Goal: Book appointment/travel/reservation

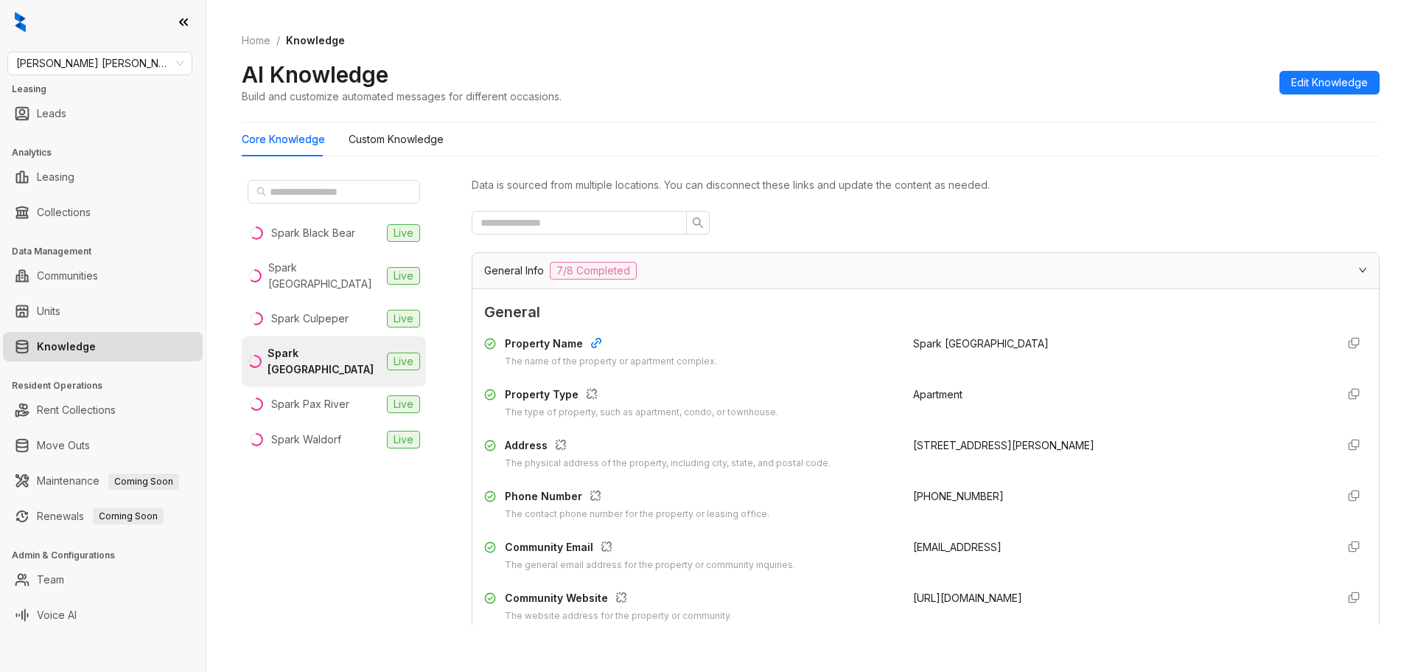
click at [96, 349] on link "Knowledge" at bounding box center [66, 346] width 59 height 29
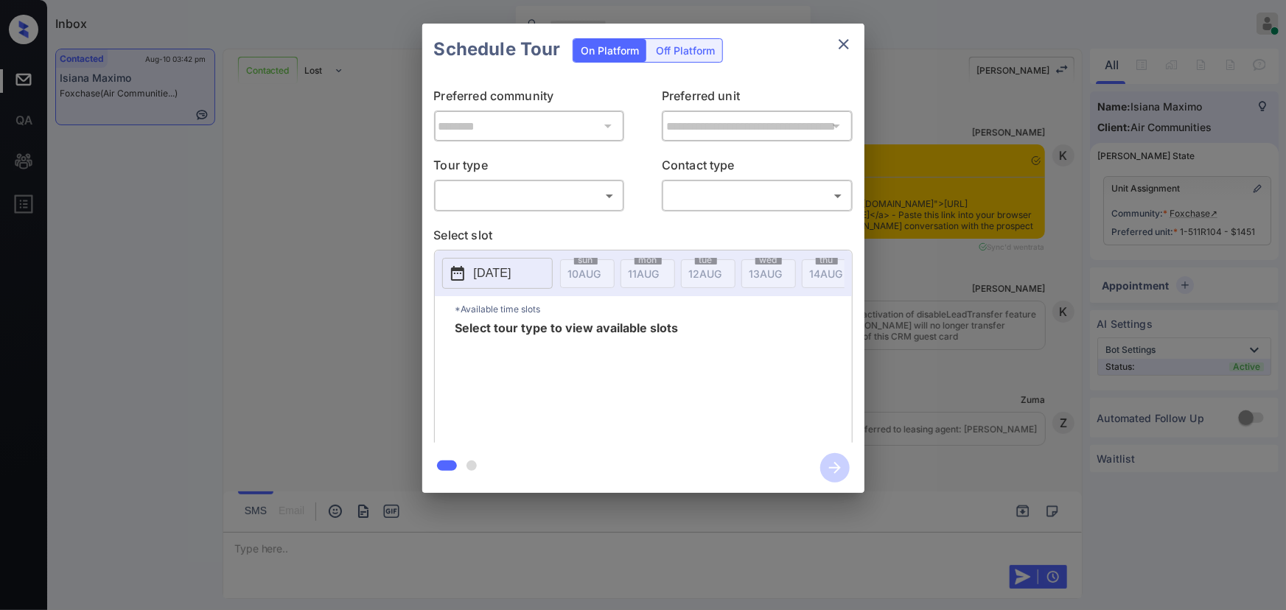
scroll to position [1871, 0]
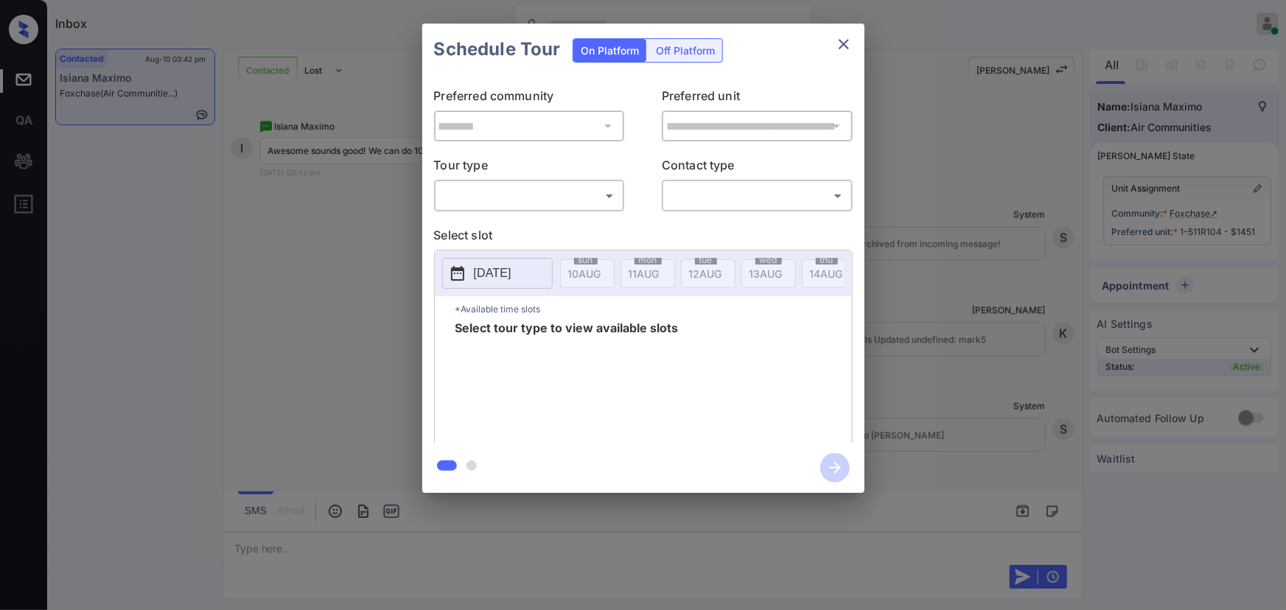
click at [597, 213] on div "**********" at bounding box center [643, 259] width 442 height 368
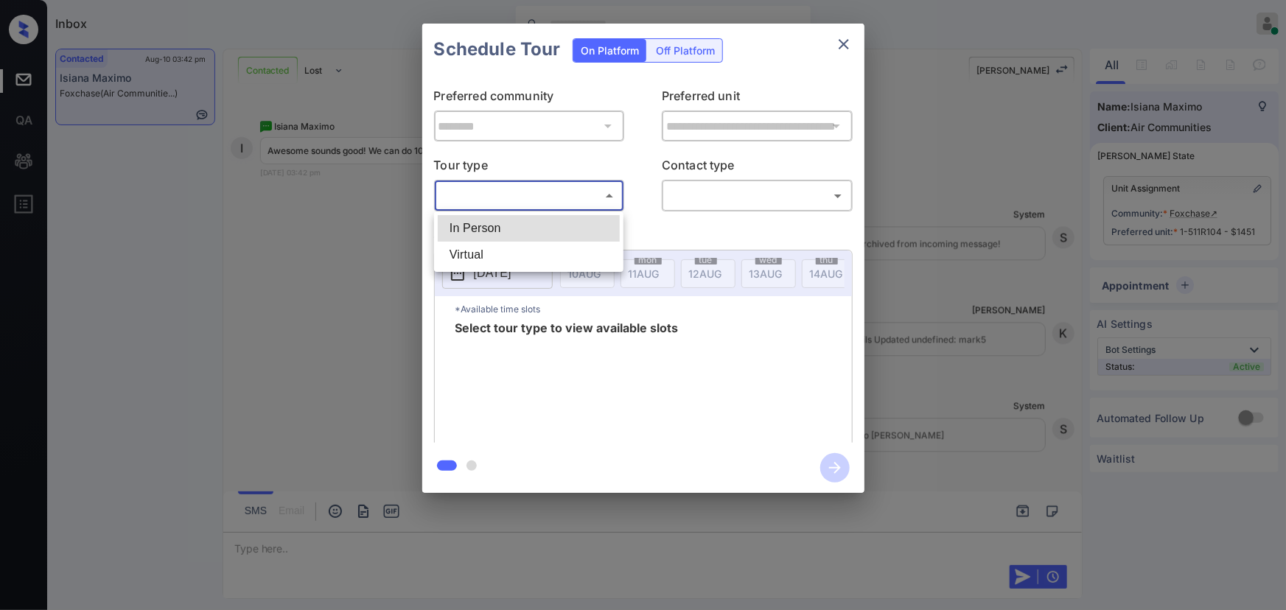
click at [564, 199] on body "Inbox Kenneth Umali Online Set yourself offline Set yourself on break Profile S…" at bounding box center [643, 305] width 1286 height 610
click at [537, 237] on li "In Person" at bounding box center [529, 228] width 182 height 27
type input "********"
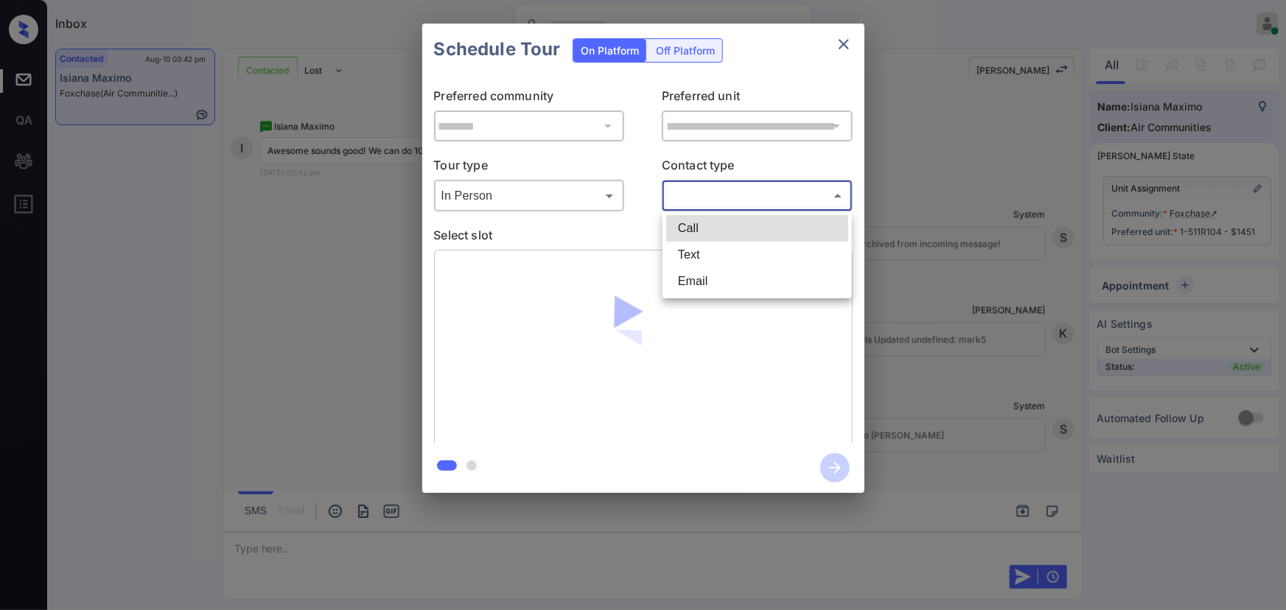
click at [715, 204] on body "Inbox Kenneth Umali Online Set yourself offline Set yourself on break Profile S…" at bounding box center [643, 305] width 1286 height 610
click at [703, 244] on li "Text" at bounding box center [757, 255] width 182 height 27
type input "****"
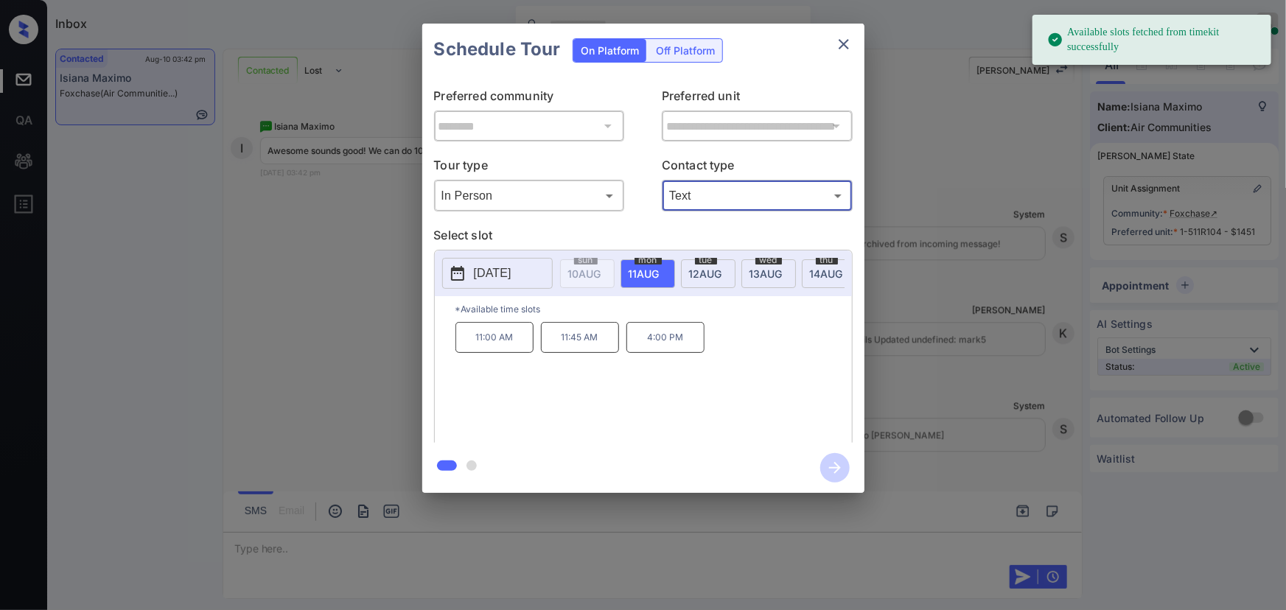
click at [485, 273] on p "2025-08-11" at bounding box center [493, 274] width 38 height 18
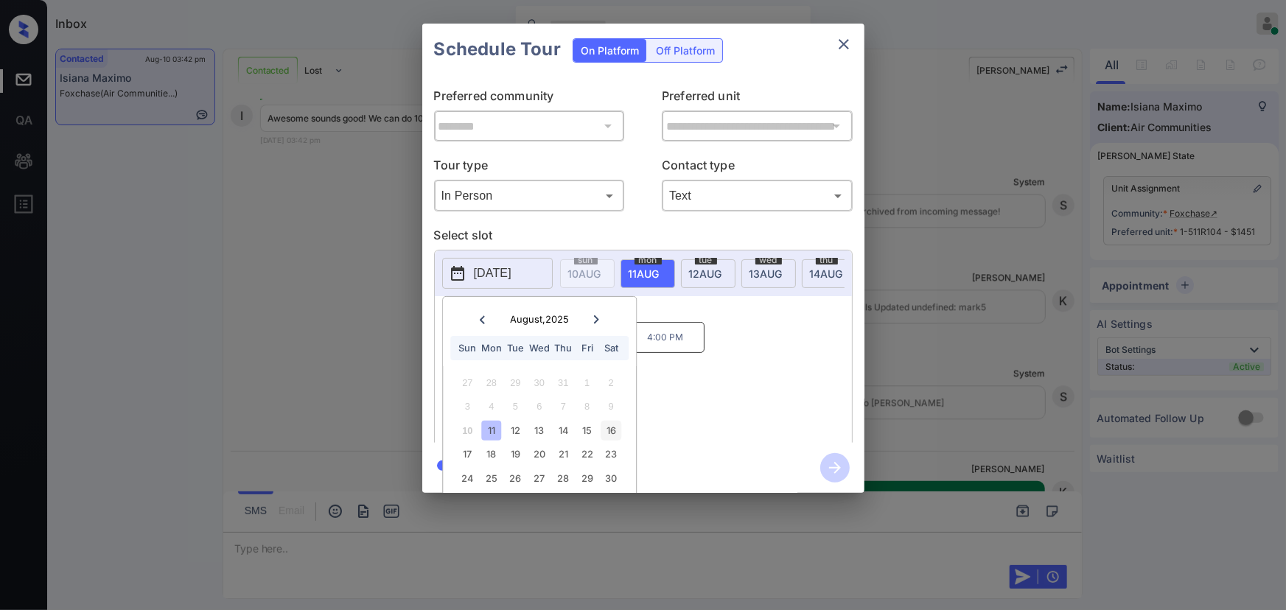
click at [610, 431] on div "16" at bounding box center [611, 431] width 20 height 20
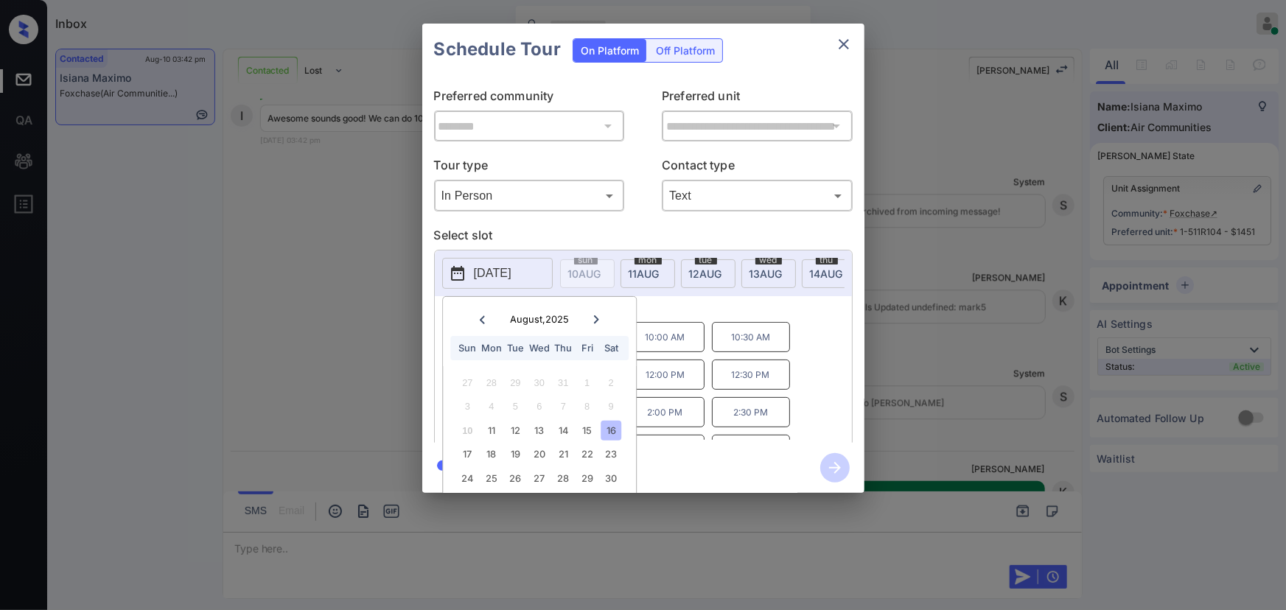
click at [670, 340] on p "10:00 AM" at bounding box center [666, 337] width 78 height 30
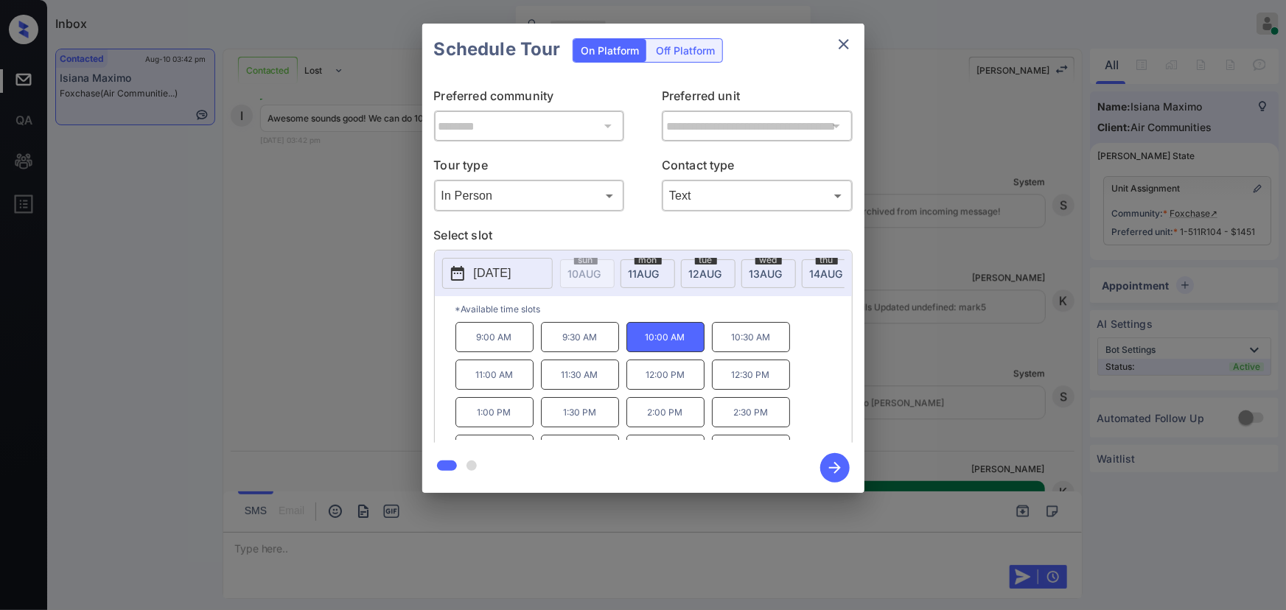
click at [474, 557] on div at bounding box center [643, 305] width 1286 height 610
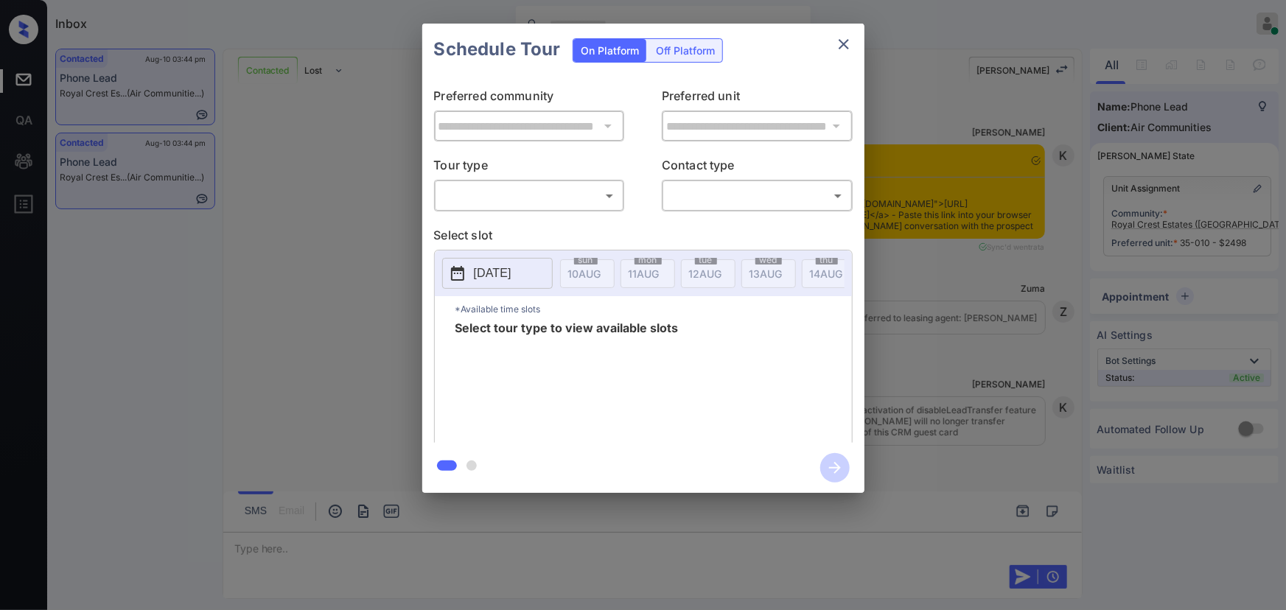
scroll to position [2423, 0]
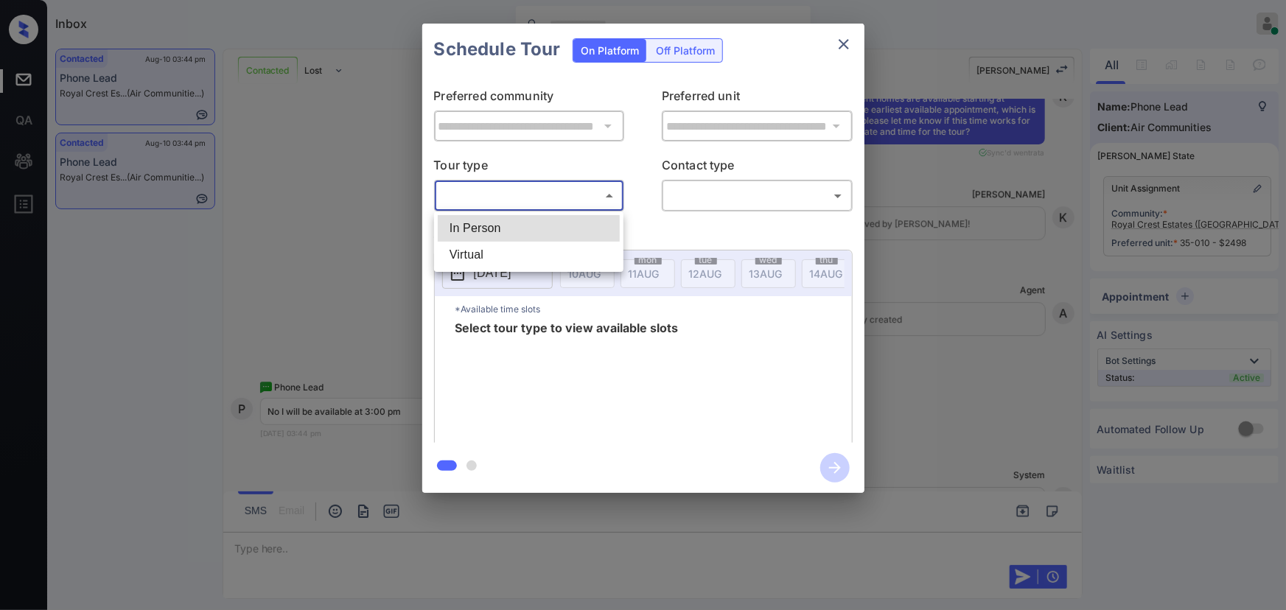
click at [534, 199] on body "Inbox Kenneth Umali Online Set yourself offline Set yourself on break Profile S…" at bounding box center [643, 305] width 1286 height 610
drag, startPoint x: 519, startPoint y: 229, endPoint x: 666, endPoint y: 221, distance: 147.6
click at [524, 226] on li "In Person" at bounding box center [529, 228] width 182 height 27
type input "********"
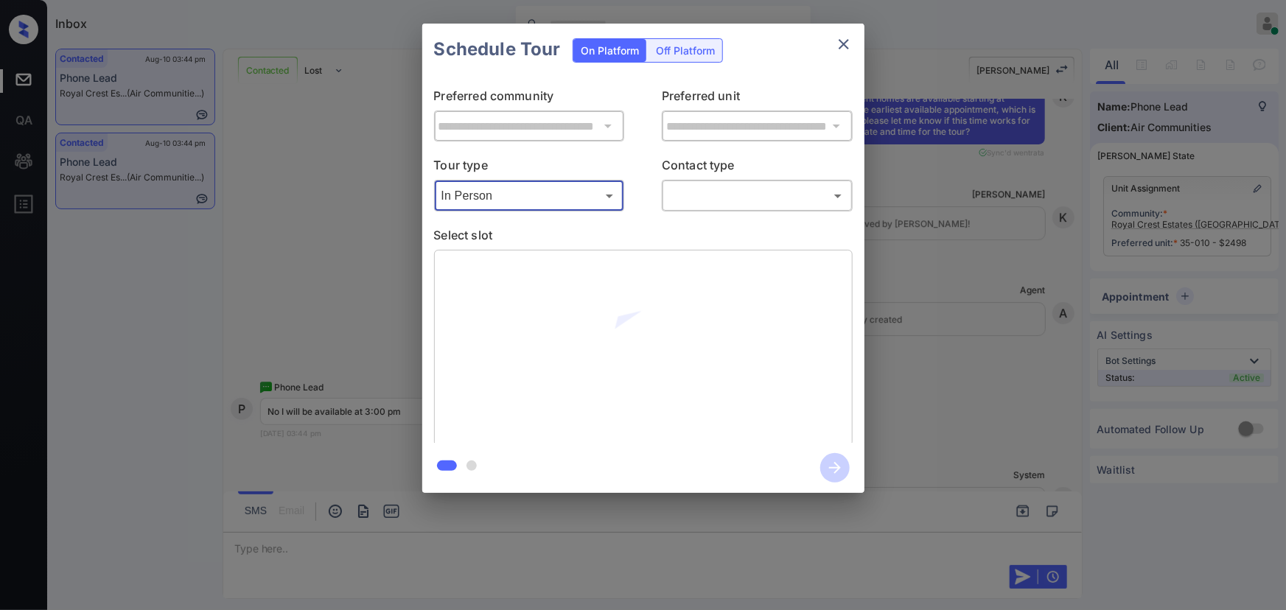
click at [723, 196] on body "Inbox Kenneth Umali Online Set yourself offline Set yourself on break Profile S…" at bounding box center [643, 305] width 1286 height 610
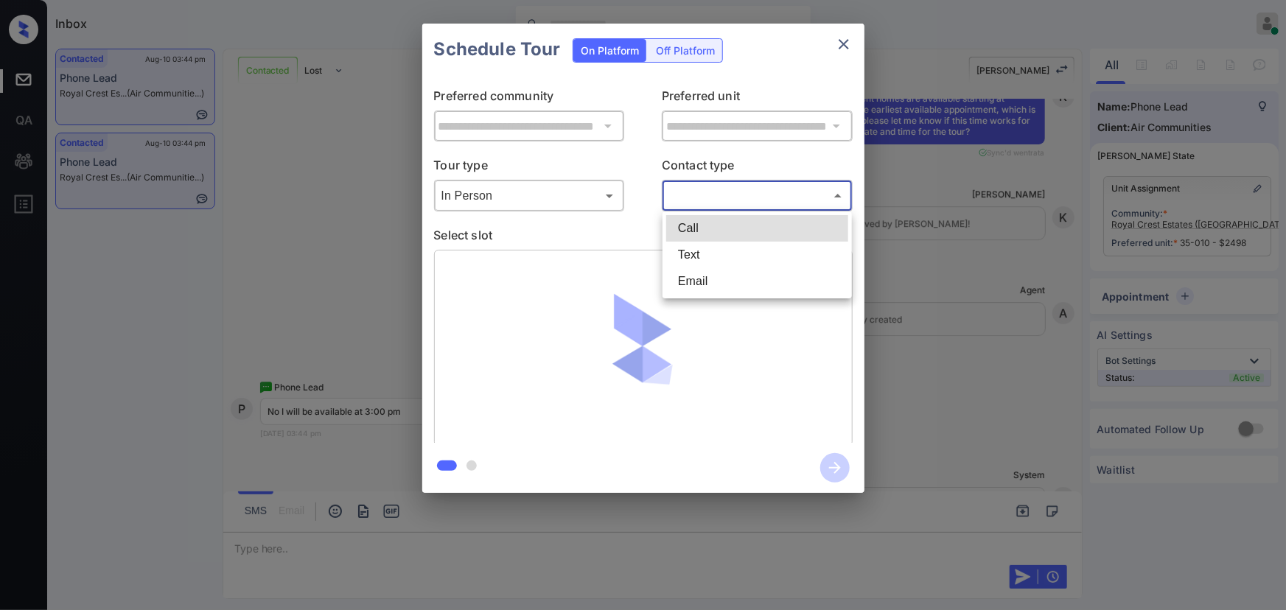
click at [697, 257] on li "Text" at bounding box center [757, 255] width 182 height 27
type input "****"
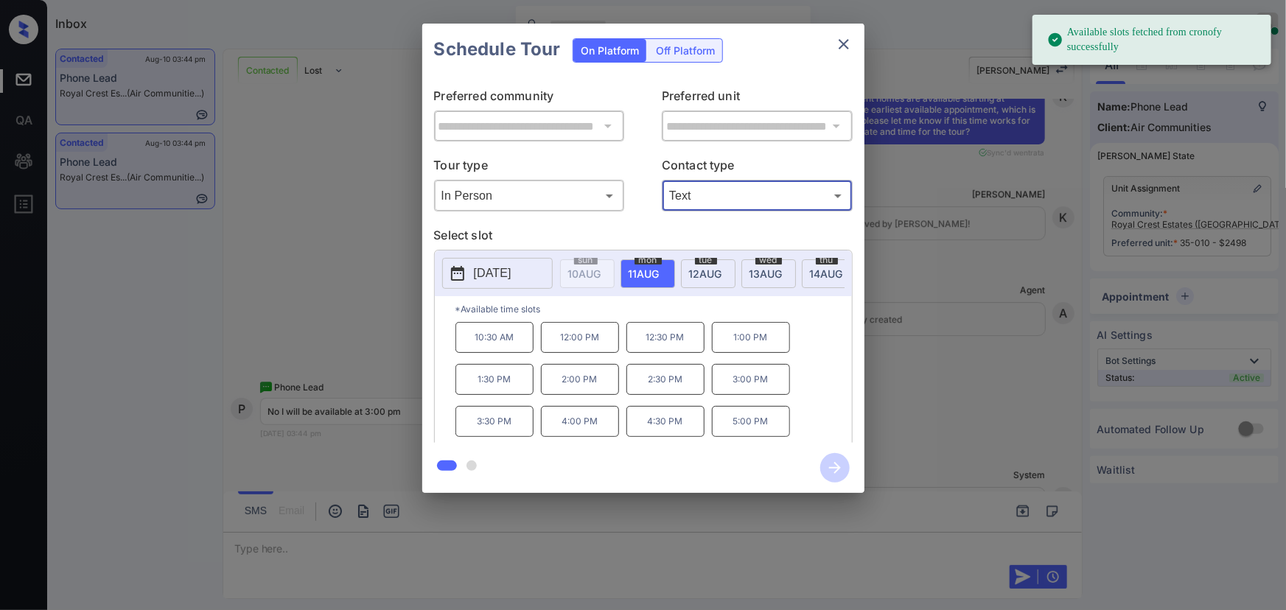
click at [747, 380] on p "3:00 PM" at bounding box center [751, 379] width 78 height 31
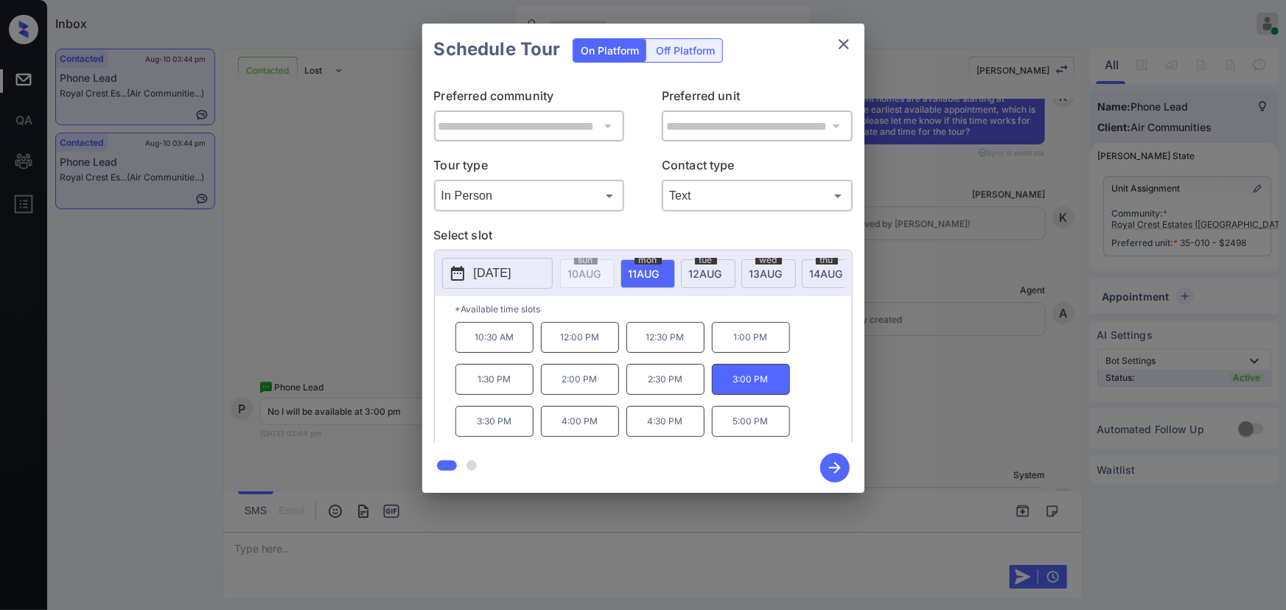
click at [933, 405] on div "**********" at bounding box center [643, 258] width 1286 height 517
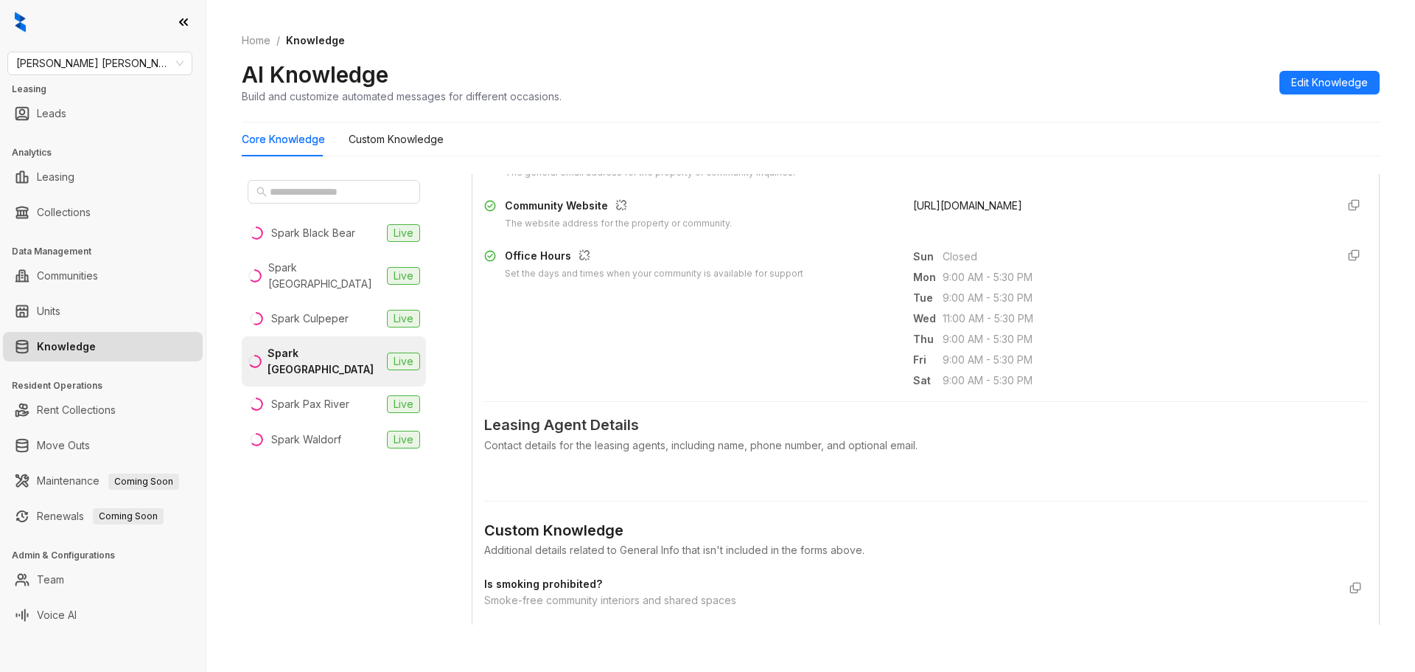
scroll to position [358, 0]
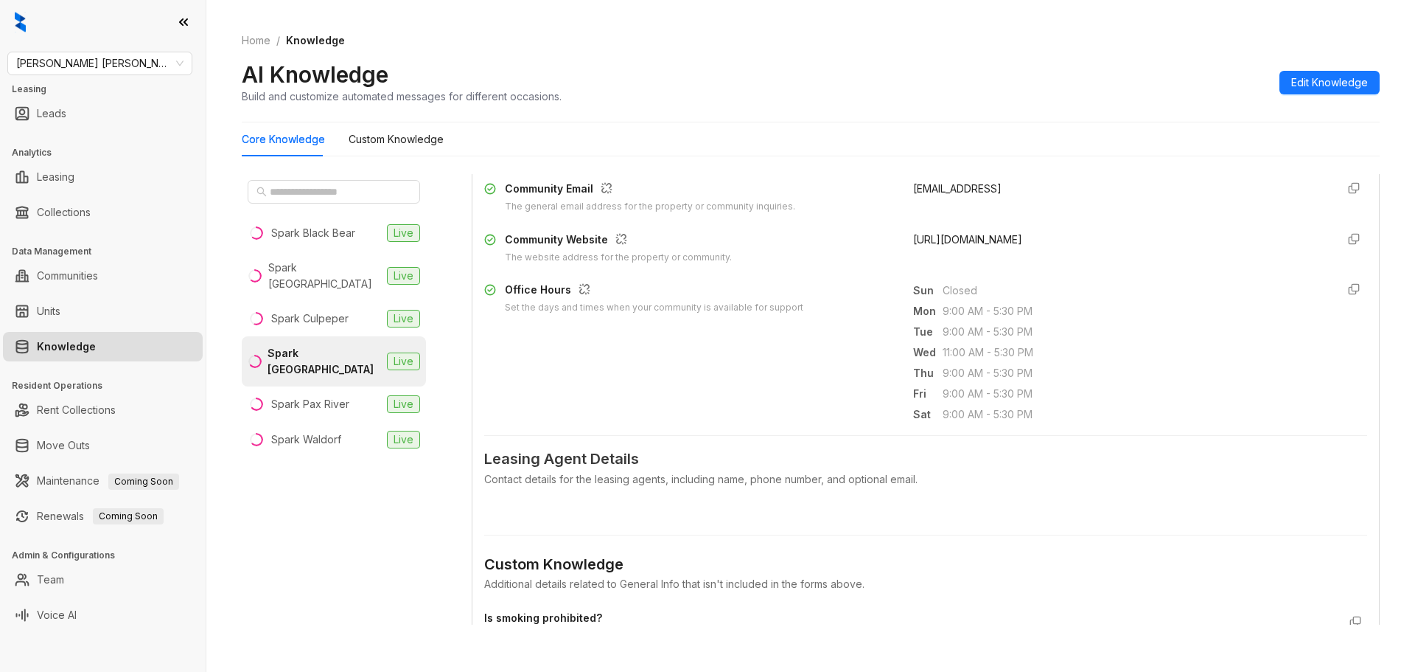
click at [84, 344] on link "Knowledge" at bounding box center [66, 346] width 59 height 29
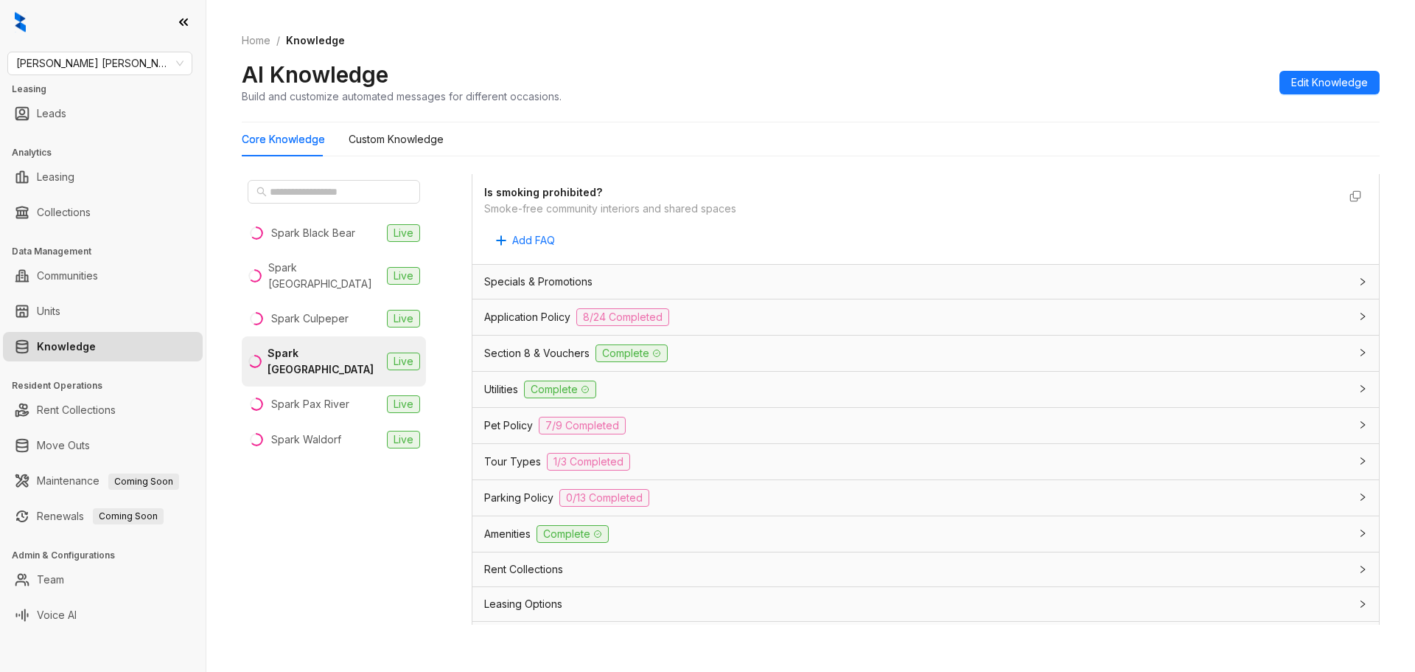
scroll to position [800, 0]
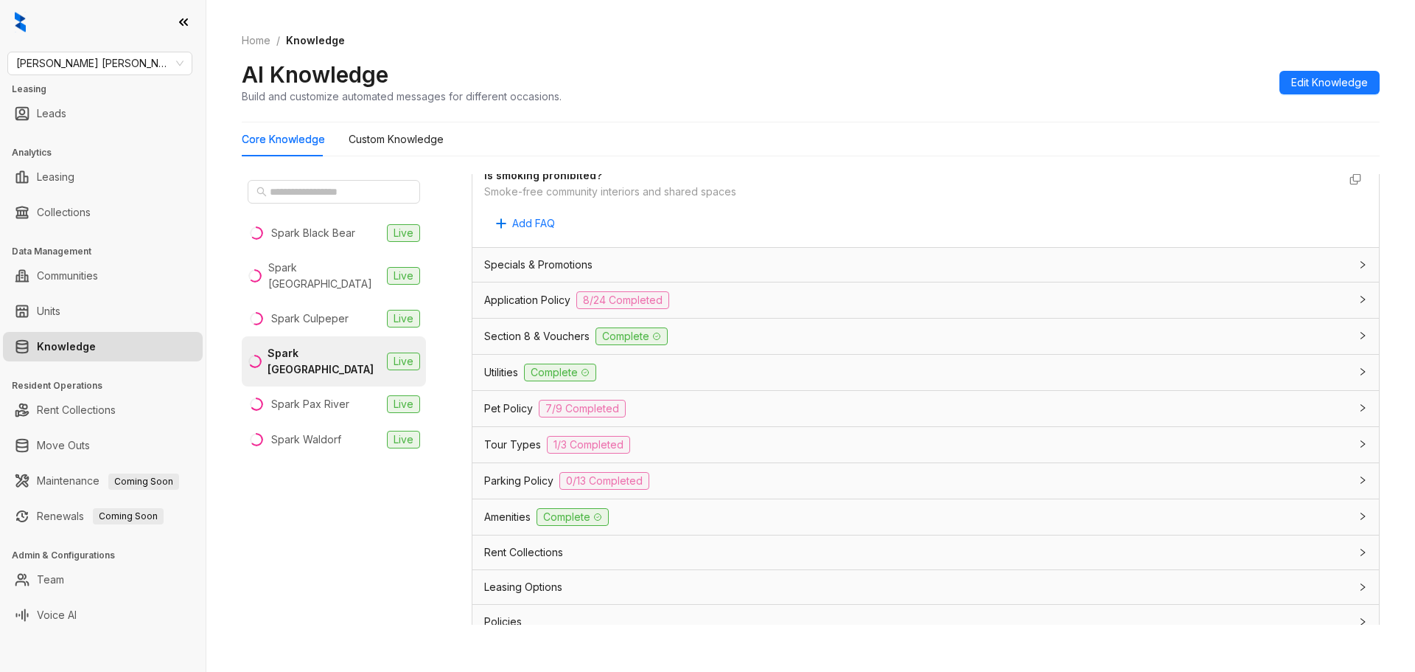
click at [523, 296] on span "Application Policy" at bounding box center [527, 300] width 86 height 16
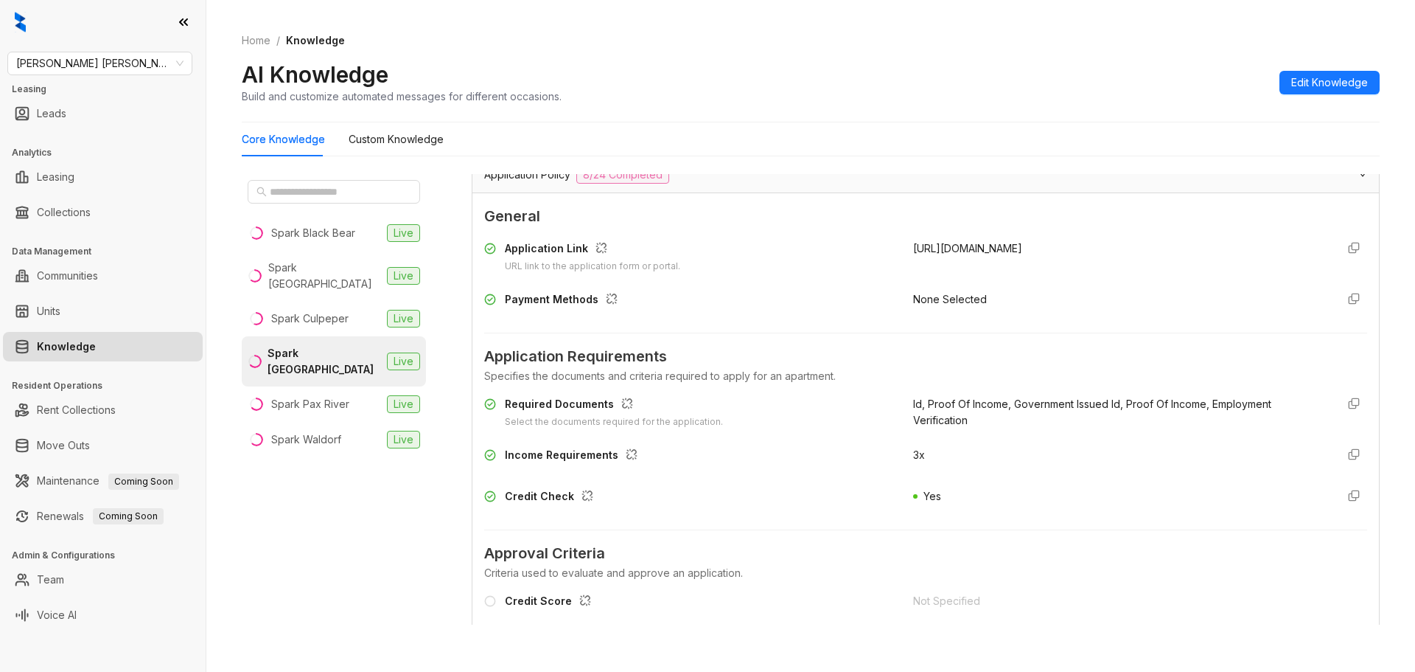
scroll to position [948, 0]
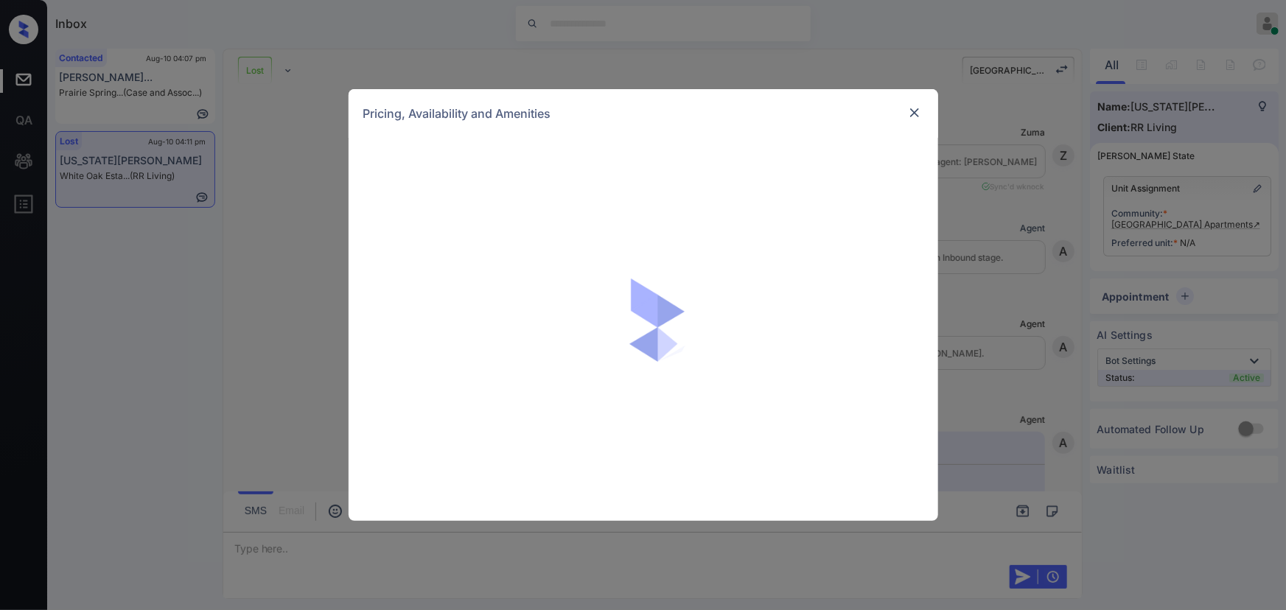
scroll to position [3316, 0]
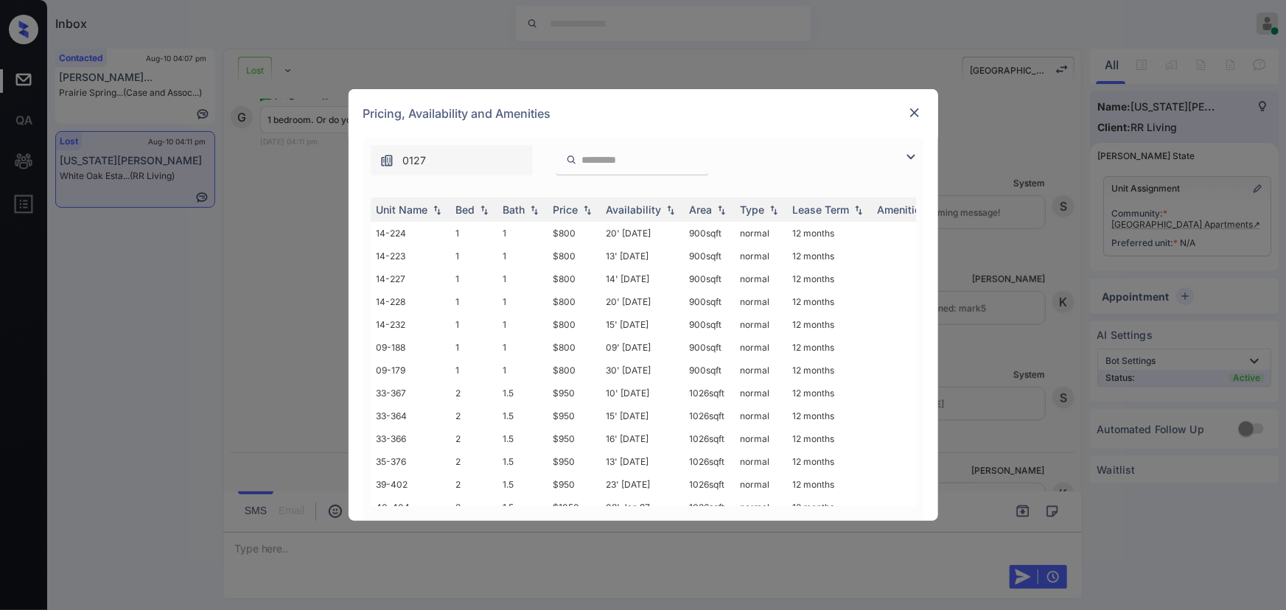
click at [910, 150] on img at bounding box center [911, 157] width 18 height 18
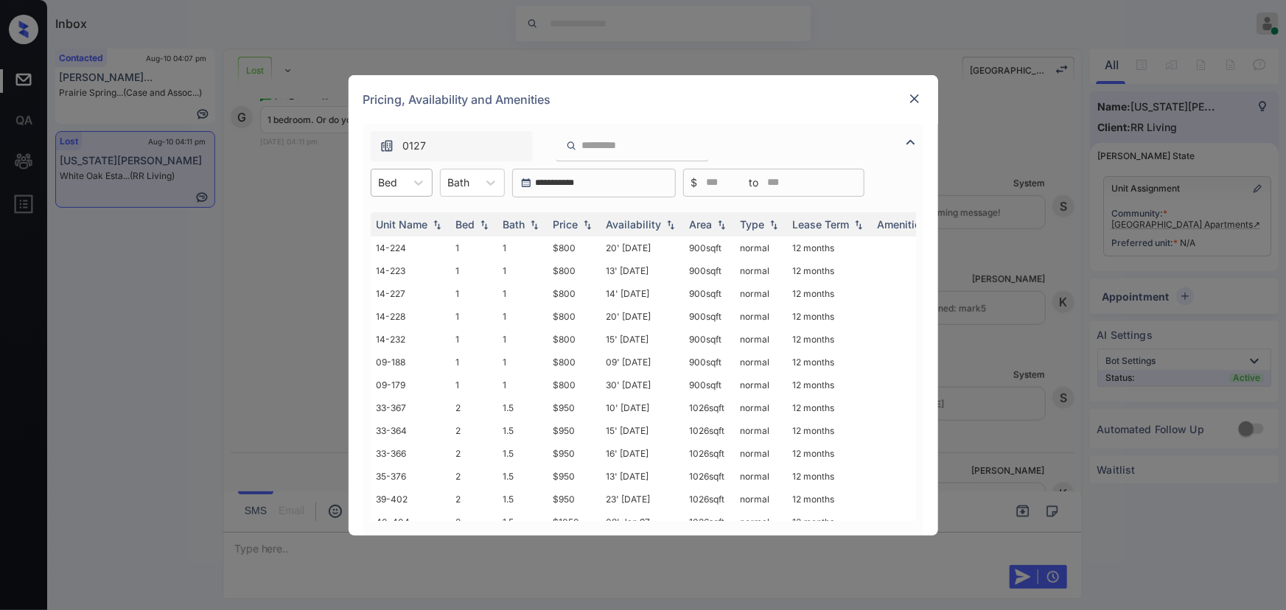
click at [404, 183] on div "Bed" at bounding box center [388, 182] width 34 height 21
click at [405, 215] on div "1" at bounding box center [402, 219] width 62 height 27
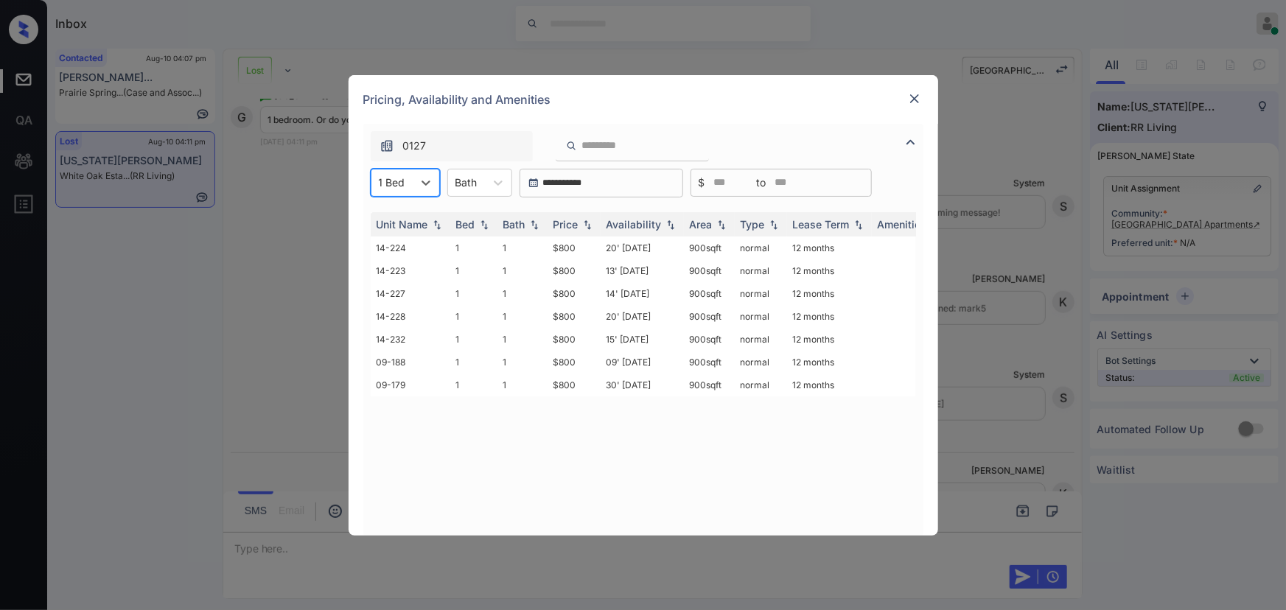
click at [481, 184] on div "Bath" at bounding box center [466, 182] width 37 height 21
click at [470, 214] on div "1" at bounding box center [479, 219] width 65 height 27
click at [596, 226] on th "Price" at bounding box center [574, 224] width 53 height 24
click at [595, 226] on img at bounding box center [587, 224] width 15 height 11
copy td "900 sqft"
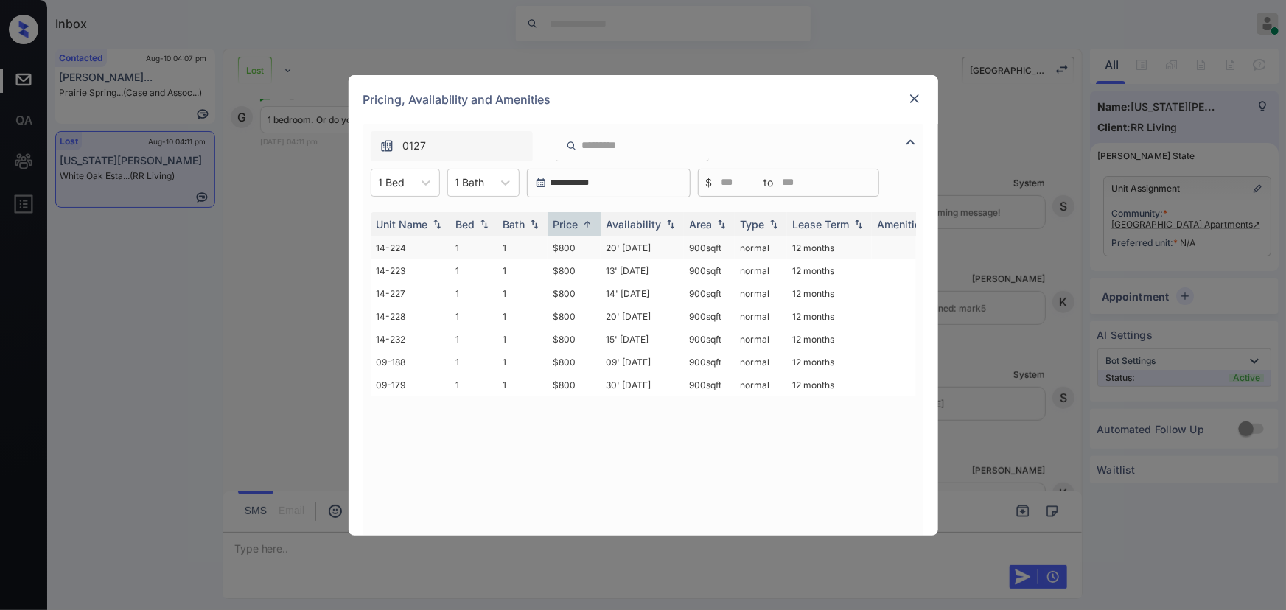
click at [688, 248] on td "900 sqft" at bounding box center [709, 248] width 51 height 23
click at [560, 248] on td "$800" at bounding box center [574, 248] width 53 height 23
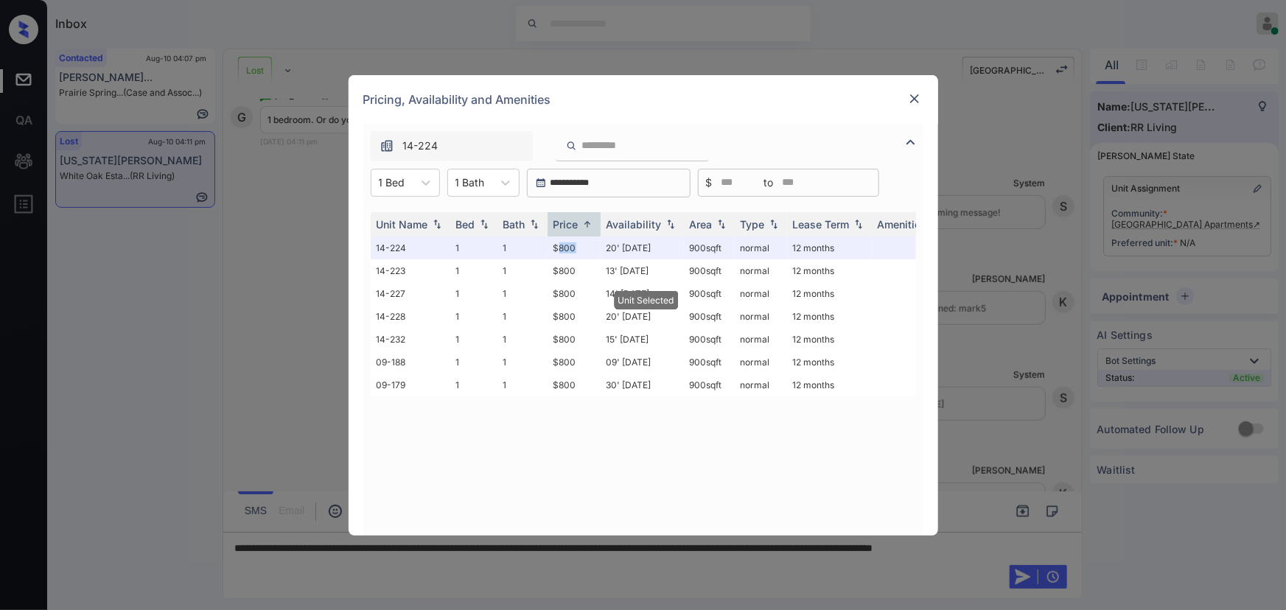
click at [915, 102] on img at bounding box center [914, 98] width 15 height 15
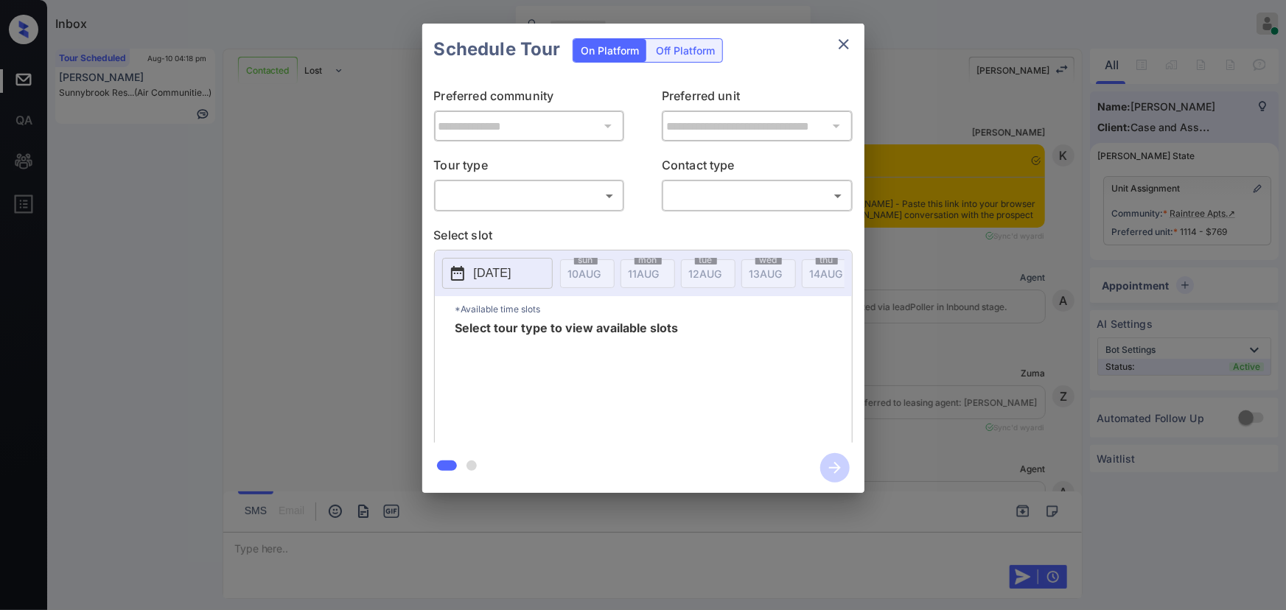
scroll to position [2722, 0]
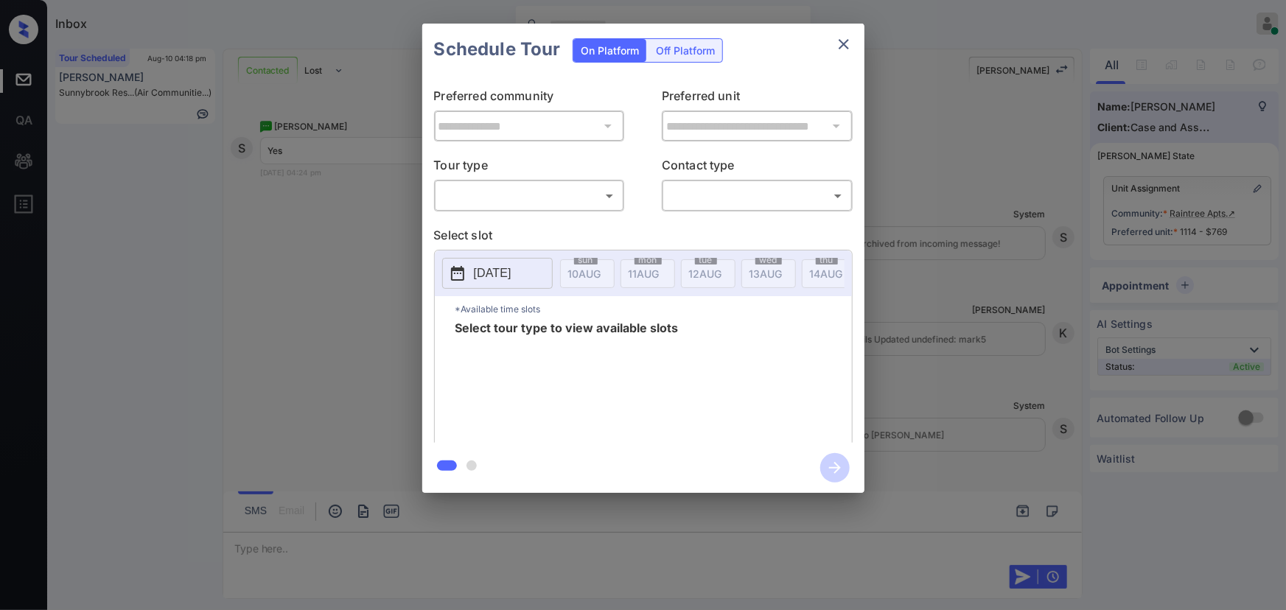
click at [481, 204] on body "Inbox [PERSON_NAME] Online Set yourself offline Set yourself on break Profile S…" at bounding box center [643, 305] width 1286 height 610
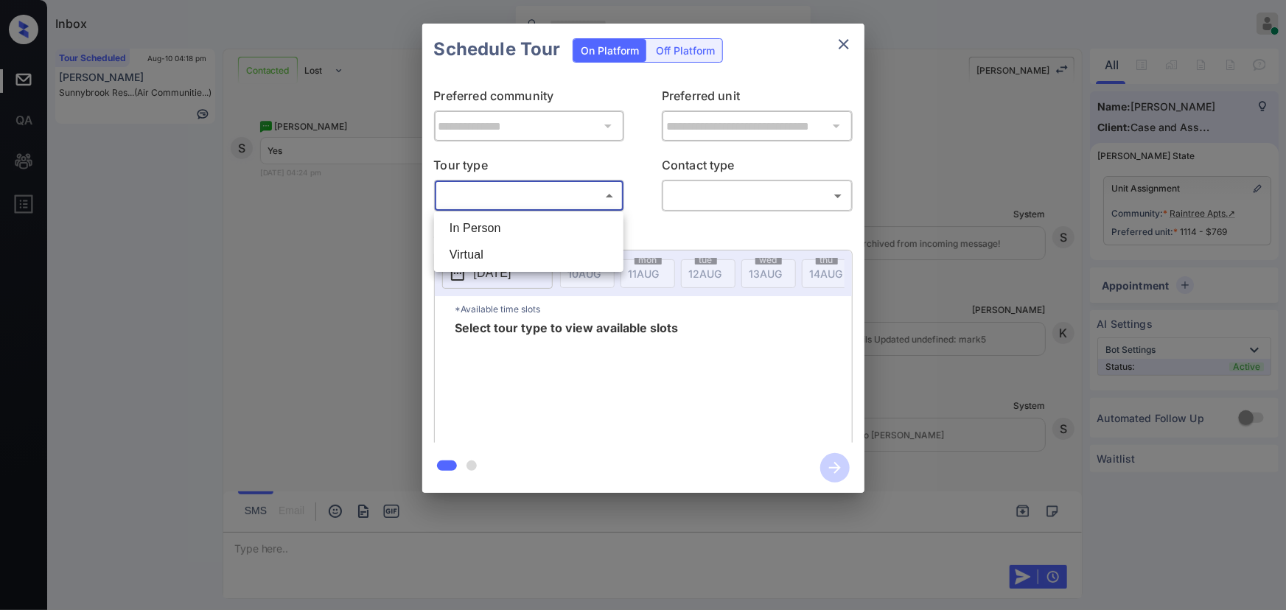
drag, startPoint x: 479, startPoint y: 229, endPoint x: 540, endPoint y: 222, distance: 60.8
click at [481, 229] on li "In Person" at bounding box center [529, 228] width 182 height 27
type input "********"
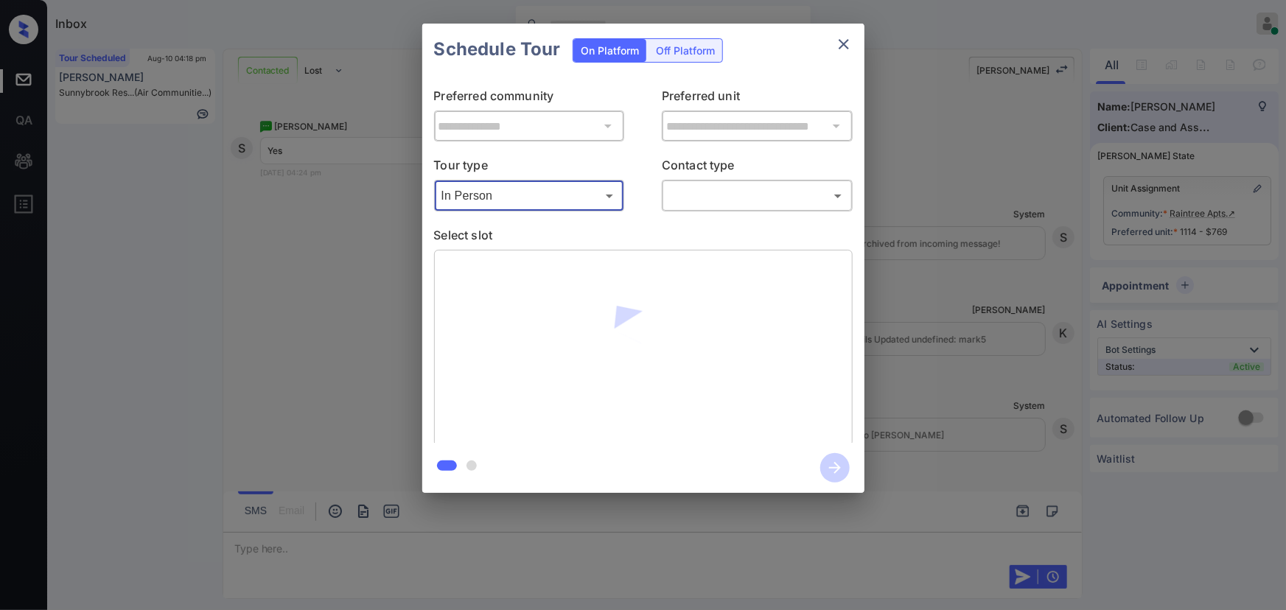
click at [683, 203] on body "Inbox [PERSON_NAME] Online Set yourself offline Set yourself on break Profile S…" at bounding box center [643, 305] width 1286 height 610
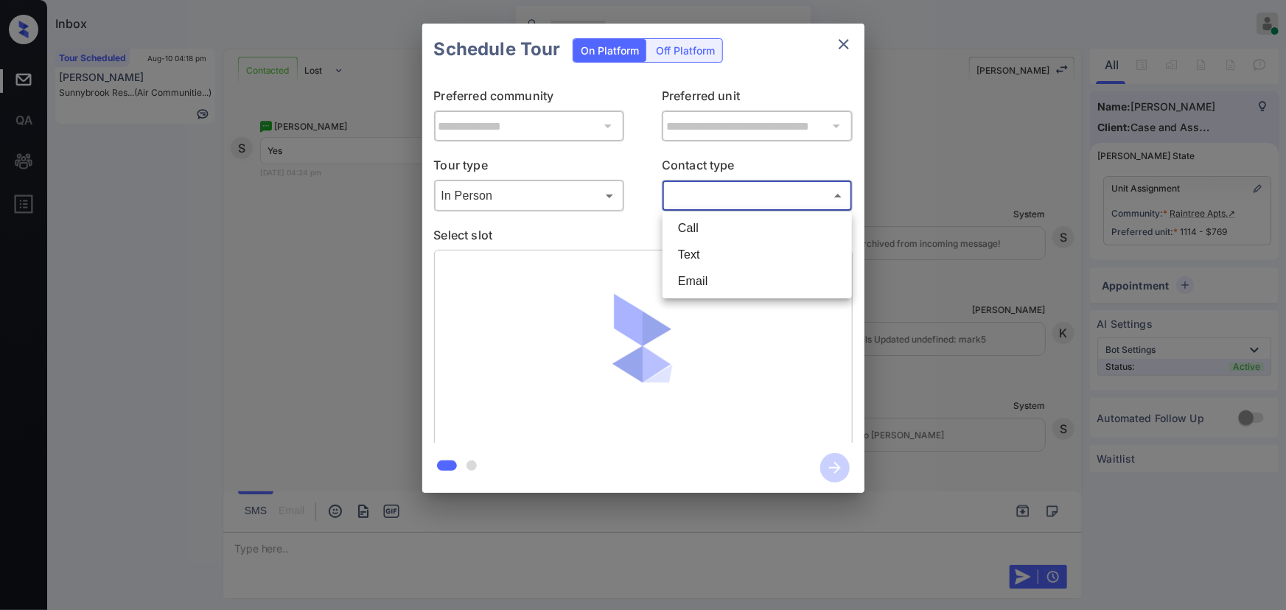
click at [680, 254] on li "Text" at bounding box center [757, 255] width 182 height 27
type input "****"
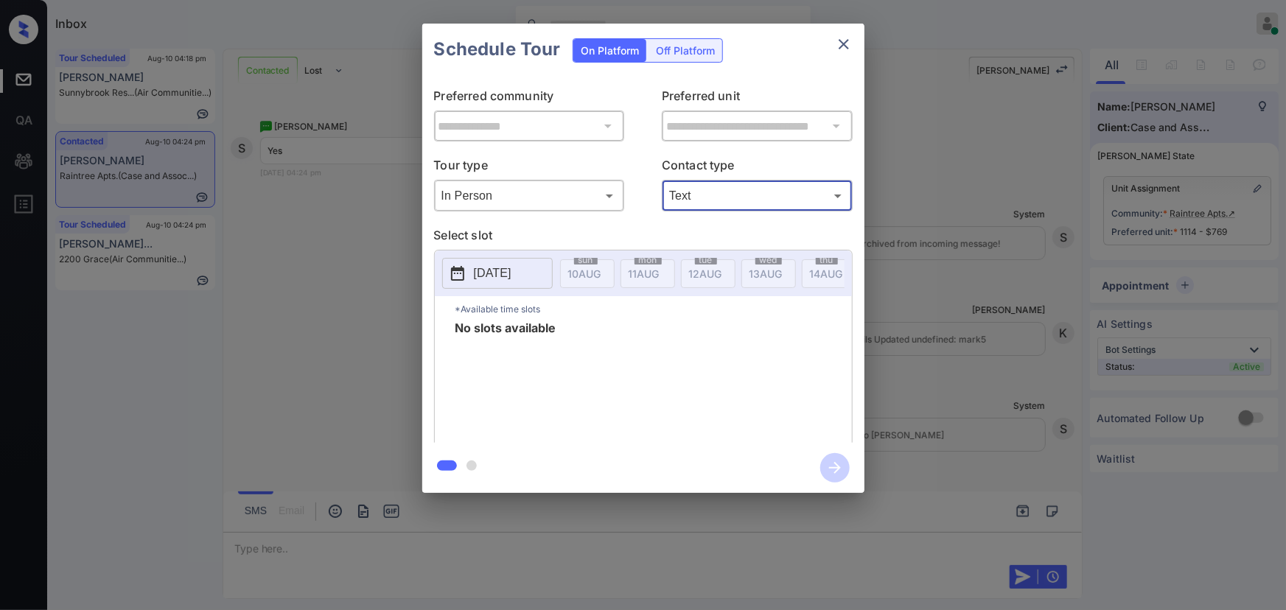
click at [512, 271] on p "[DATE]" at bounding box center [493, 274] width 38 height 18
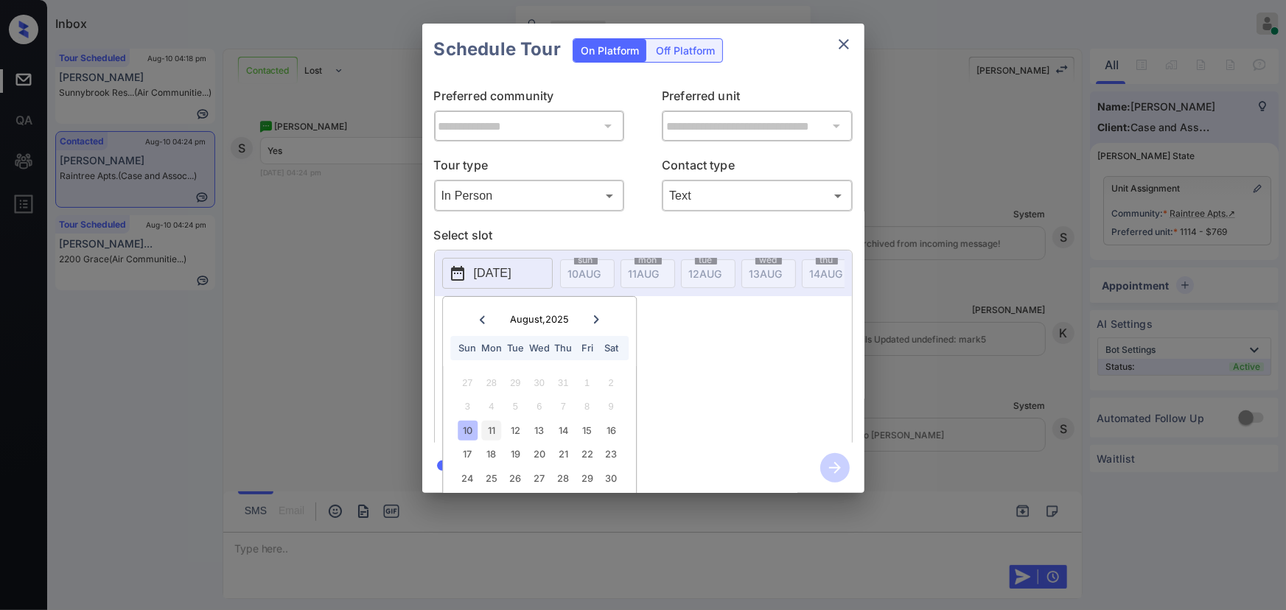
click at [492, 431] on div "11" at bounding box center [491, 431] width 20 height 20
drag, startPoint x: 512, startPoint y: 428, endPoint x: 523, endPoint y: 430, distance: 11.2
click at [513, 428] on div "12" at bounding box center [516, 431] width 20 height 20
click at [681, 389] on div "No slots available" at bounding box center [654, 381] width 397 height 118
click at [994, 336] on div "**********" at bounding box center [643, 258] width 1286 height 517
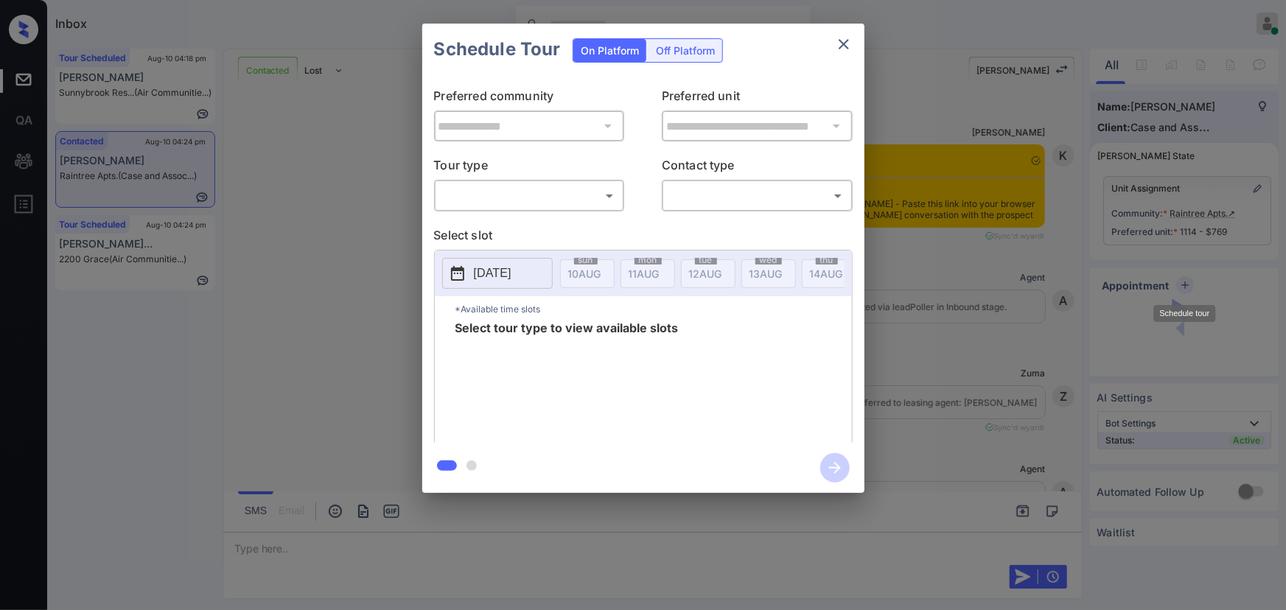
scroll to position [2320, 0]
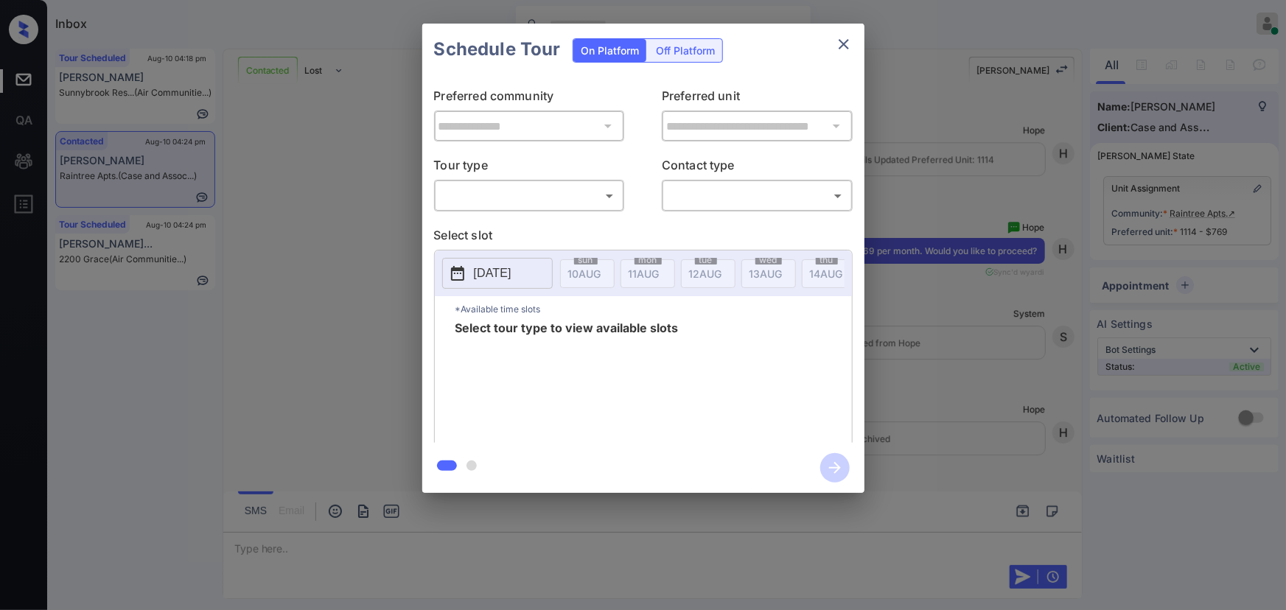
click at [516, 192] on body "Inbox Kenneth Umali Online Set yourself offline Set yourself on break Profile S…" at bounding box center [643, 305] width 1286 height 610
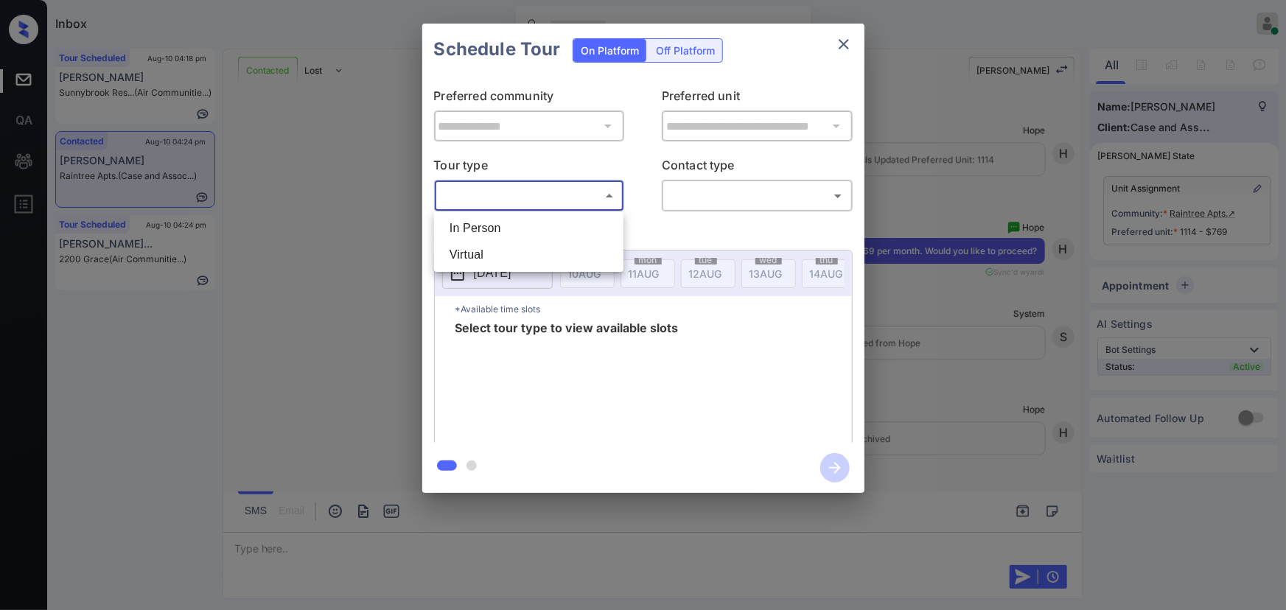
click at [503, 226] on li "In Person" at bounding box center [529, 228] width 182 height 27
type input "********"
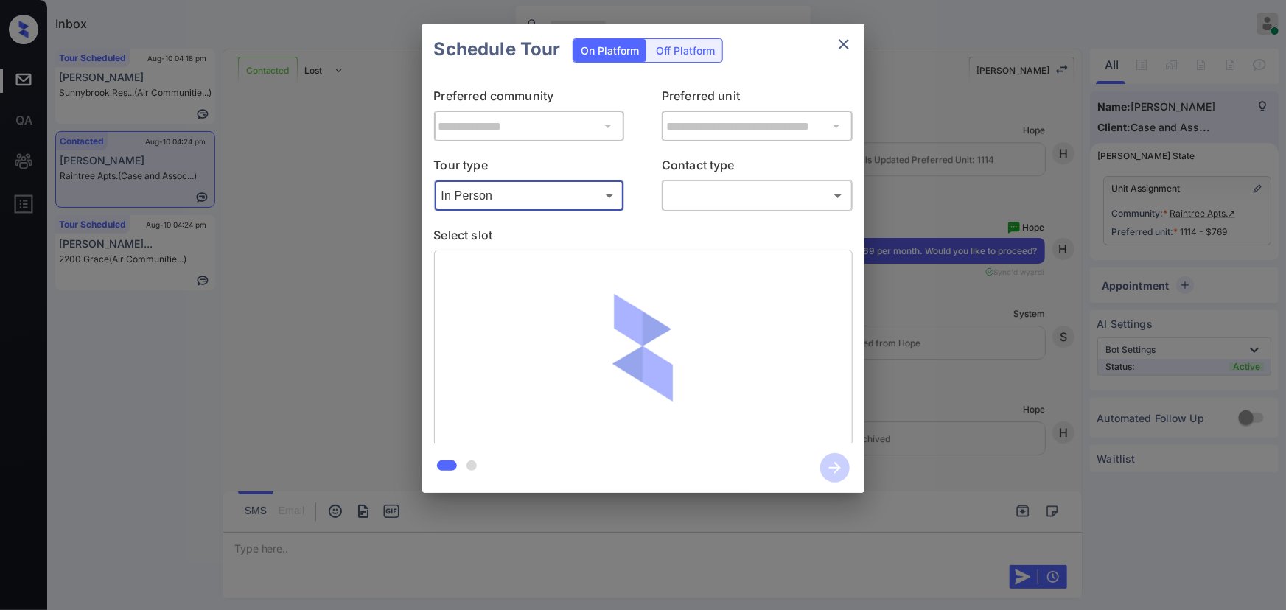
click at [722, 200] on body "Inbox Kenneth Umali Online Set yourself offline Set yourself on break Profile S…" at bounding box center [643, 305] width 1286 height 610
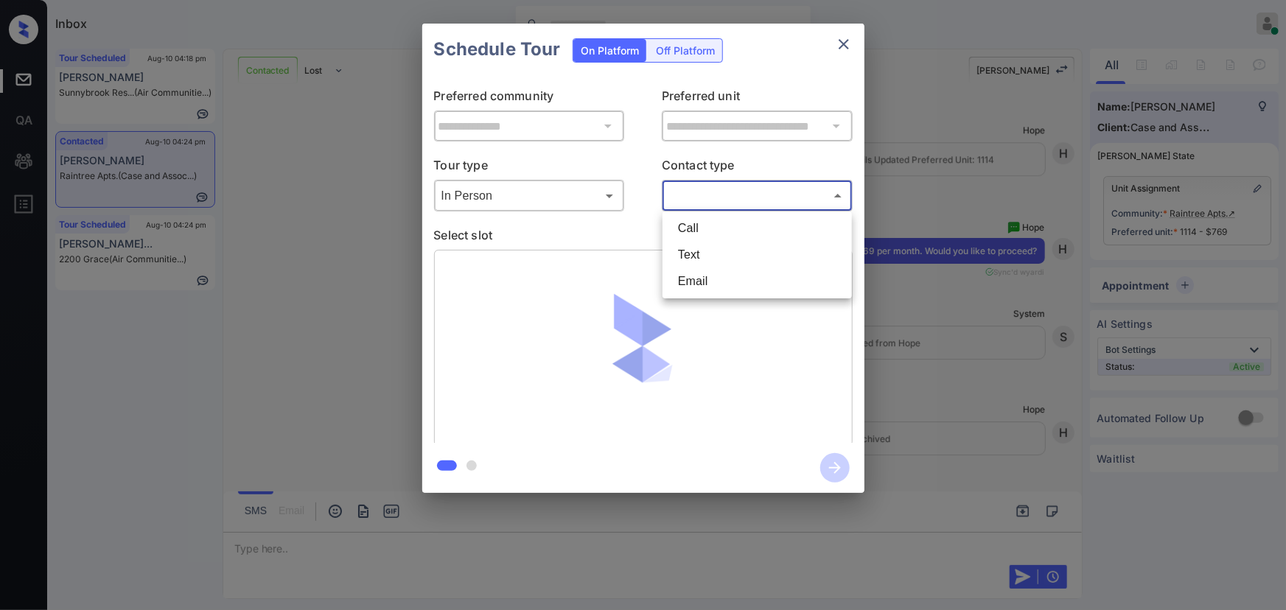
click at [704, 253] on li "Text" at bounding box center [757, 255] width 182 height 27
type input "****"
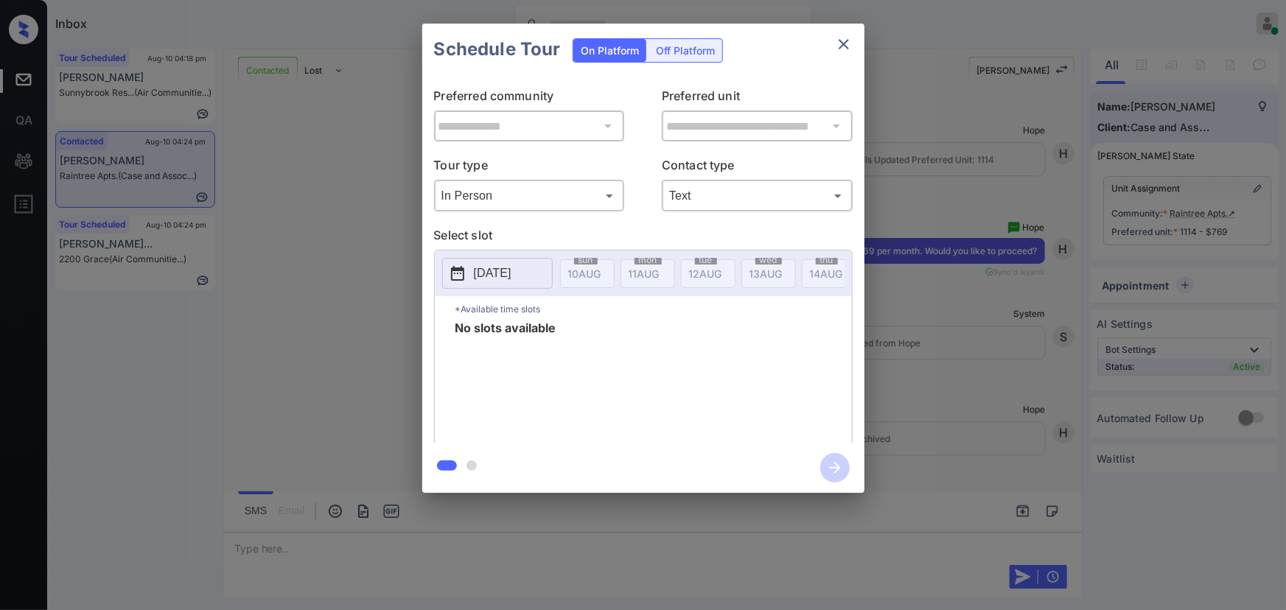
click at [502, 265] on p "[DATE]" at bounding box center [493, 274] width 38 height 18
click at [492, 430] on div "11" at bounding box center [491, 431] width 20 height 20
click at [513, 431] on div "12" at bounding box center [516, 431] width 20 height 20
drag, startPoint x: 537, startPoint y: 431, endPoint x: 553, endPoint y: 431, distance: 16.2
click at [542, 431] on div "13" at bounding box center [539, 431] width 20 height 20
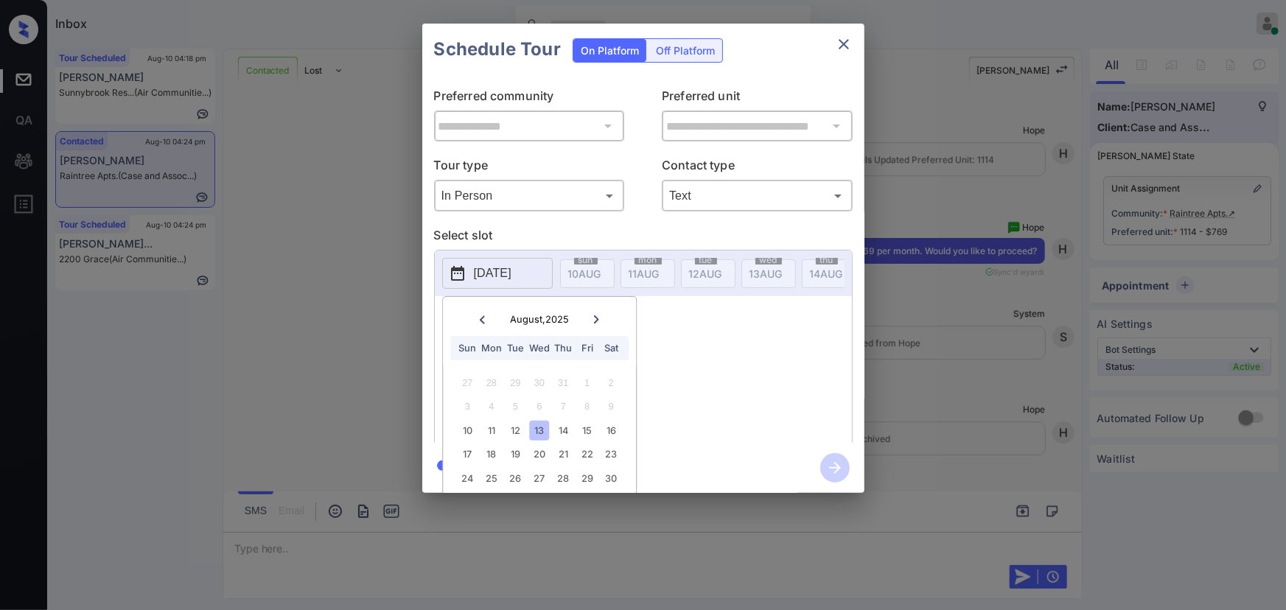
drag, startPoint x: 558, startPoint y: 429, endPoint x: 575, endPoint y: 429, distance: 17.0
click at [565, 429] on div "14" at bounding box center [564, 431] width 20 height 20
click at [586, 428] on div "15" at bounding box center [587, 431] width 20 height 20
drag, startPoint x: 672, startPoint y: 407, endPoint x: 677, endPoint y: 395, distance: 12.6
click at [673, 406] on div "No slots available" at bounding box center [654, 381] width 397 height 118
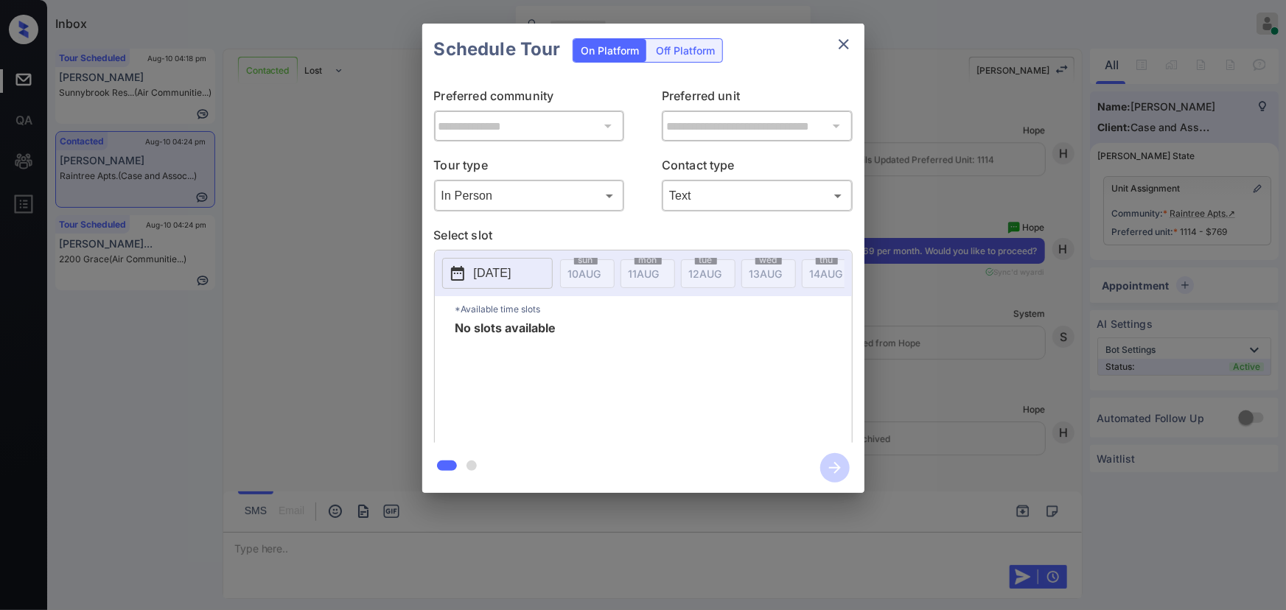
click at [847, 49] on icon "close" at bounding box center [844, 44] width 18 height 18
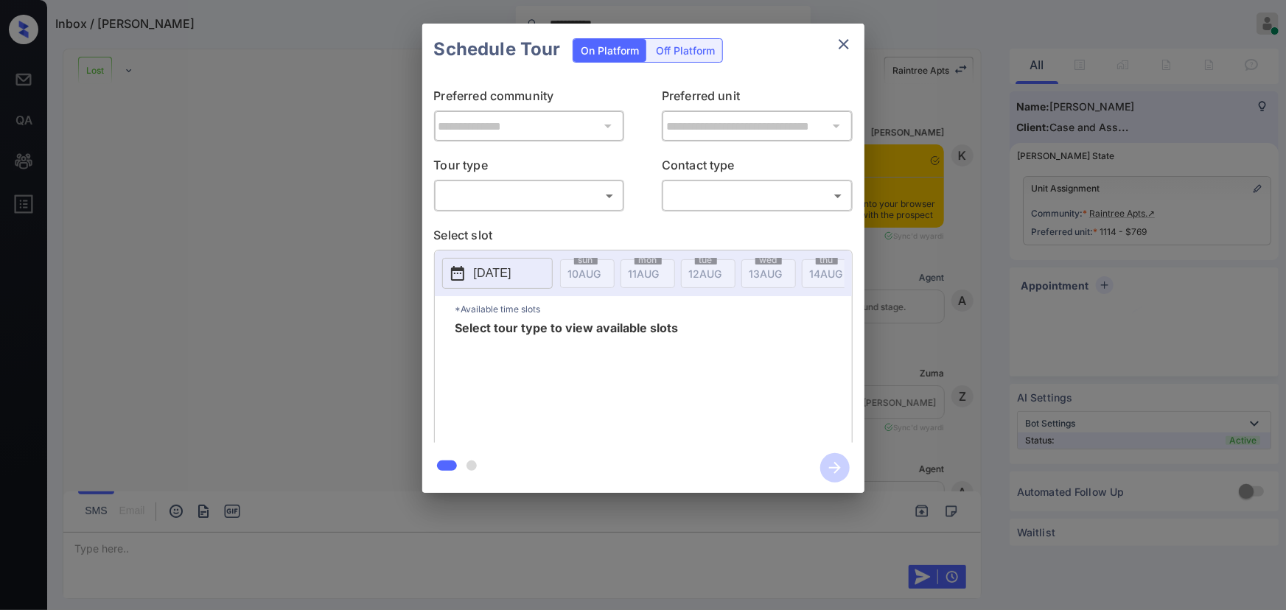
scroll to position [3964, 0]
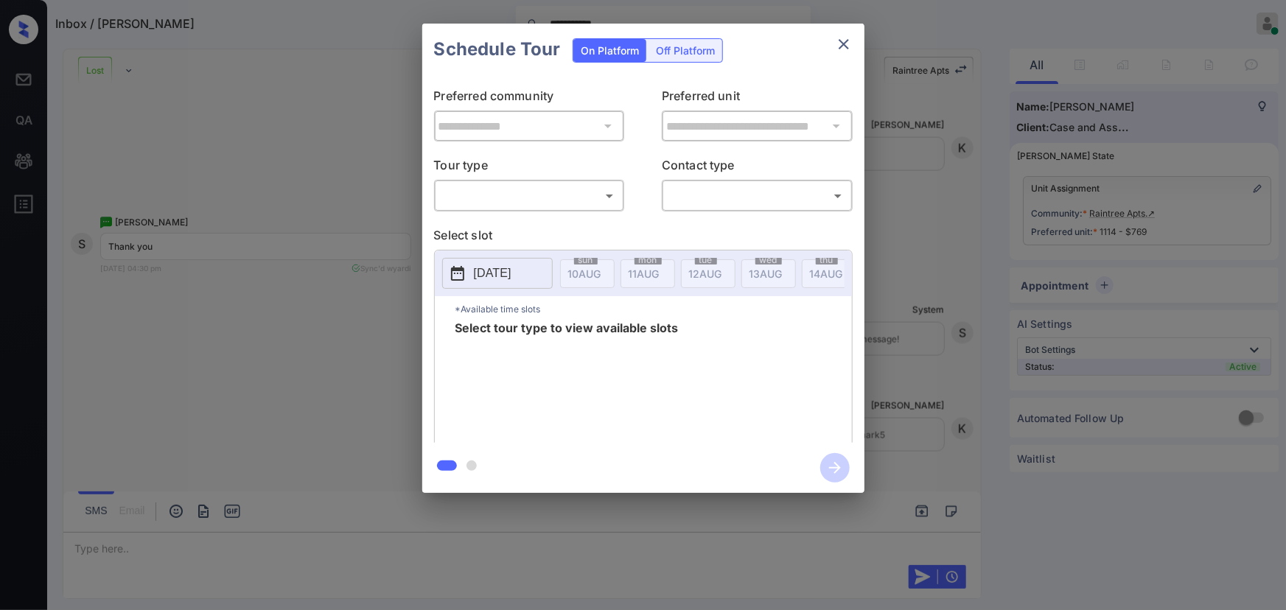
click at [553, 202] on body "**********" at bounding box center [643, 305] width 1286 height 610
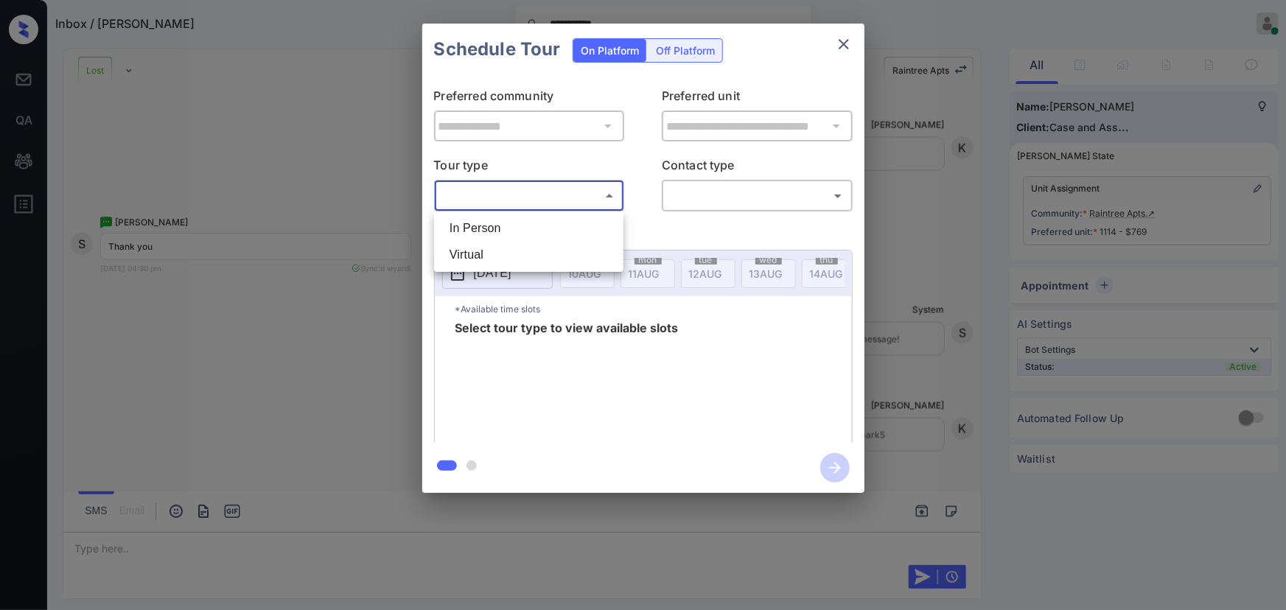
click at [537, 231] on li "In Person" at bounding box center [529, 228] width 182 height 27
type input "********"
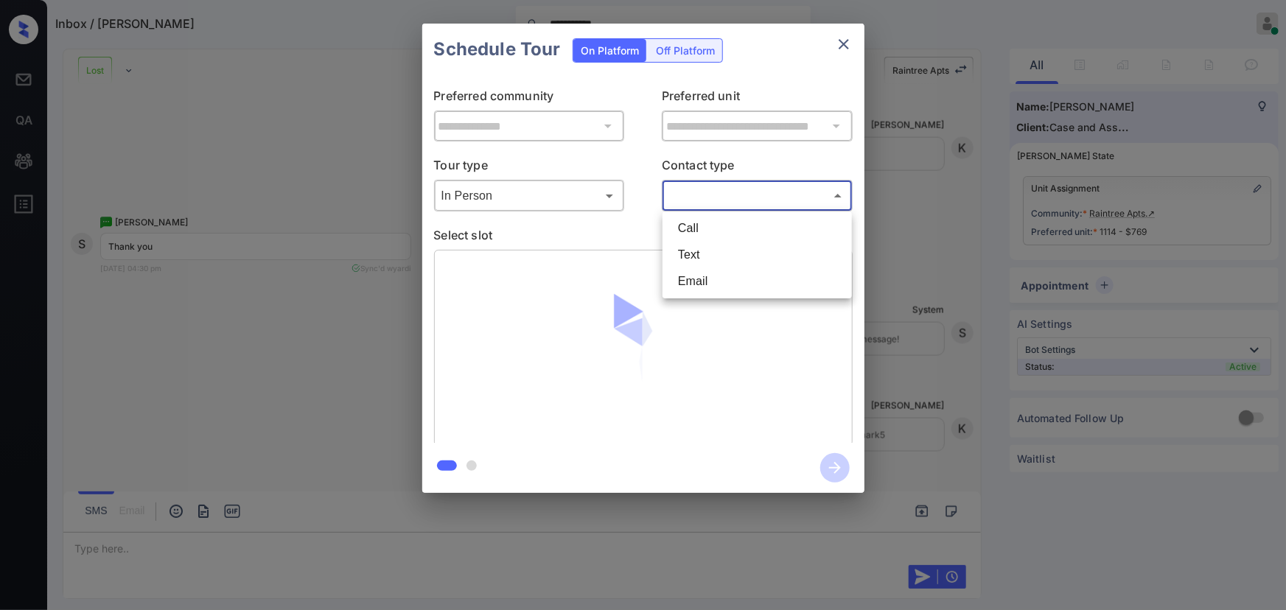
click at [700, 202] on body "**********" at bounding box center [643, 305] width 1286 height 610
click at [688, 252] on li "Text" at bounding box center [757, 255] width 182 height 27
type input "****"
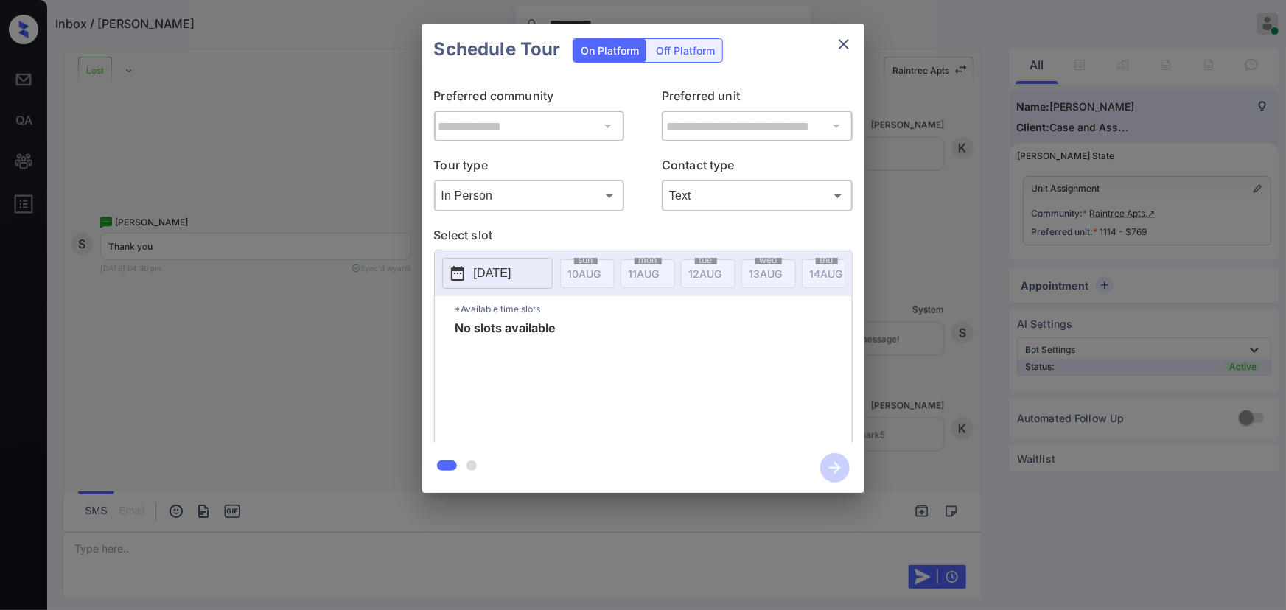
click at [512, 273] on p "[DATE]" at bounding box center [493, 274] width 38 height 18
click at [512, 429] on div "12" at bounding box center [516, 431] width 20 height 20
click at [692, 383] on div "No slots available" at bounding box center [654, 381] width 397 height 118
click at [1194, 94] on div "**********" at bounding box center [643, 258] width 1286 height 517
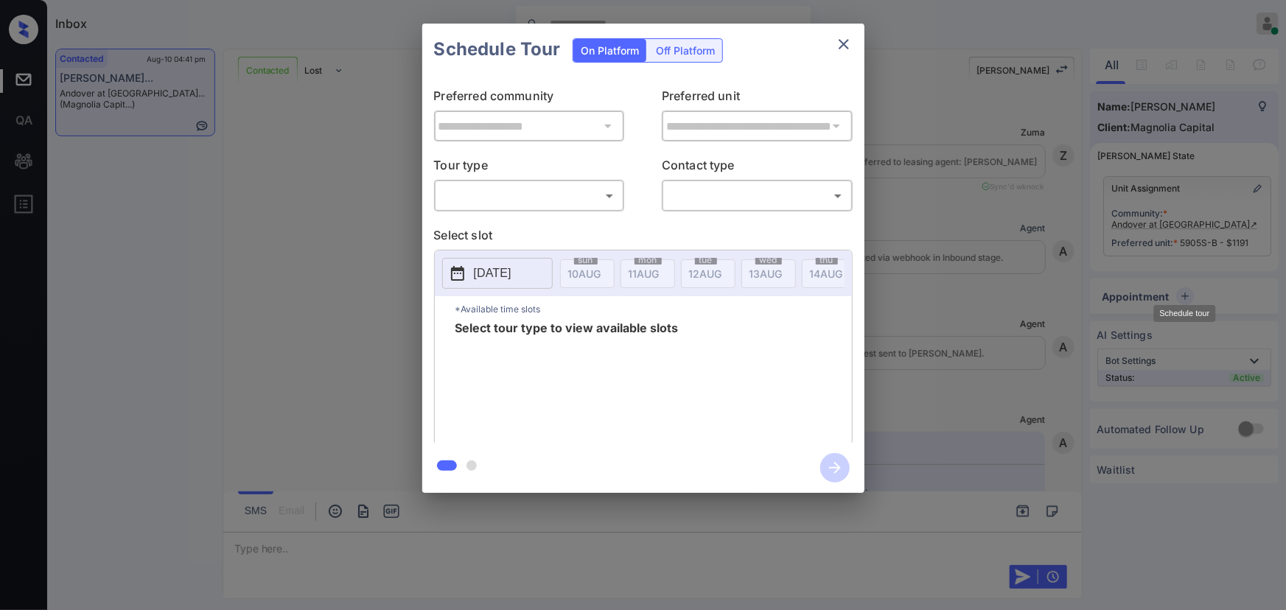
scroll to position [5612, 0]
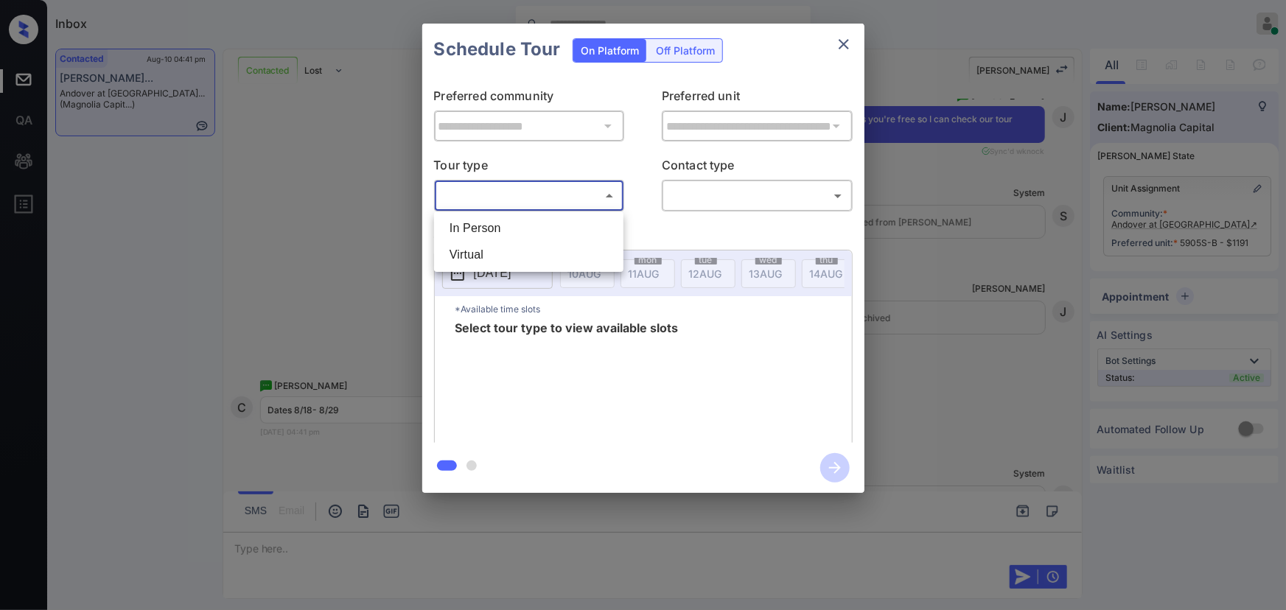
click at [523, 192] on body "Inbox Kenneth Umali Online Set yourself offline Set yourself on break Profile S…" at bounding box center [643, 305] width 1286 height 610
drag, startPoint x: 511, startPoint y: 222, endPoint x: 571, endPoint y: 214, distance: 61.0
click at [512, 222] on li "In Person" at bounding box center [529, 228] width 182 height 27
type input "********"
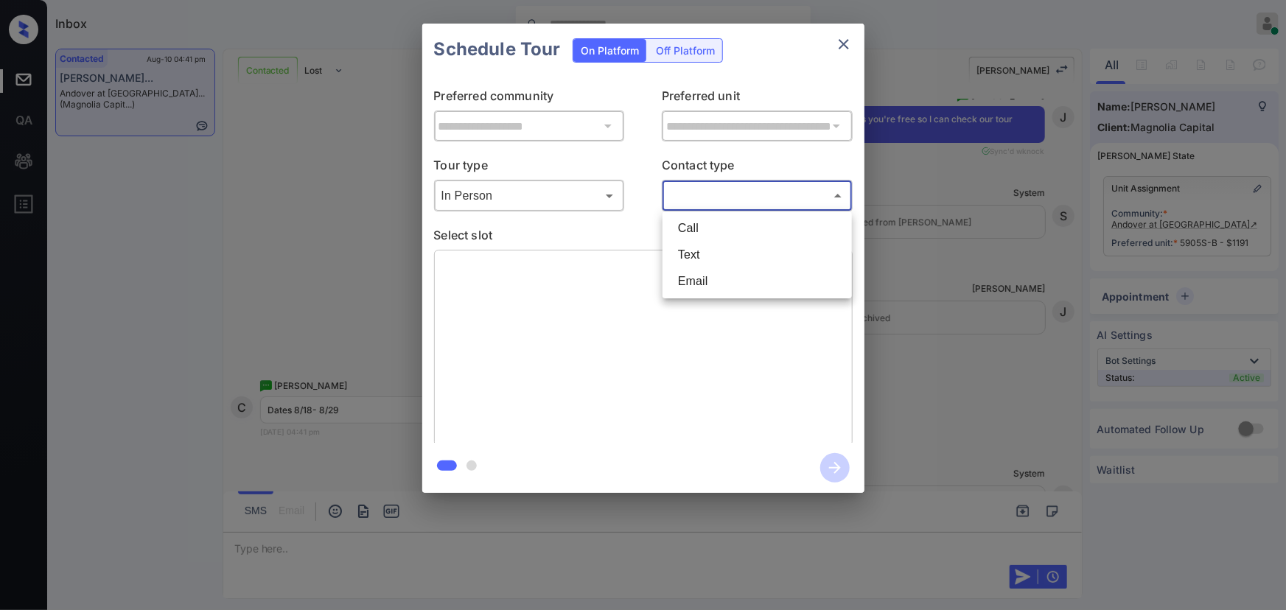
click at [722, 195] on body "Inbox Kenneth Umali Online Set yourself offline Set yourself on break Profile S…" at bounding box center [643, 305] width 1286 height 610
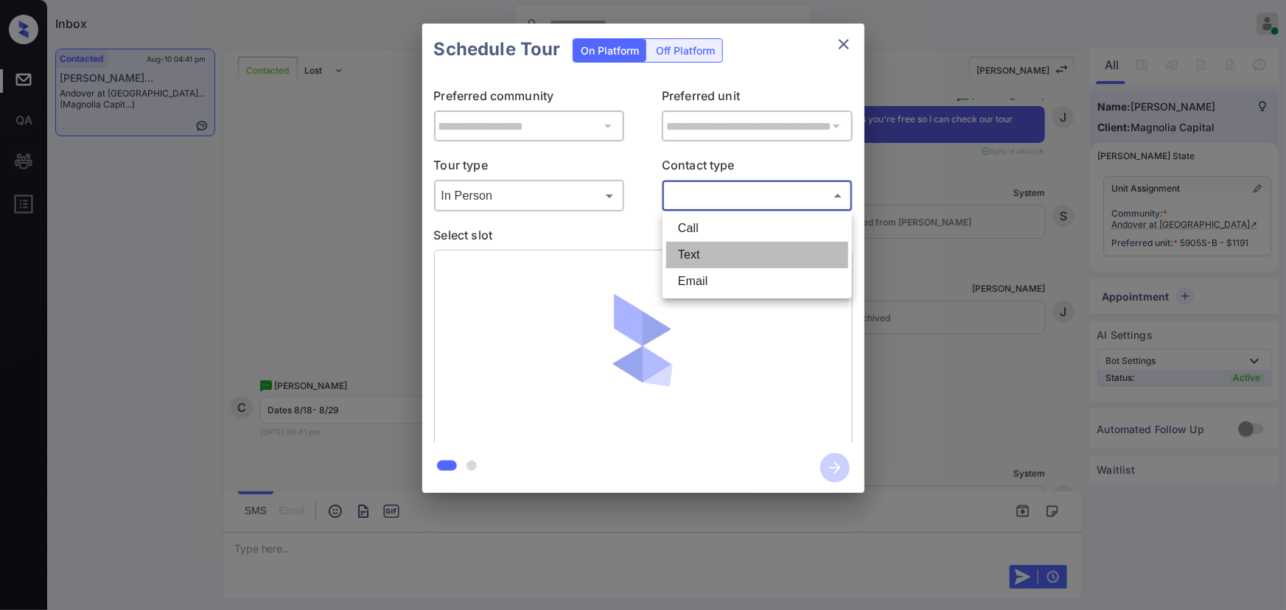
click at [680, 243] on li "Text" at bounding box center [757, 255] width 182 height 27
type input "****"
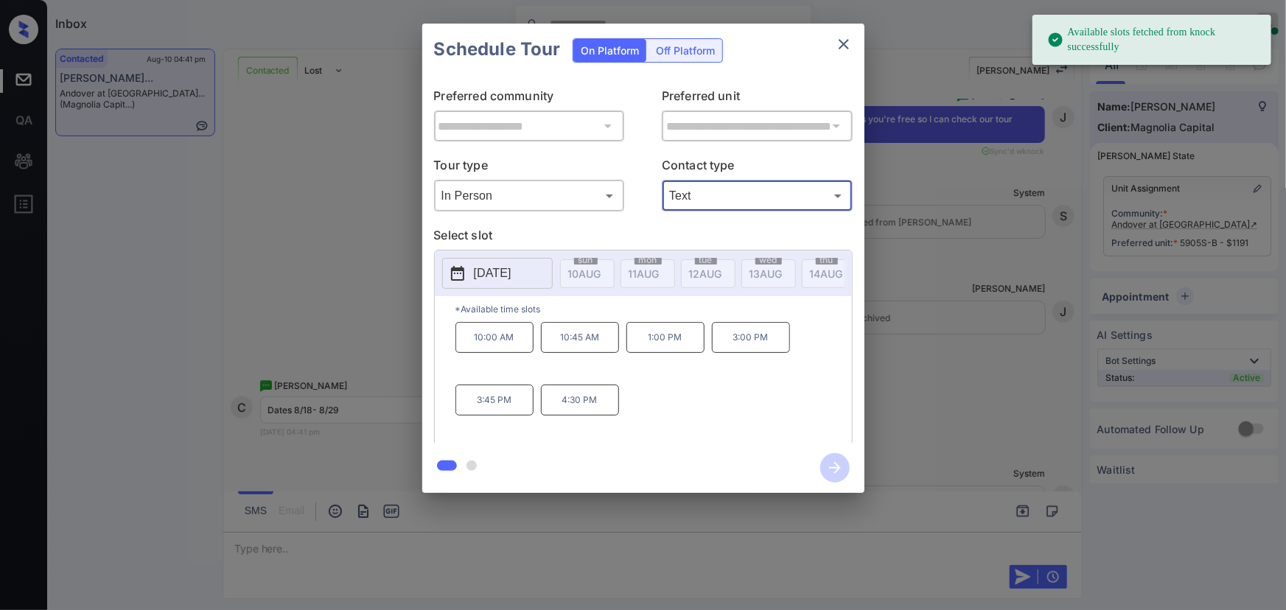
click at [509, 273] on p "2025-08-19" at bounding box center [493, 274] width 38 height 18
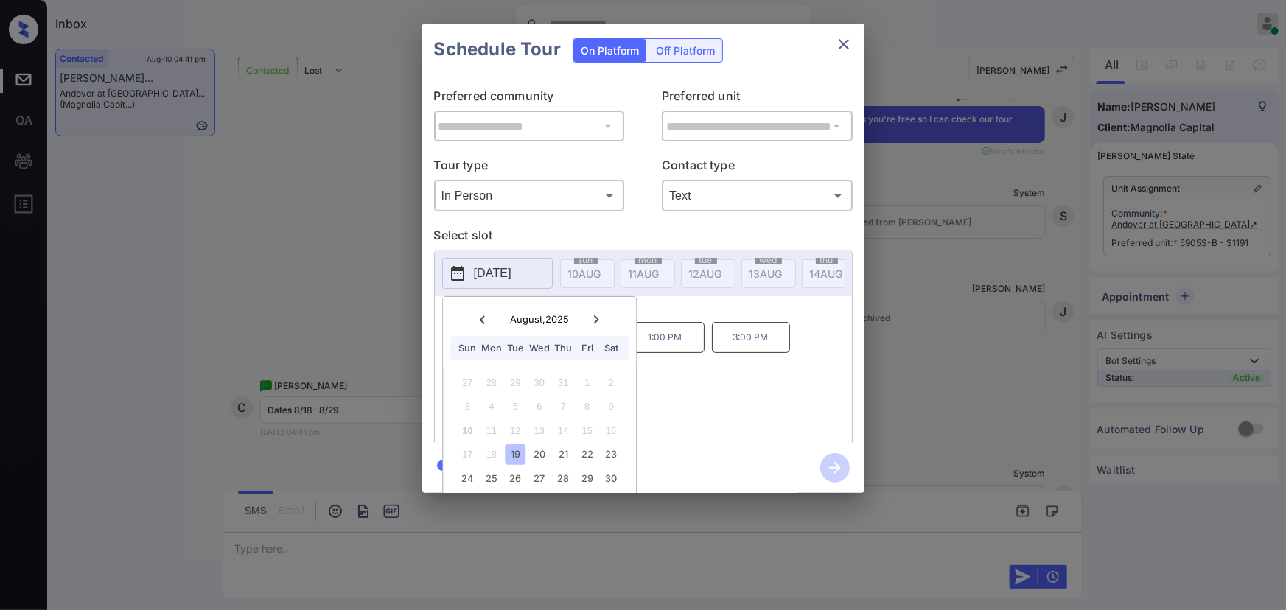
click at [520, 455] on div "19" at bounding box center [516, 454] width 20 height 20
click at [703, 391] on div "10:00 AM 10:45 AM 1:00 PM 3:00 PM 3:45 PM 4:30 PM" at bounding box center [654, 381] width 397 height 118
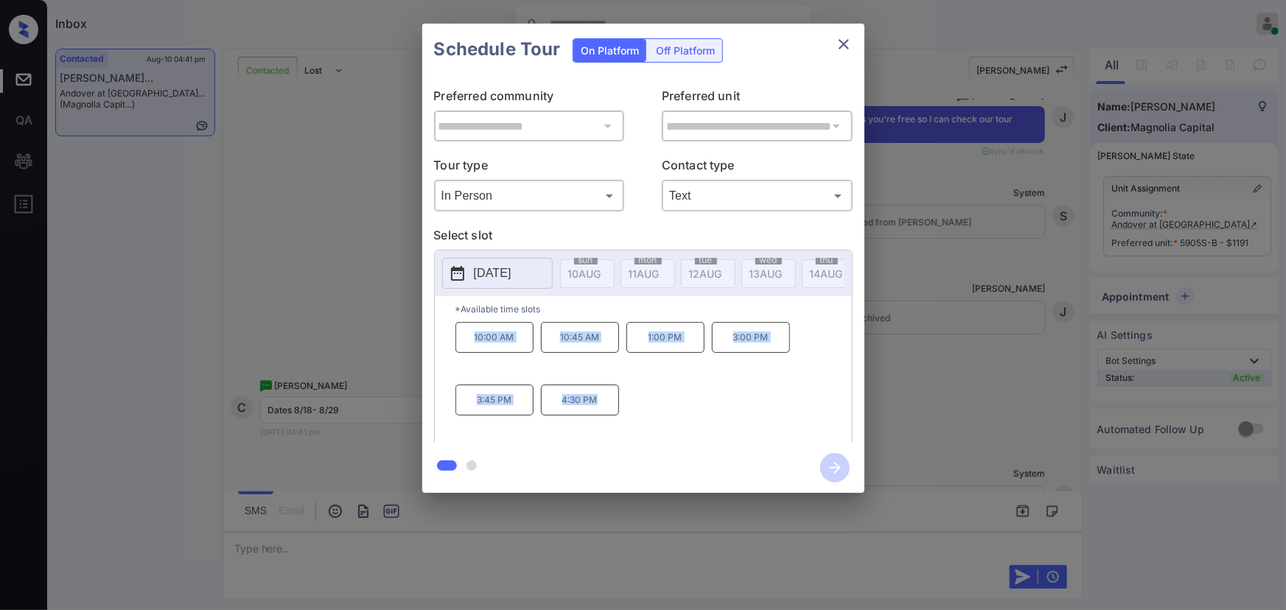
copy div "10:00 AM 10:45 AM 1:00 PM 3:00 PM 3:45 PM 4:30 PM"
drag, startPoint x: 530, startPoint y: 377, endPoint x: 449, endPoint y: 398, distance: 83.7
click at [458, 351] on div "10:00 AM 10:45 AM 1:00 PM 3:00 PM 3:45 PM 4:30 PM" at bounding box center [654, 381] width 397 height 118
click at [478, 536] on div at bounding box center [643, 305] width 1286 height 610
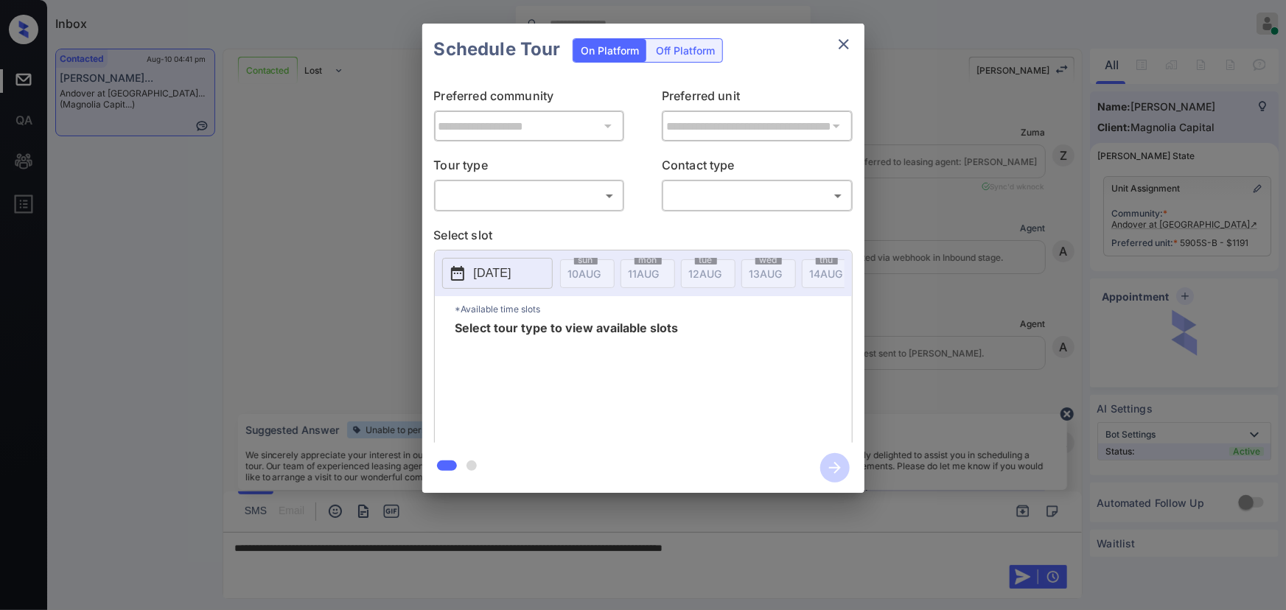
scroll to position [5881, 0]
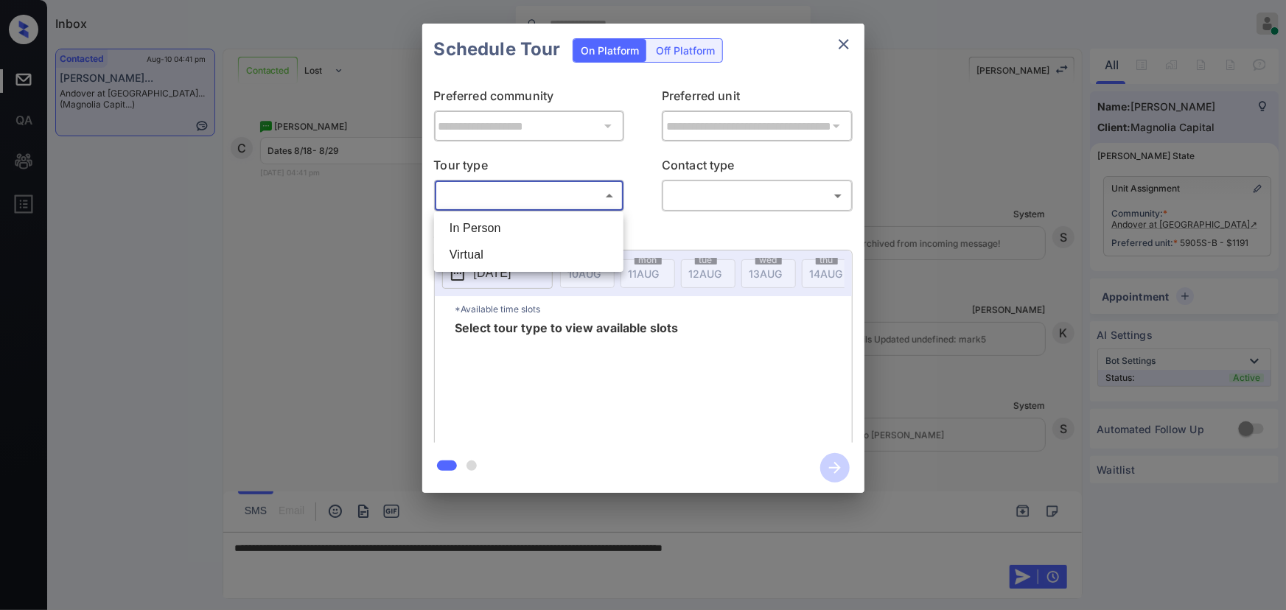
click at [499, 186] on body "Inbox Kenneth Umali Online Set yourself offline Set yourself on break Profile S…" at bounding box center [643, 305] width 1286 height 610
click at [472, 219] on li "In Person" at bounding box center [529, 228] width 182 height 27
type input "********"
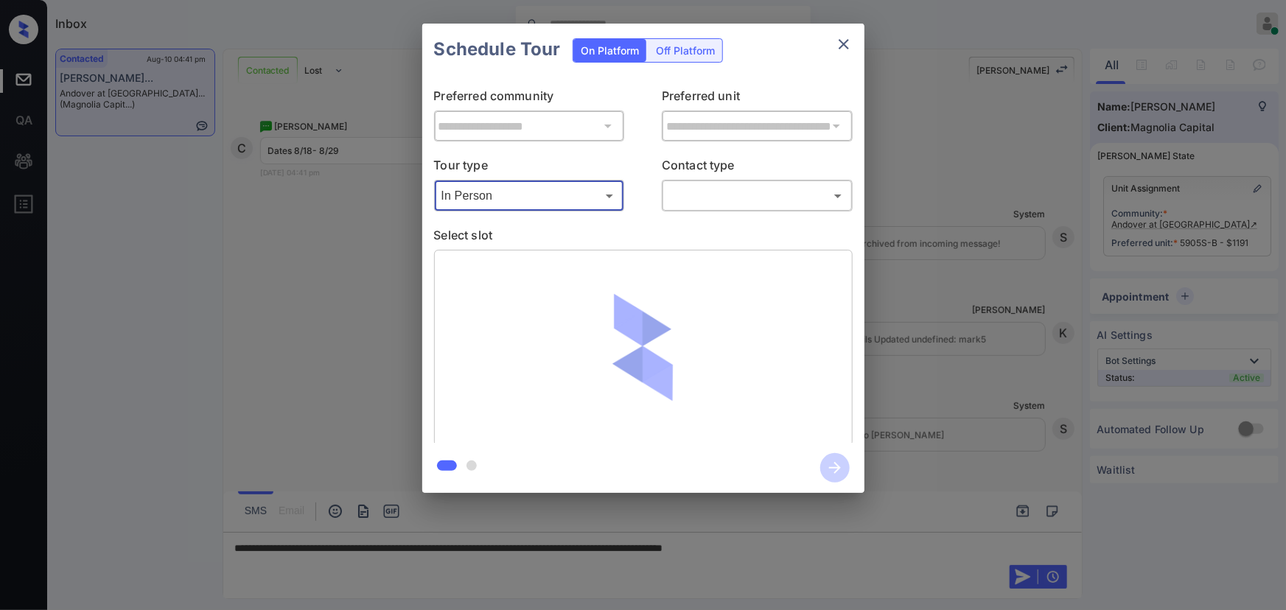
click at [677, 193] on body "Inbox Kenneth Umali Online Set yourself offline Set yourself on break Profile S…" at bounding box center [643, 305] width 1286 height 610
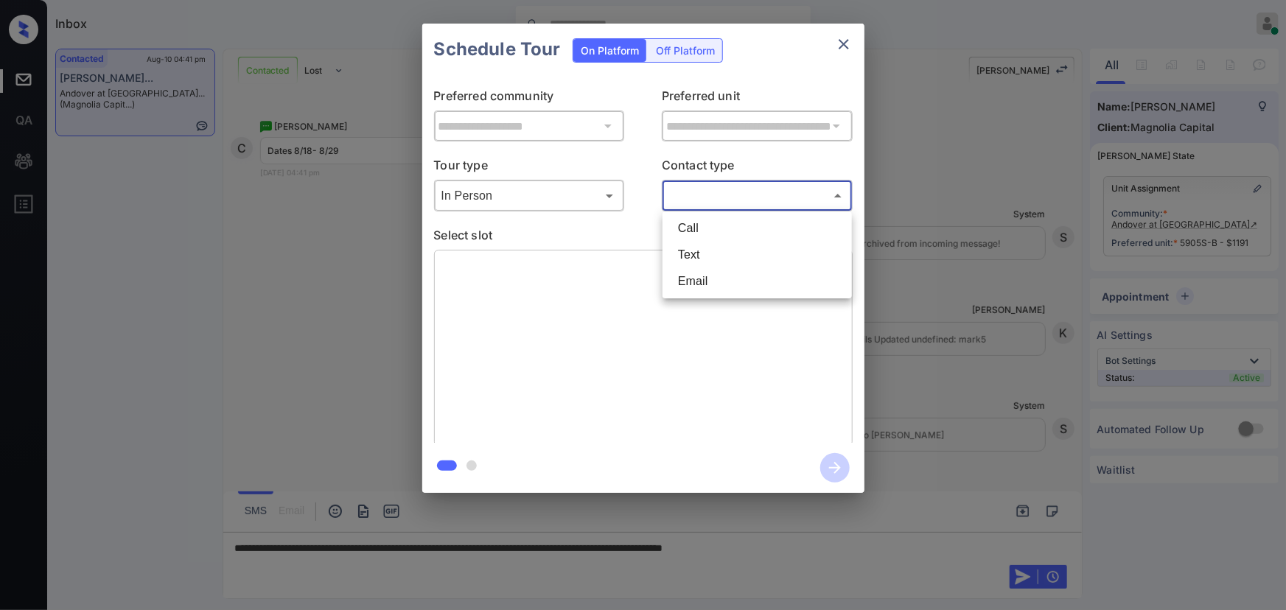
click at [672, 254] on li "Text" at bounding box center [757, 255] width 182 height 27
type input "****"
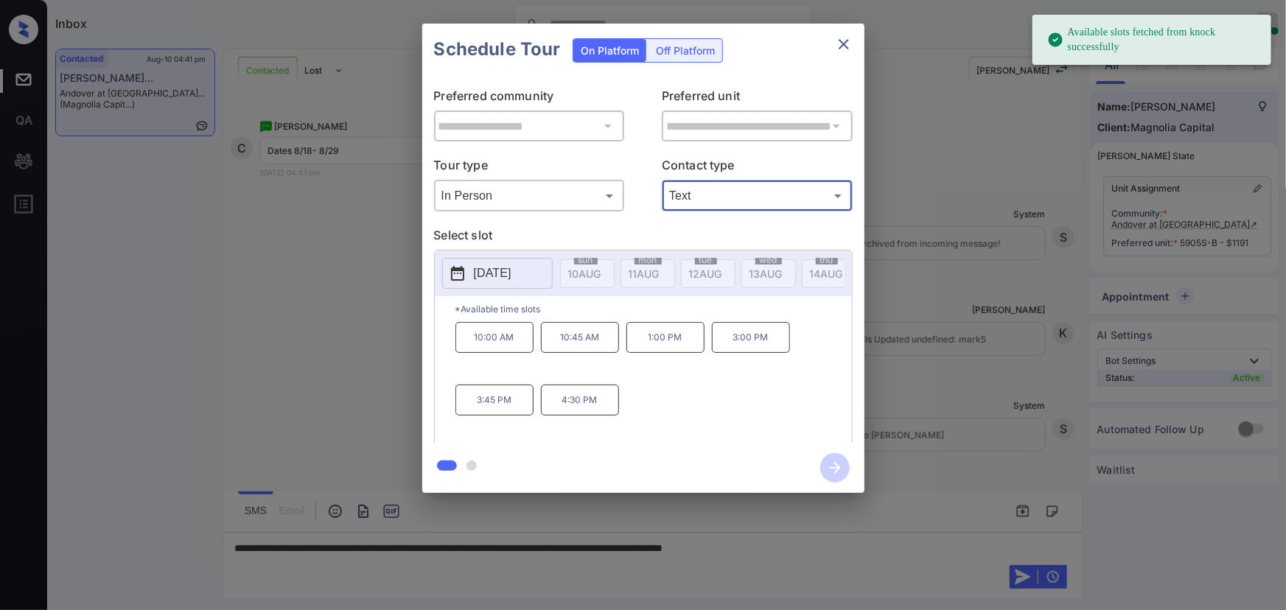
click at [512, 279] on p "2025-08-19" at bounding box center [493, 274] width 38 height 18
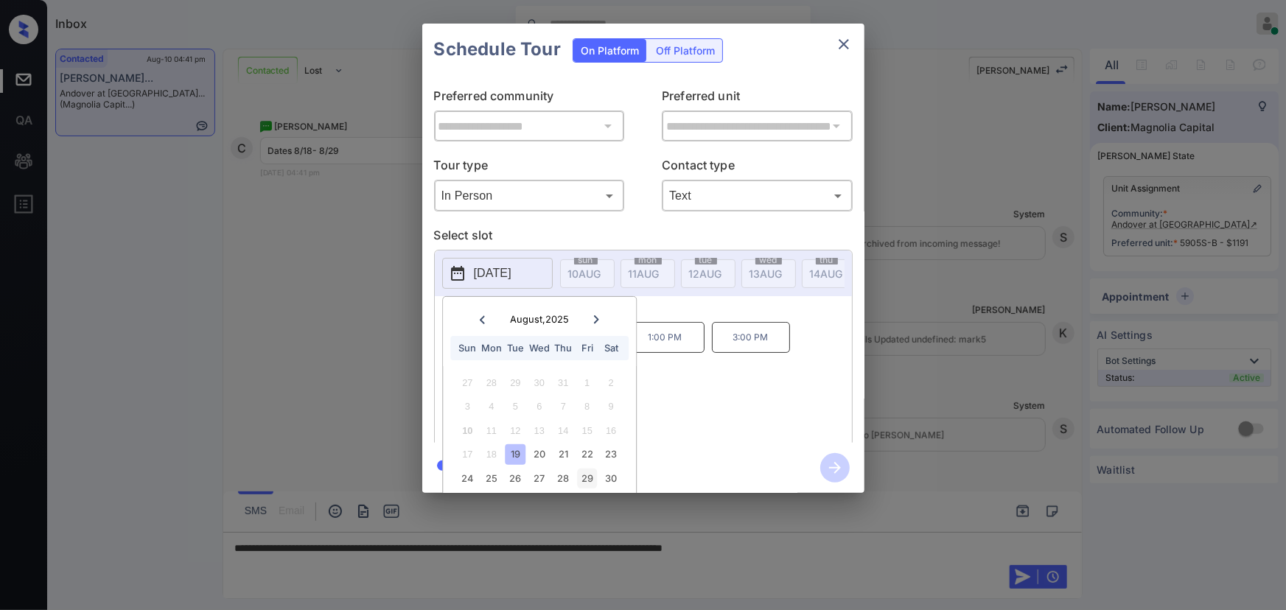
click at [590, 477] on div "29" at bounding box center [587, 479] width 20 height 20
click at [729, 422] on div "10:00 AM 10:45 AM 11:30 AM 12:15 PM 1:00 PM 3:00 PM 3:45 PM 4:30 PM" at bounding box center [654, 381] width 397 height 118
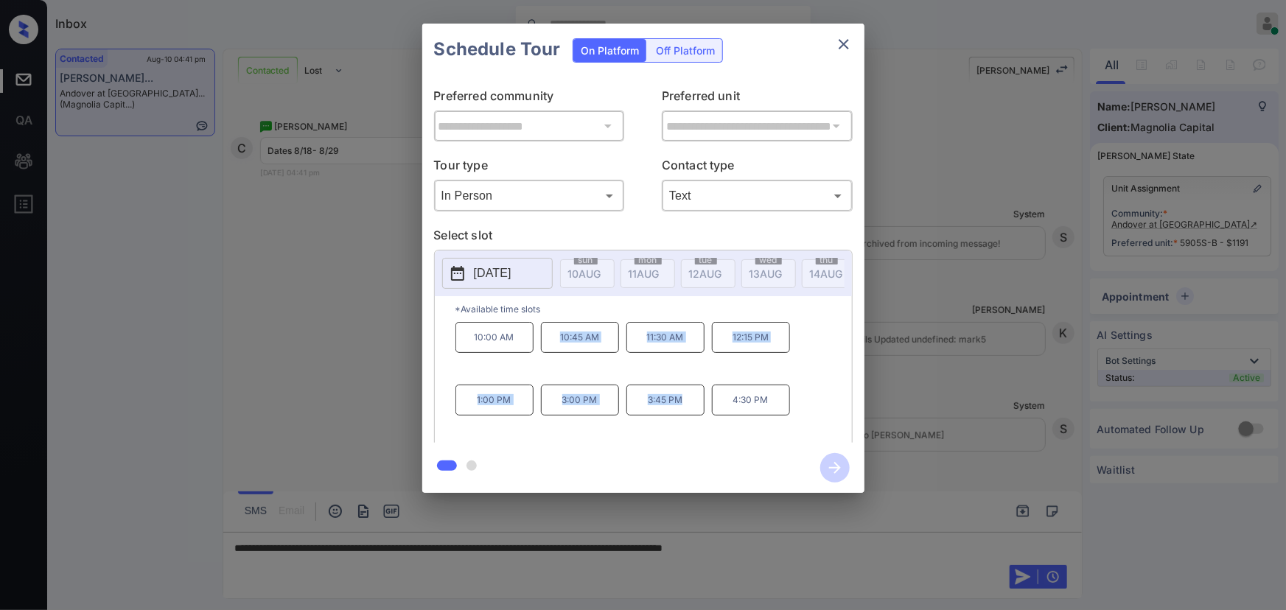
copy div "10:45 AM 11:30 AM 12:15 PM 1:00 PM 3:00 PM 3:45 PM"
drag, startPoint x: 687, startPoint y: 405, endPoint x: 560, endPoint y: 346, distance: 139.8
click at [560, 346] on div "10:00 AM 10:45 AM 11:30 AM 12:15 PM 1:00 PM 3:00 PM 3:45 PM 4:30 PM" at bounding box center [654, 381] width 397 height 118
click at [851, 548] on div at bounding box center [643, 305] width 1286 height 610
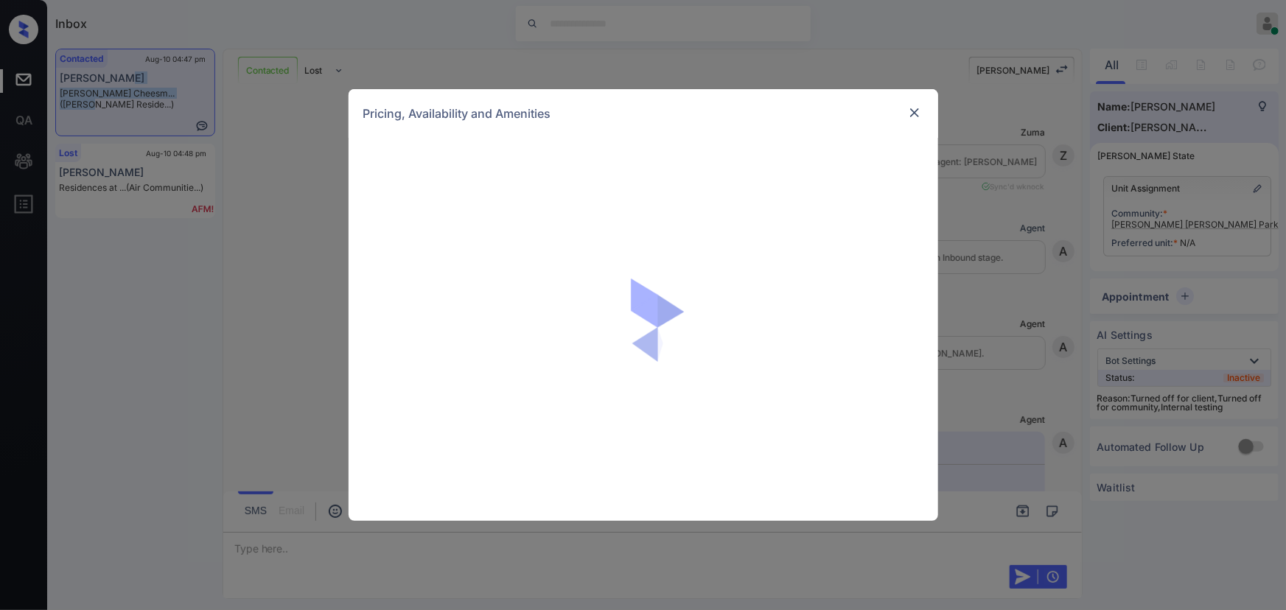
scroll to position [1768, 0]
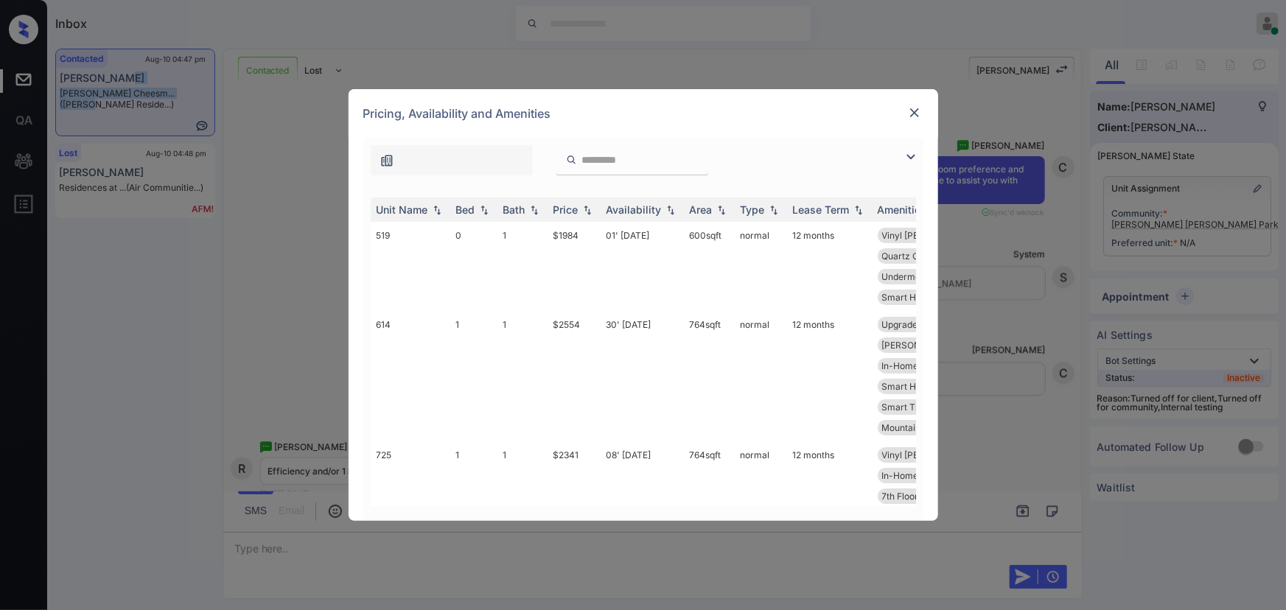
click at [903, 153] on img at bounding box center [911, 157] width 18 height 18
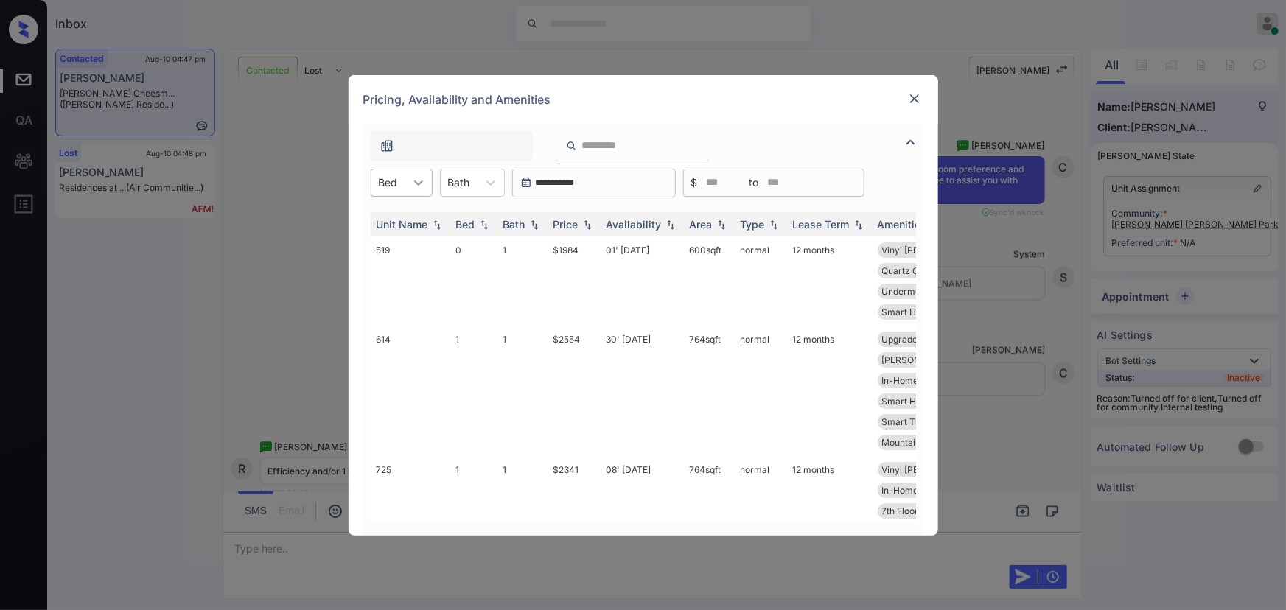
click at [412, 182] on icon at bounding box center [418, 182] width 15 height 15
click at [386, 241] on div "1" at bounding box center [402, 245] width 62 height 27
click at [475, 186] on div at bounding box center [467, 182] width 22 height 15
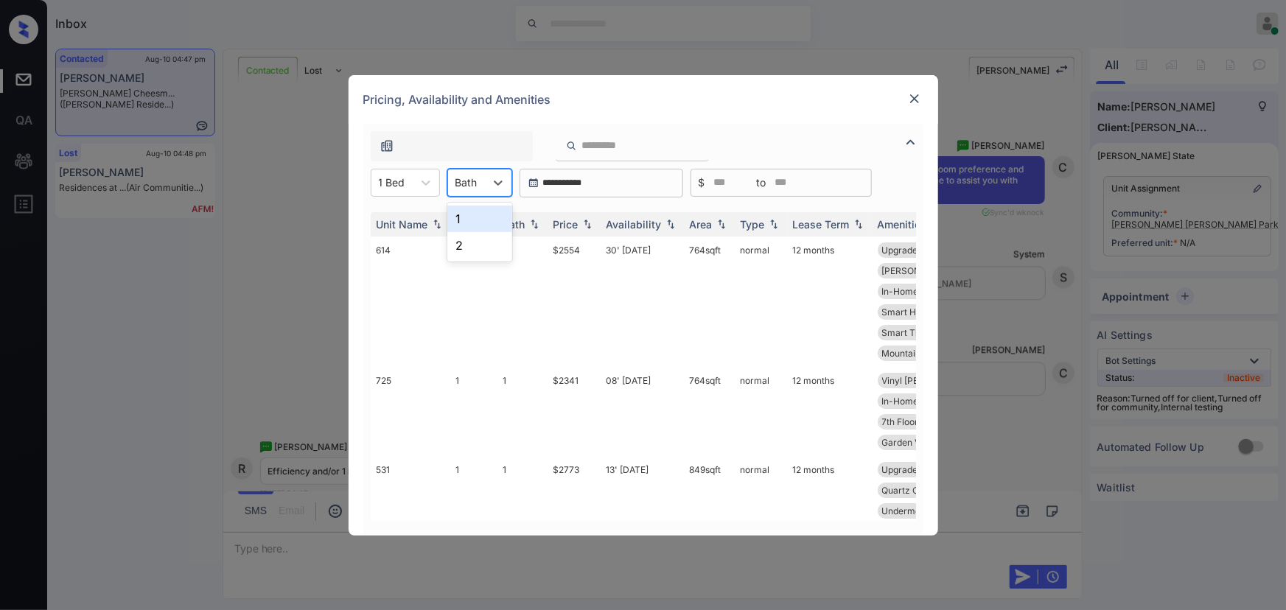
click at [464, 221] on div "1" at bounding box center [479, 219] width 65 height 27
click at [587, 224] on img at bounding box center [587, 224] width 15 height 10
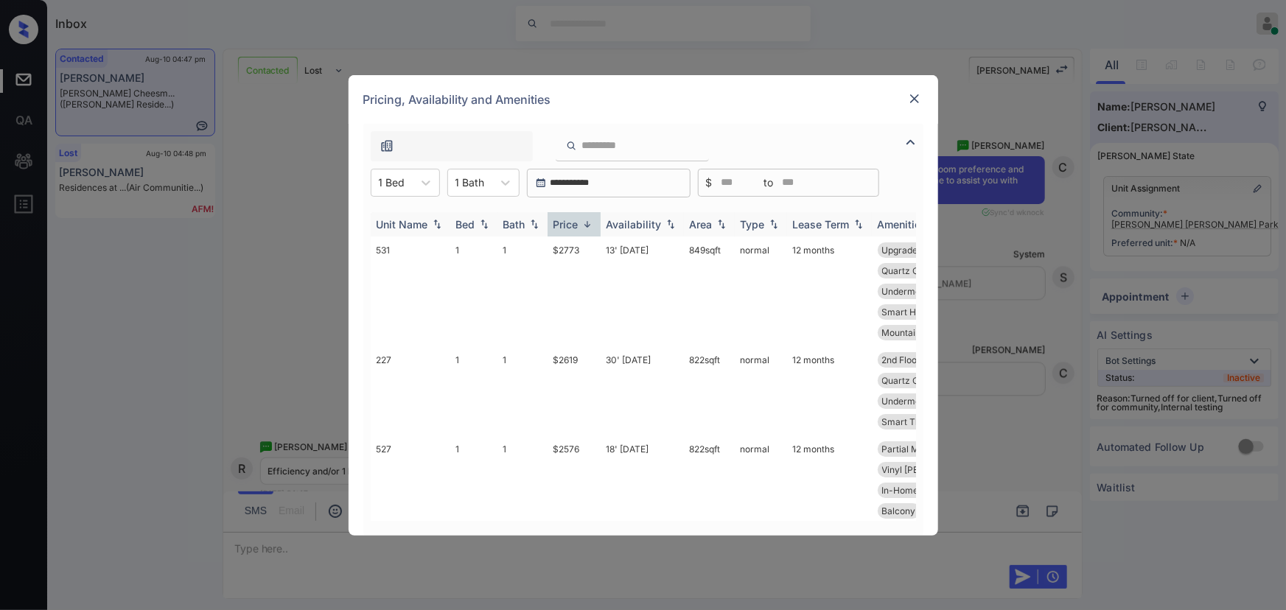
click at [587, 224] on img at bounding box center [587, 224] width 15 height 11
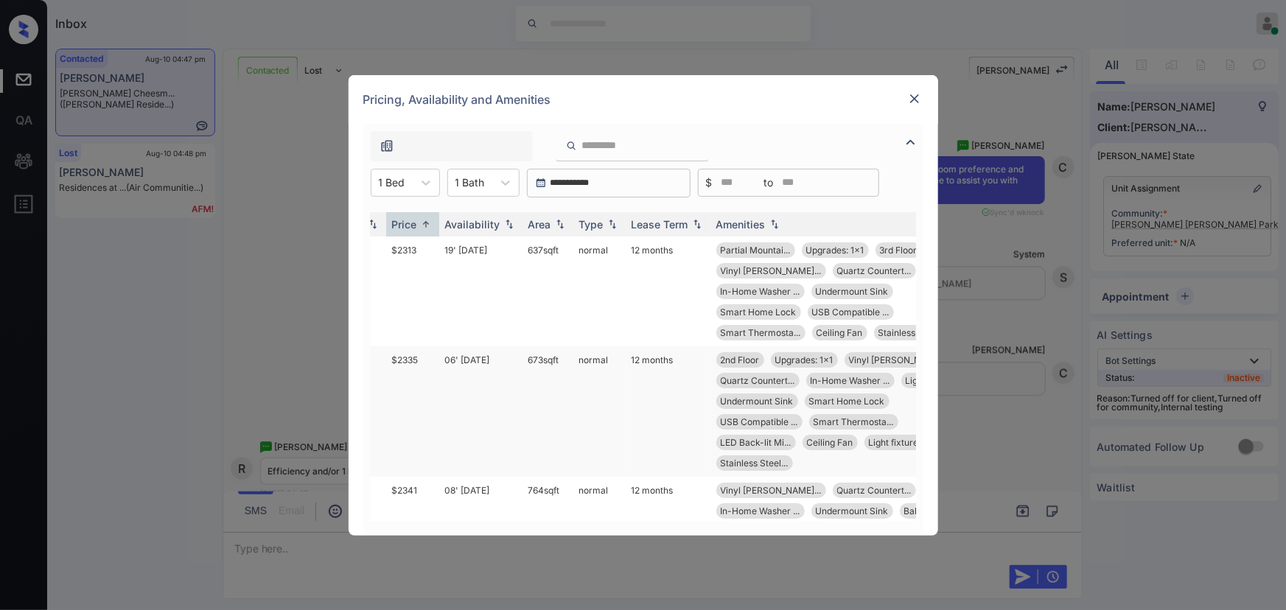
scroll to position [0, 162]
copy td "637 sqft"
drag, startPoint x: 563, startPoint y: 248, endPoint x: 527, endPoint y: 246, distance: 36.2
click at [527, 246] on td "637 sqft" at bounding box center [547, 292] width 51 height 110
click at [515, 247] on td "19' [DATE]" at bounding box center [480, 292] width 83 height 110
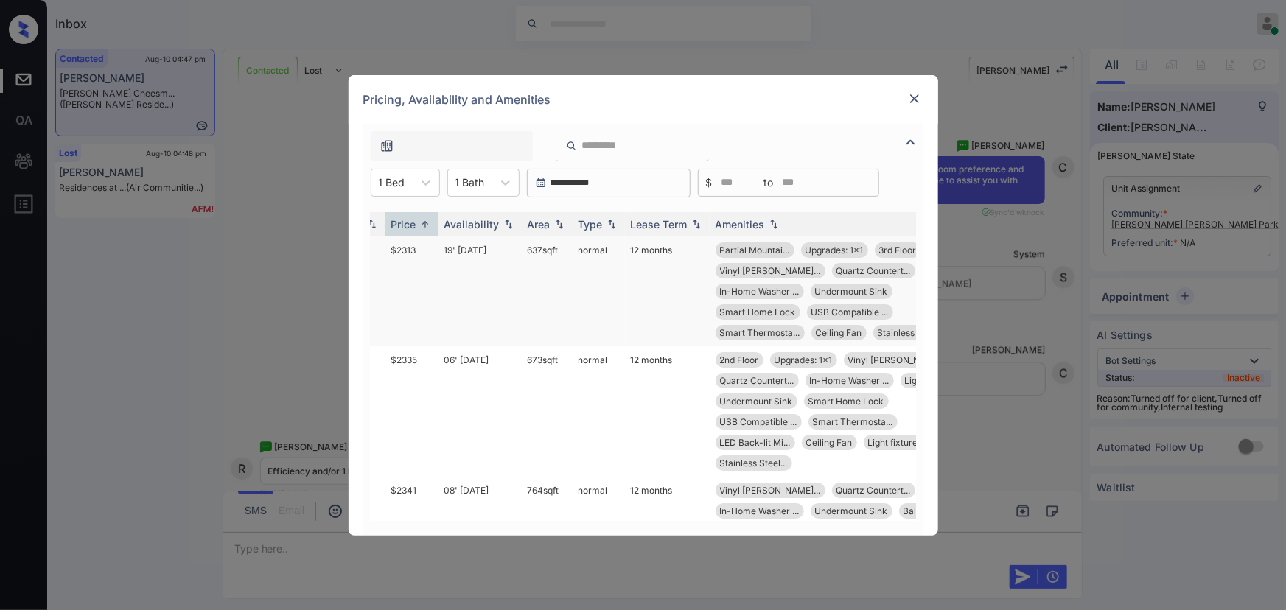
click at [515, 247] on td "19' [DATE]" at bounding box center [480, 292] width 83 height 110
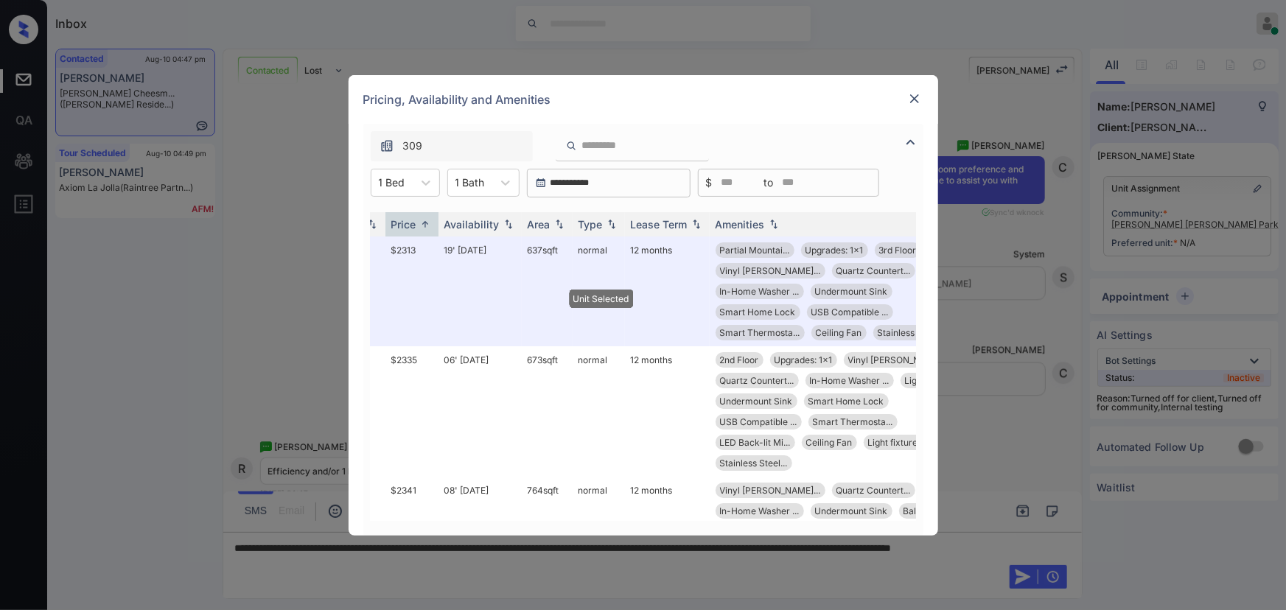
click at [918, 99] on img at bounding box center [914, 98] width 15 height 15
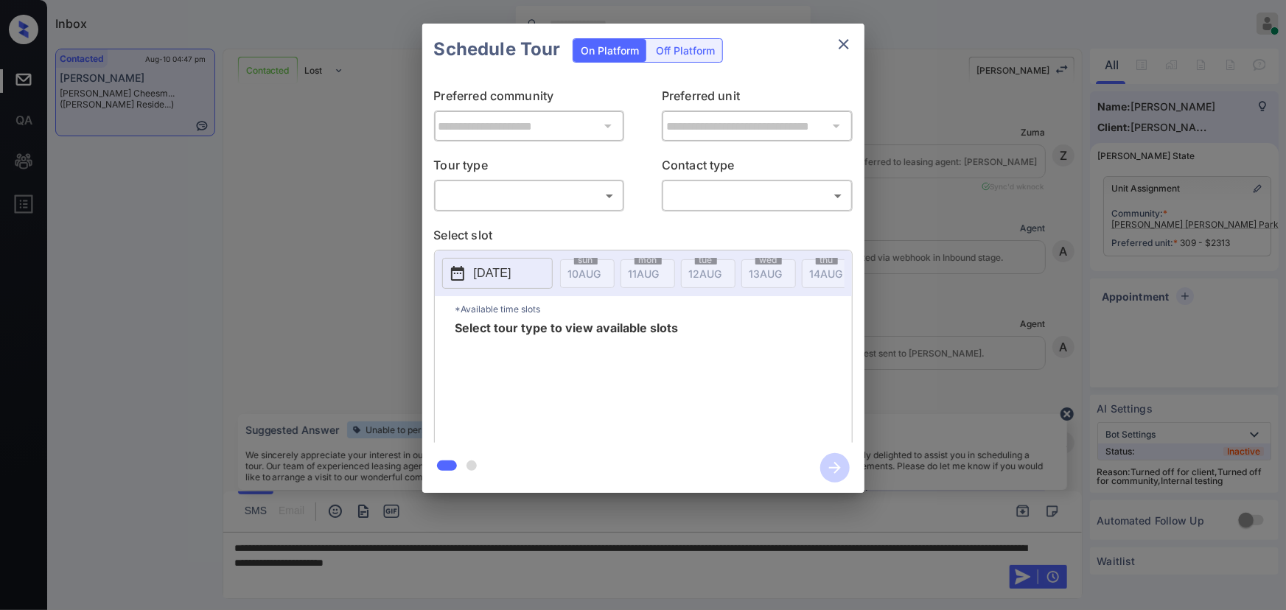
scroll to position [1768, 0]
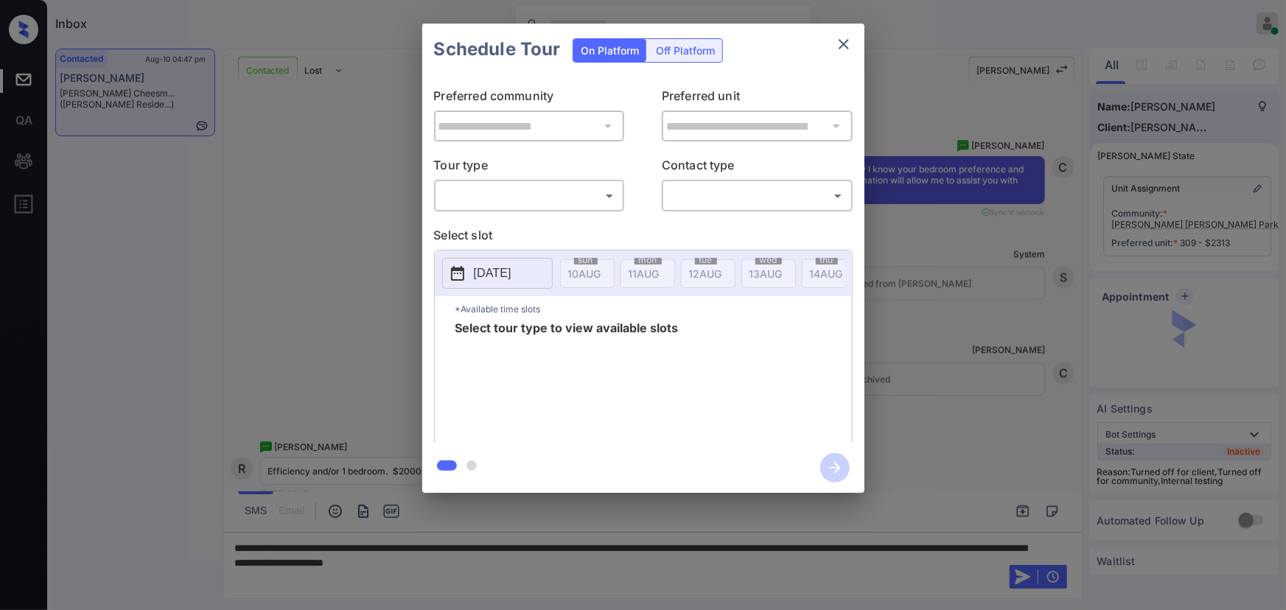
click at [568, 199] on body "Inbox [PERSON_NAME] Online Set yourself offline Set yourself on break Profile S…" at bounding box center [643, 305] width 1286 height 610
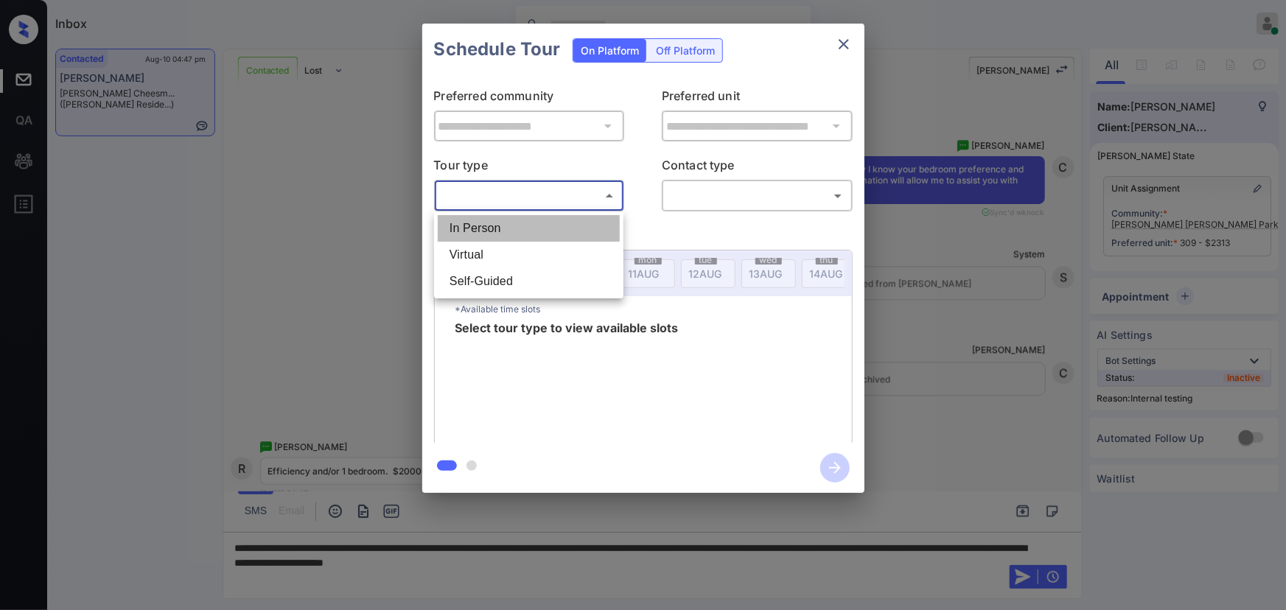
drag, startPoint x: 533, startPoint y: 228, endPoint x: 619, endPoint y: 213, distance: 87.5
click at [534, 228] on li "In Person" at bounding box center [529, 228] width 182 height 27
type input "********"
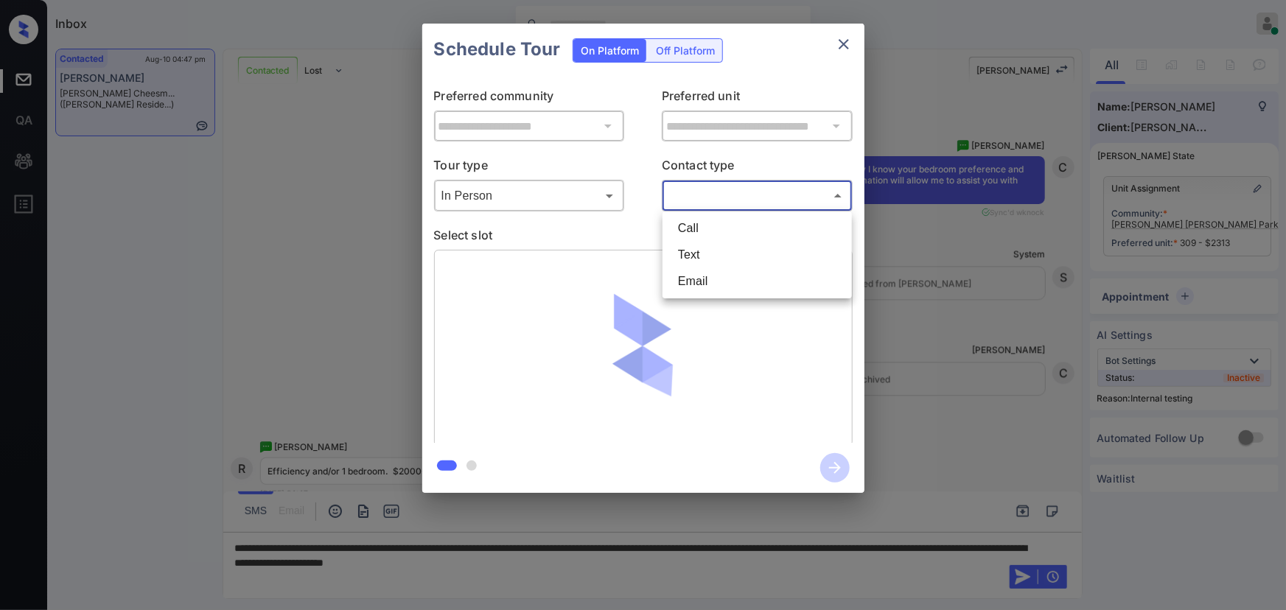
click at [703, 199] on body "Inbox [PERSON_NAME] Online Set yourself offline Set yourself on break Profile S…" at bounding box center [643, 305] width 1286 height 610
click at [689, 262] on li "Text" at bounding box center [757, 255] width 182 height 27
type input "****"
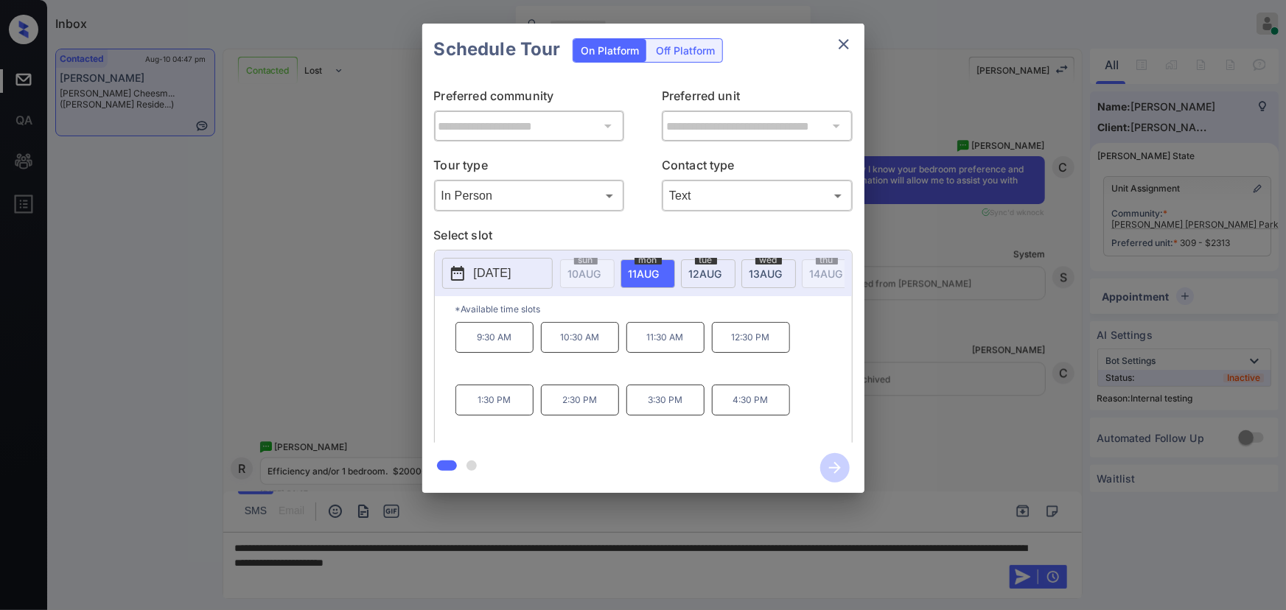
click at [601, 273] on span "[DATE]" at bounding box center [584, 274] width 33 height 13
copy div "9:30 AM 10:30 AM 11:30 AM 12:30 PM 1:30 PM 2:30 PM 3:30 PM"
drag, startPoint x: 685, startPoint y: 408, endPoint x: 478, endPoint y: 355, distance: 214.0
click at [478, 355] on div "9:30 AM 10:30 AM 11:30 AM 12:30 PM 1:30 PM 2:30 PM 3:30 PM 4:30 PM" at bounding box center [654, 381] width 397 height 118
click at [611, 553] on div at bounding box center [643, 305] width 1286 height 610
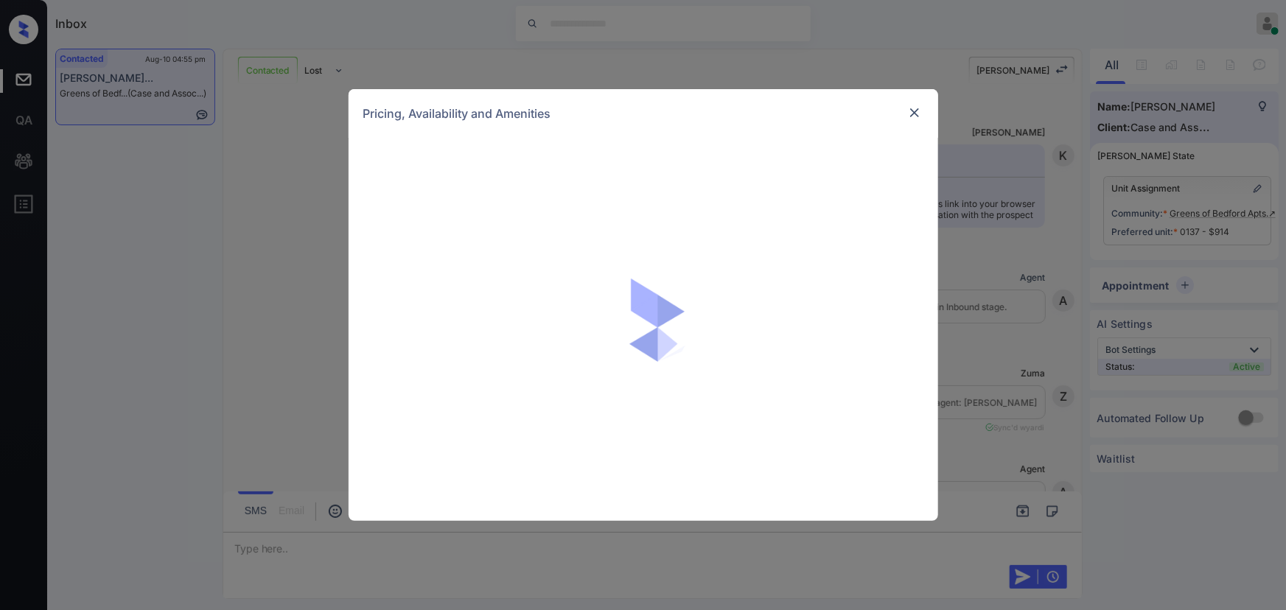
scroll to position [5727, 0]
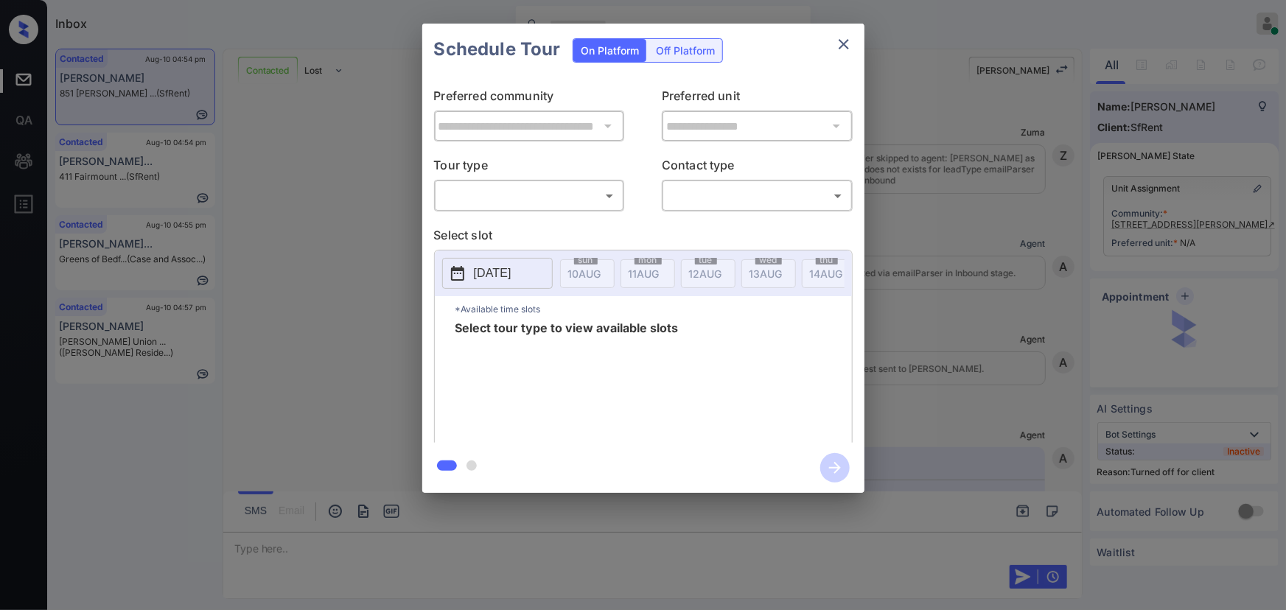
scroll to position [3012, 0]
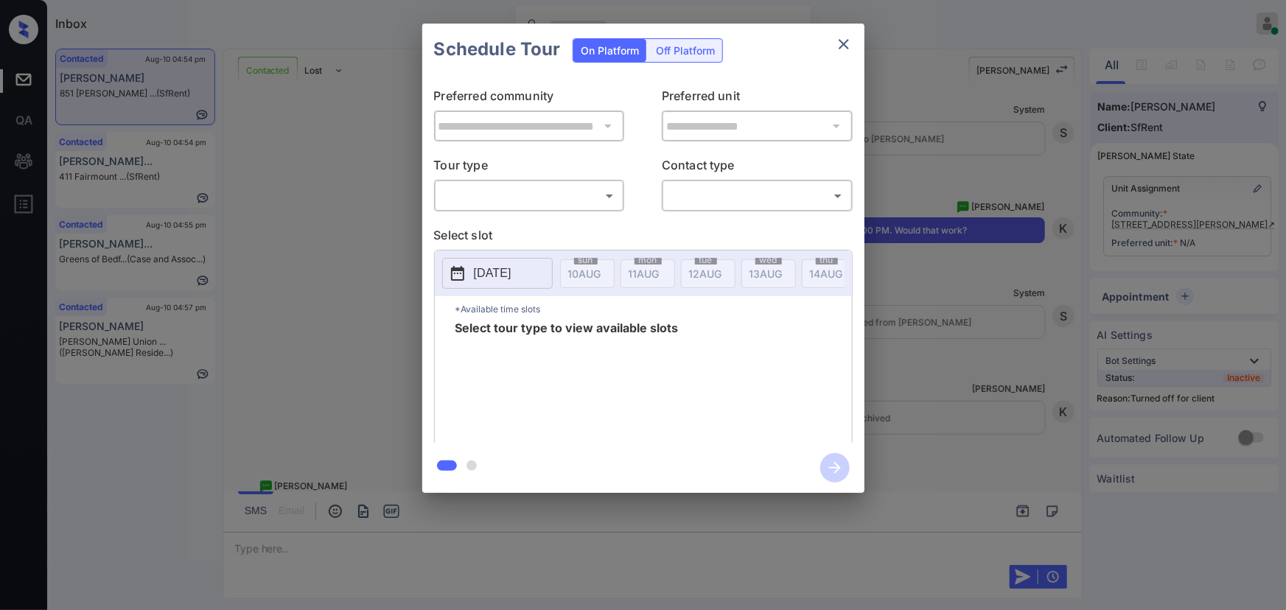
click at [1004, 324] on div "**********" at bounding box center [643, 258] width 1286 height 517
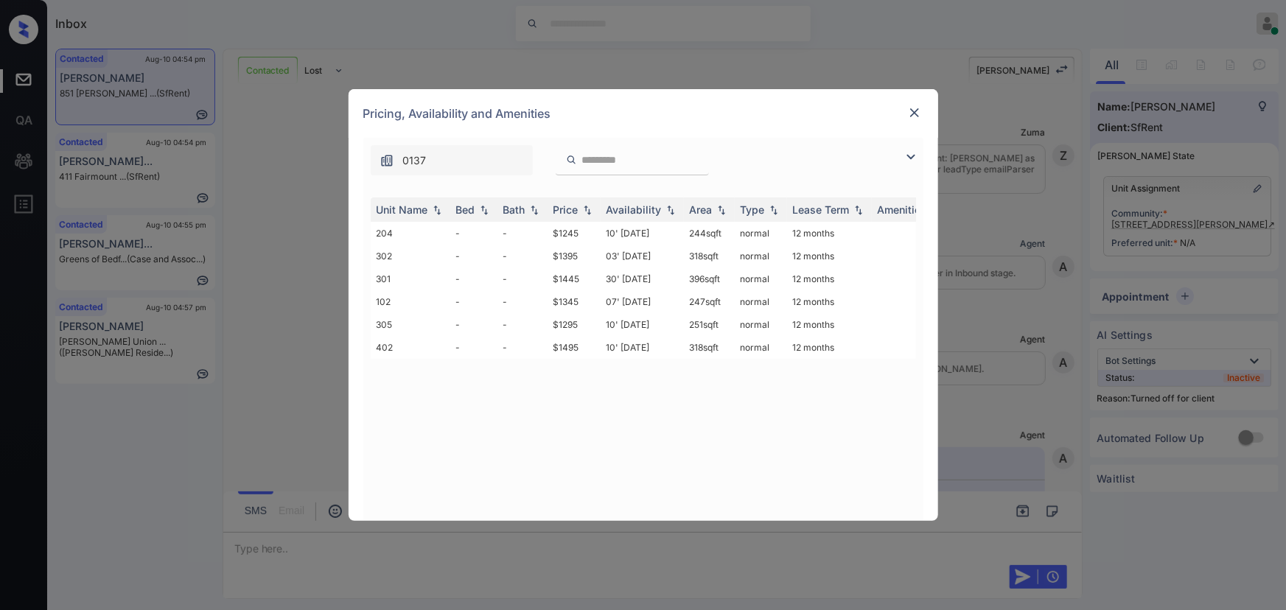
scroll to position [3012, 0]
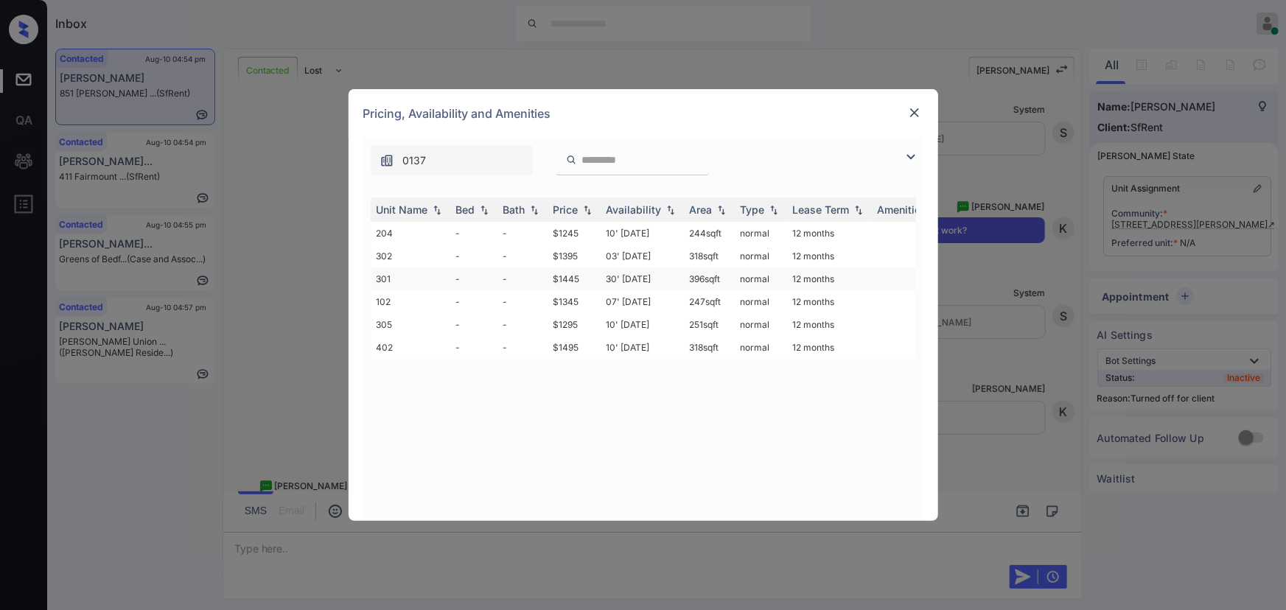
click at [569, 273] on td "$1445" at bounding box center [574, 279] width 53 height 23
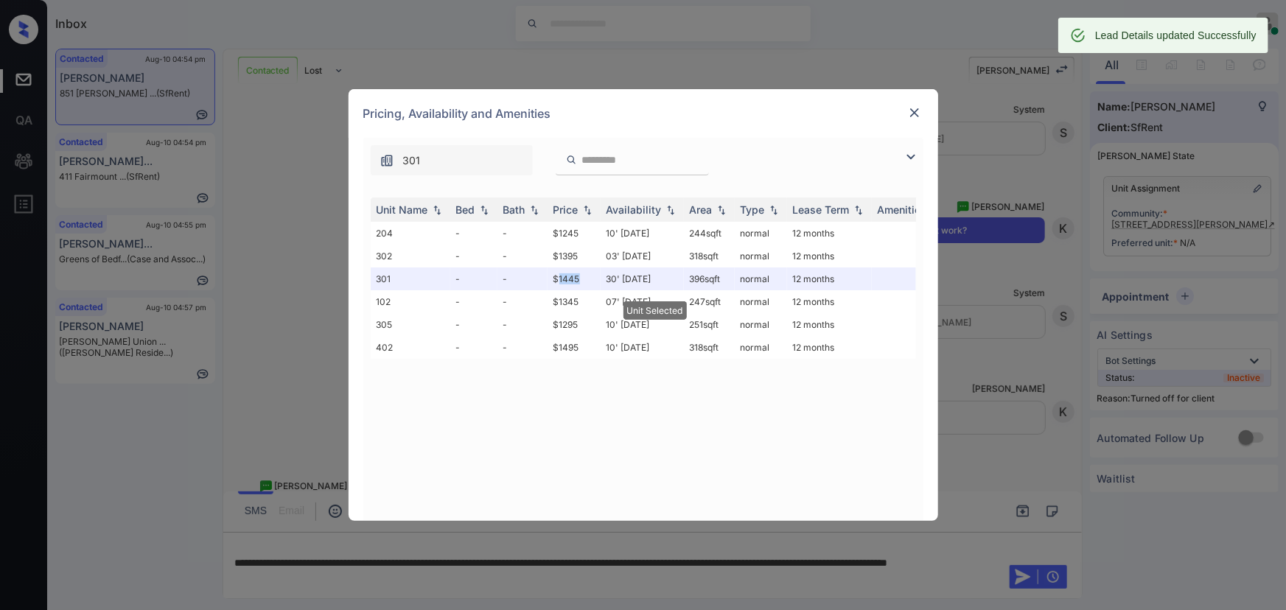
click at [917, 112] on img at bounding box center [914, 112] width 15 height 15
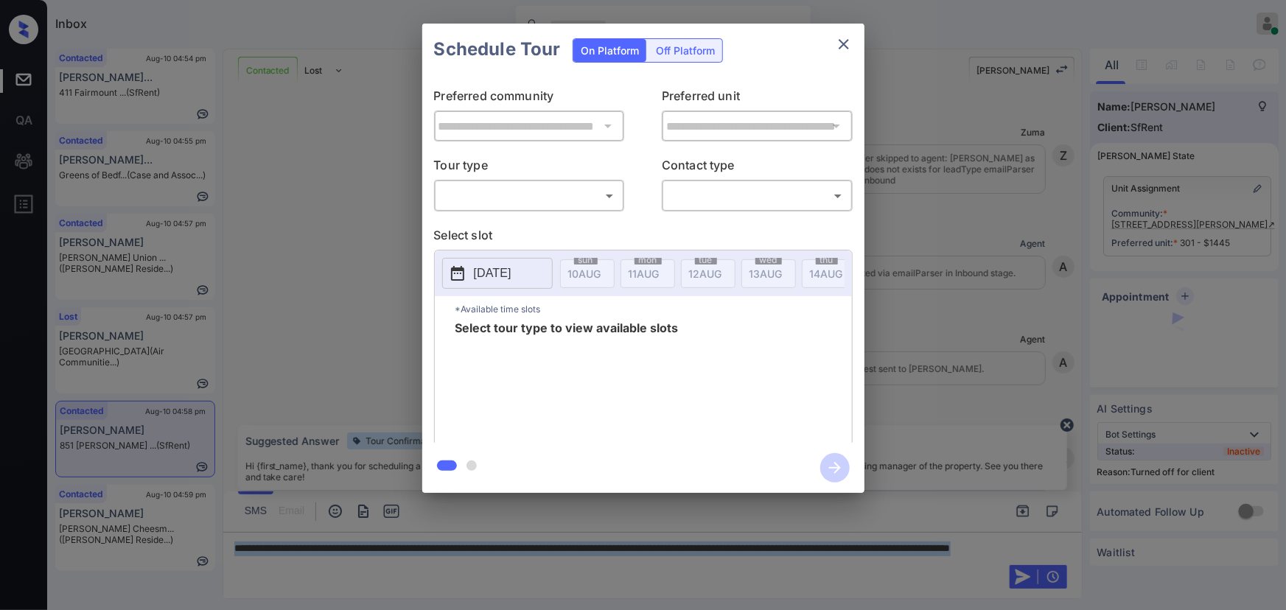
scroll to position [3012, 0]
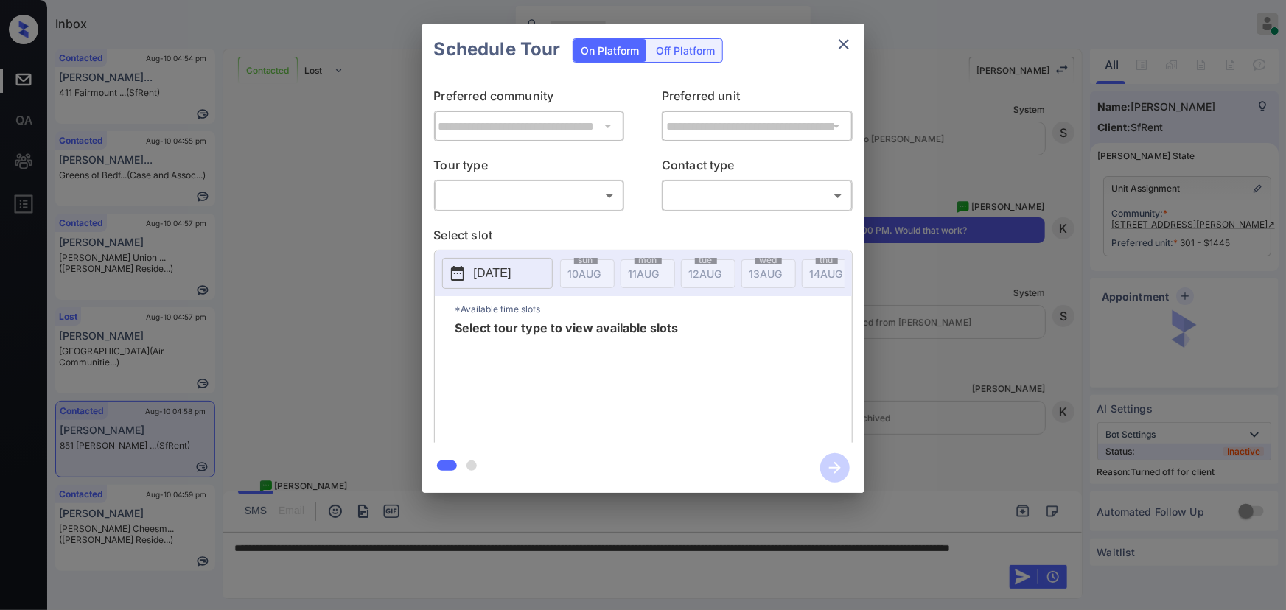
click at [678, 44] on div "Off Platform" at bounding box center [686, 50] width 74 height 23
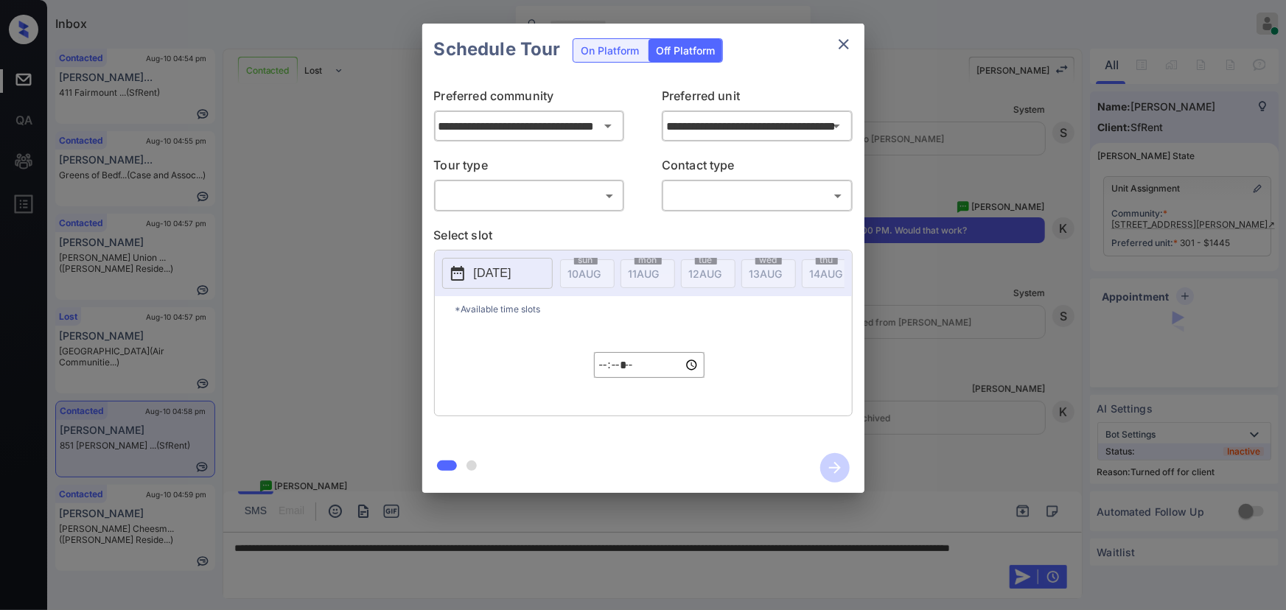
click at [537, 197] on body "Inbox [PERSON_NAME] Online Set yourself offline Set yourself on break Profile S…" at bounding box center [643, 305] width 1286 height 610
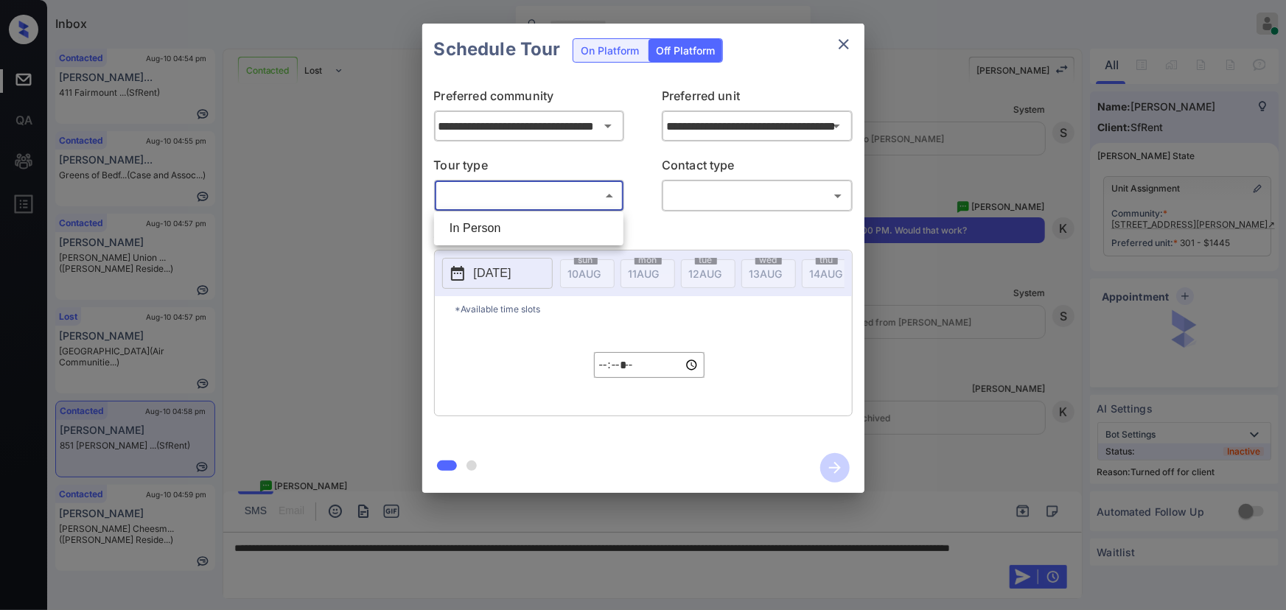
drag, startPoint x: 511, startPoint y: 233, endPoint x: 571, endPoint y: 221, distance: 61.6
click at [512, 231] on li "In Person" at bounding box center [529, 228] width 182 height 27
type input "********"
click at [729, 197] on body "Inbox [PERSON_NAME] Online Set yourself offline Set yourself on break Profile S…" at bounding box center [643, 305] width 1286 height 610
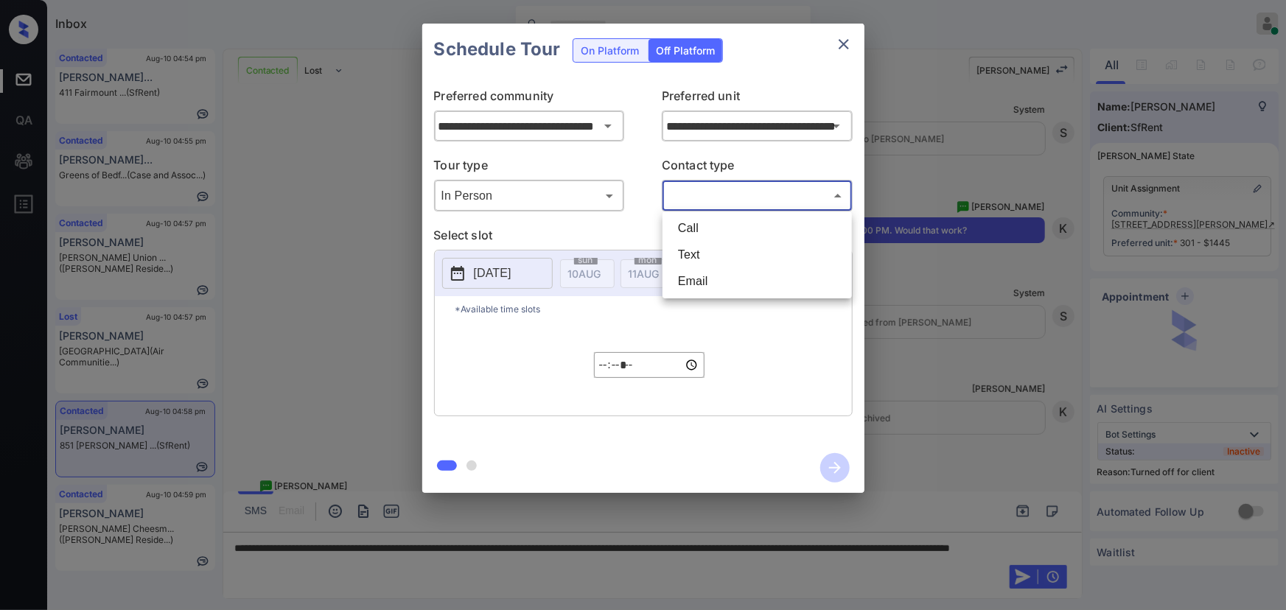
click at [707, 251] on li "Text" at bounding box center [757, 255] width 182 height 27
type input "****"
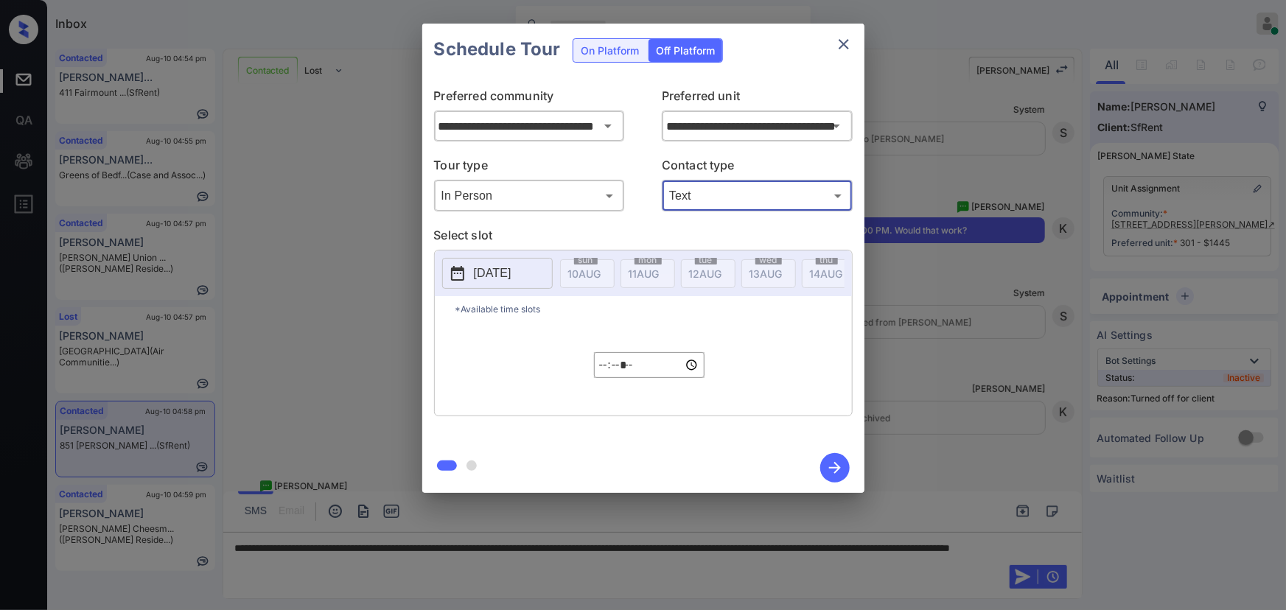
click at [498, 271] on p "2025-08-10" at bounding box center [493, 274] width 38 height 18
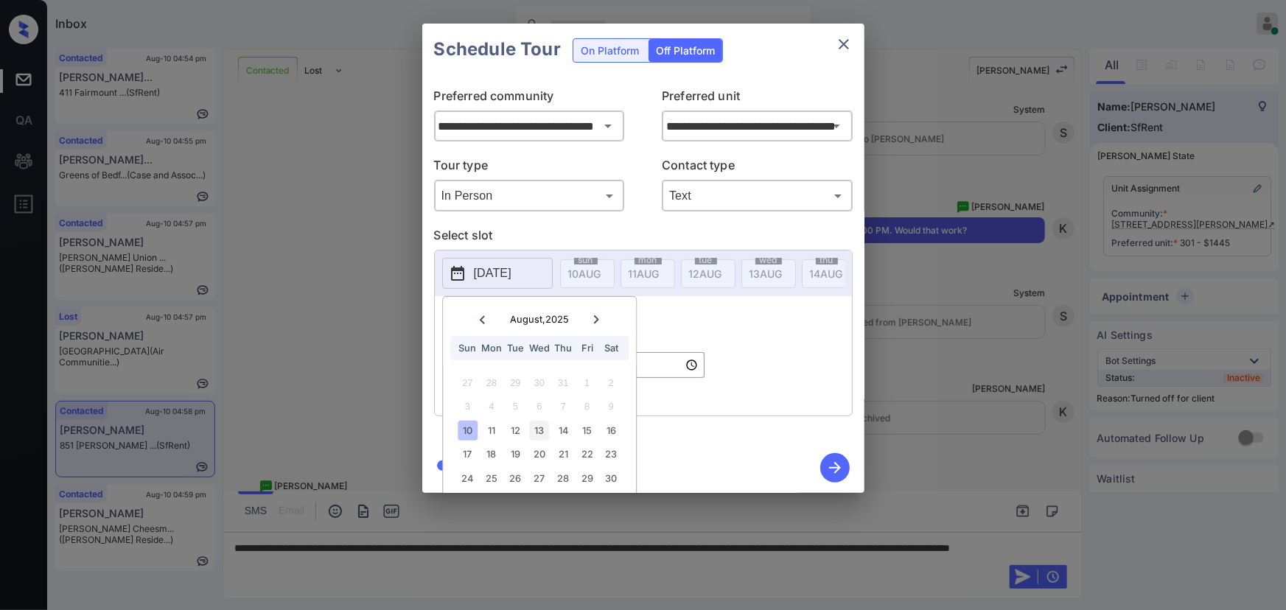
click at [539, 426] on div "13" at bounding box center [539, 431] width 20 height 20
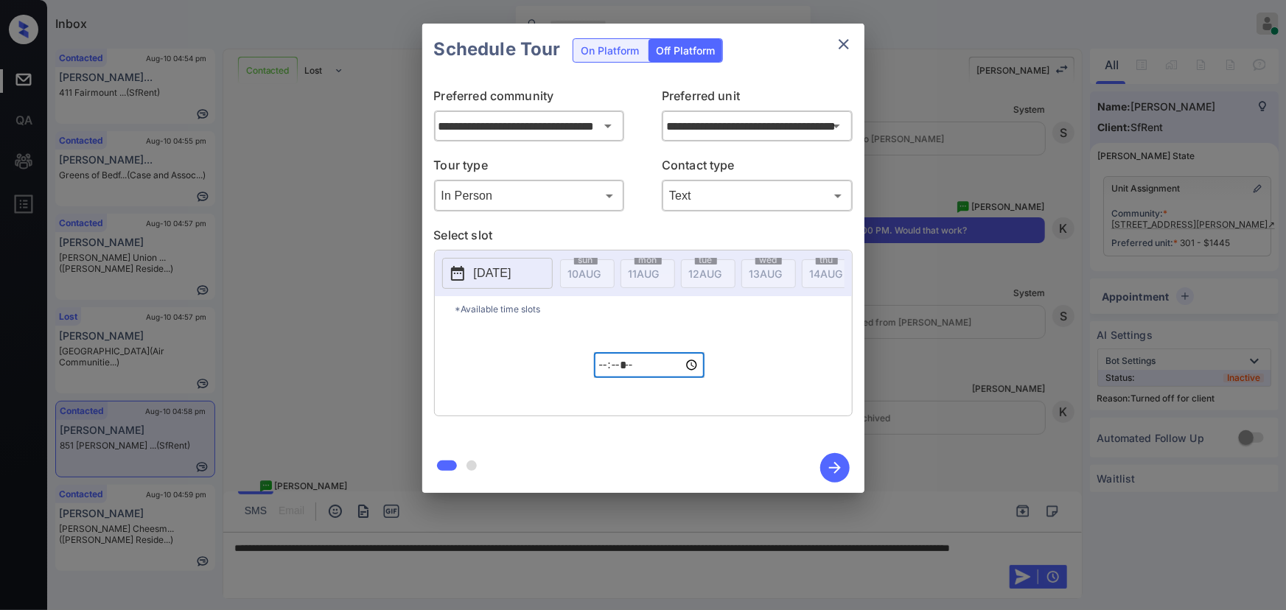
click at [655, 375] on input "*****" at bounding box center [649, 365] width 111 height 26
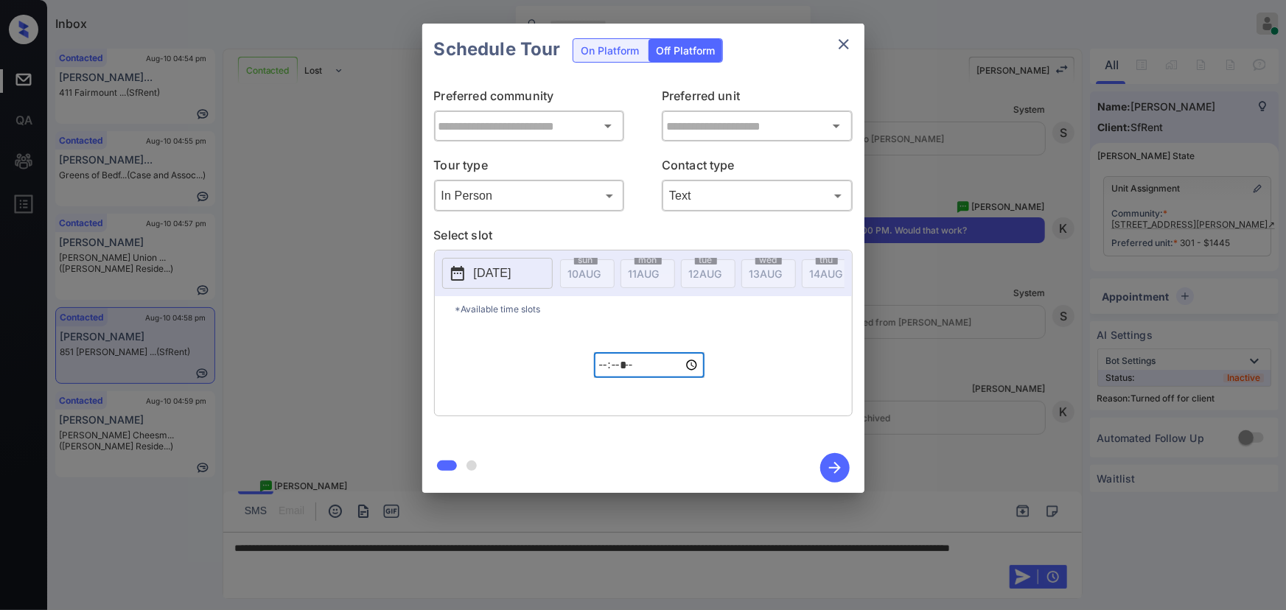
type input "**********"
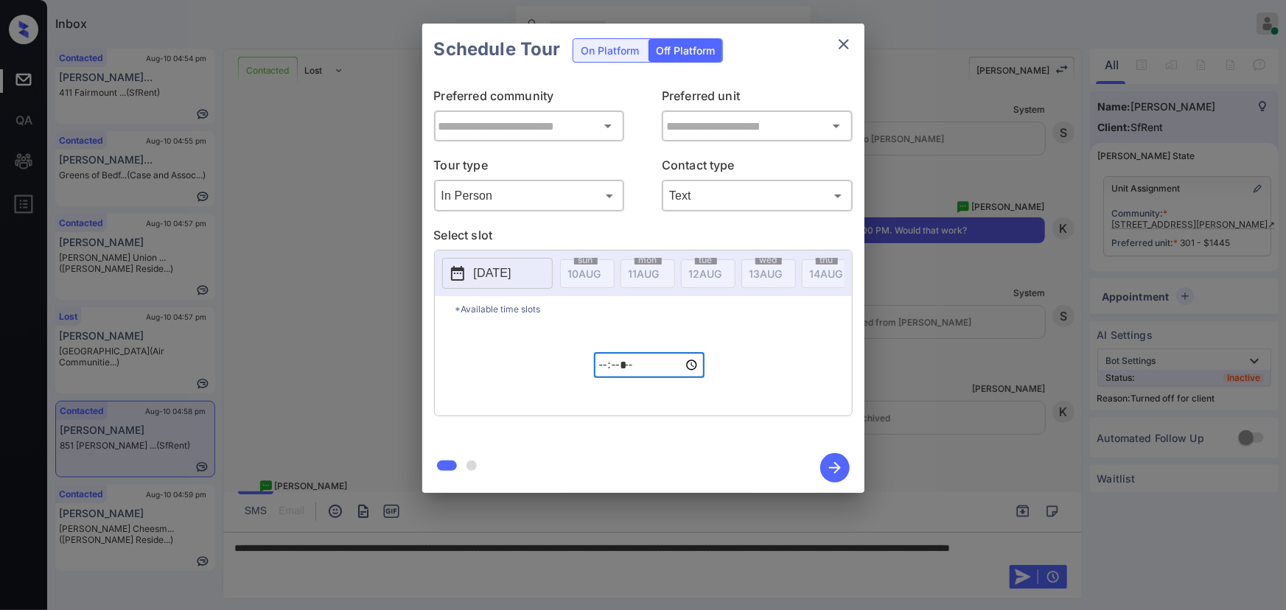
type input "**********"
type input "*****"
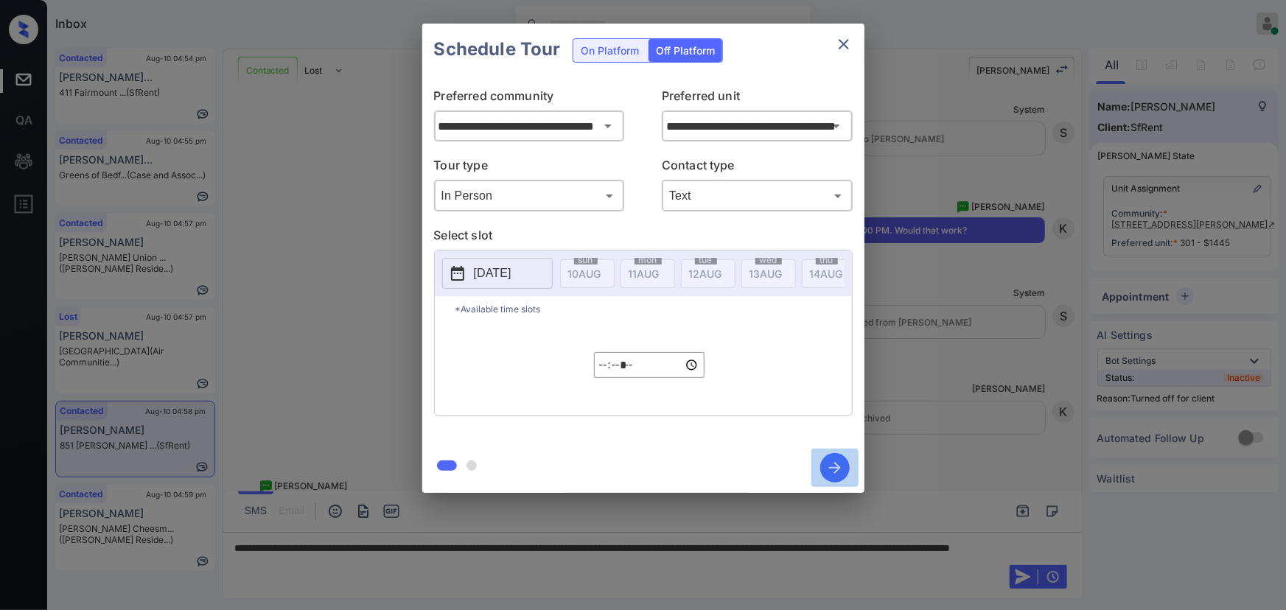
click at [828, 470] on icon "button" at bounding box center [834, 467] width 29 height 29
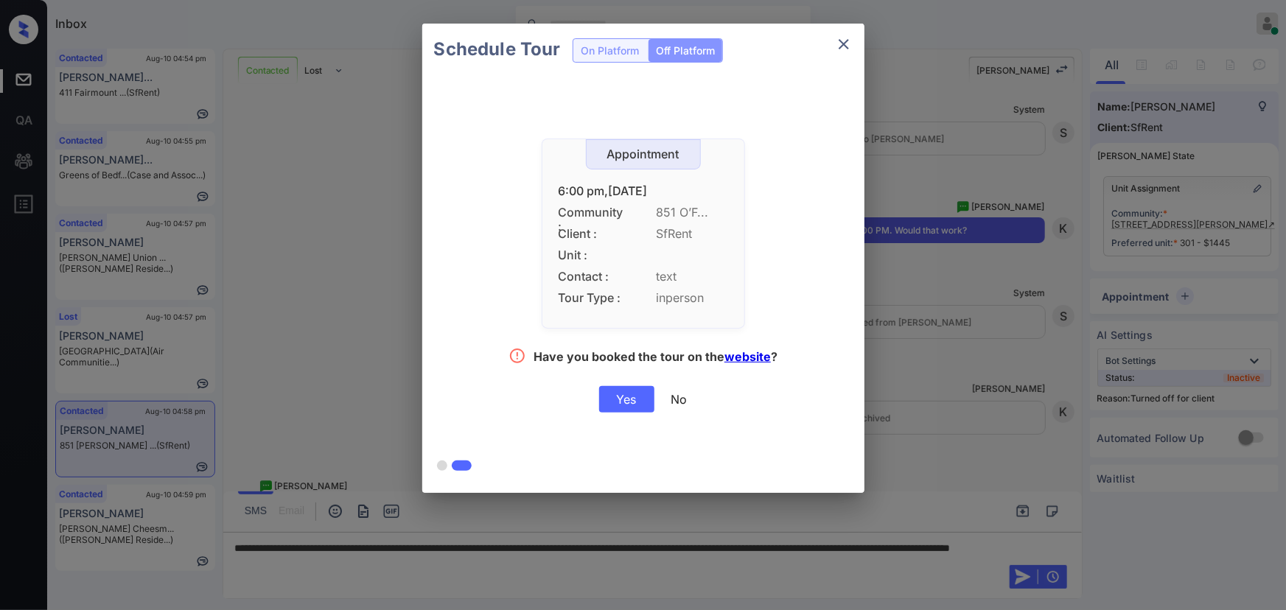
click at [625, 394] on div "Yes" at bounding box center [626, 399] width 55 height 27
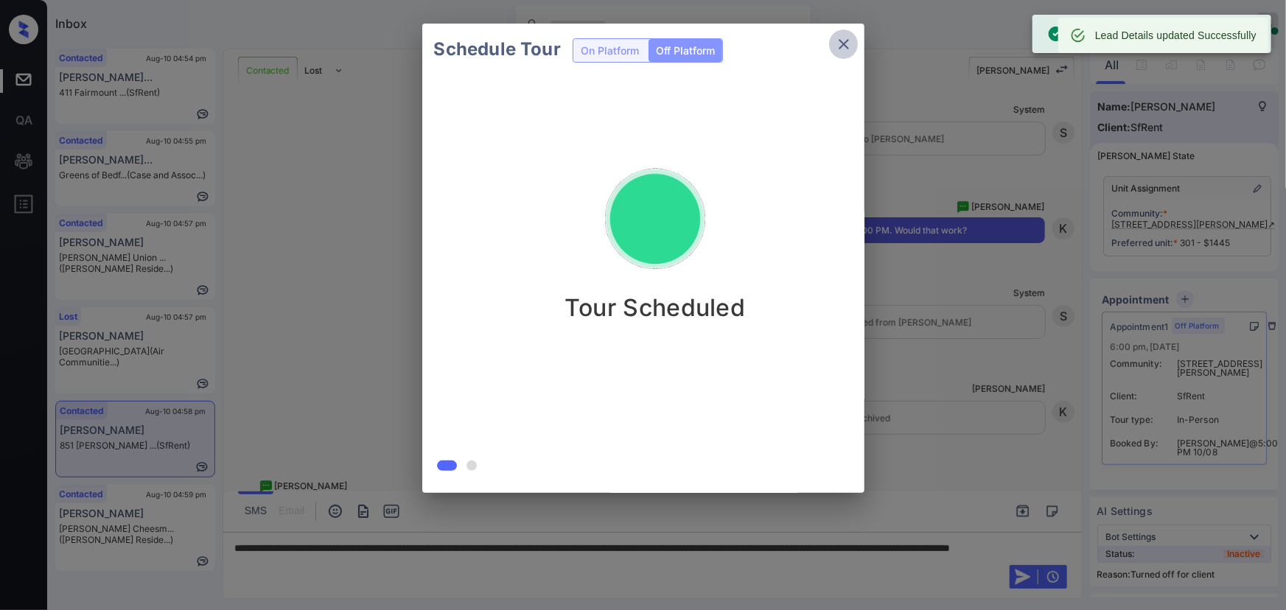
click at [840, 47] on icon "close" at bounding box center [844, 44] width 10 height 10
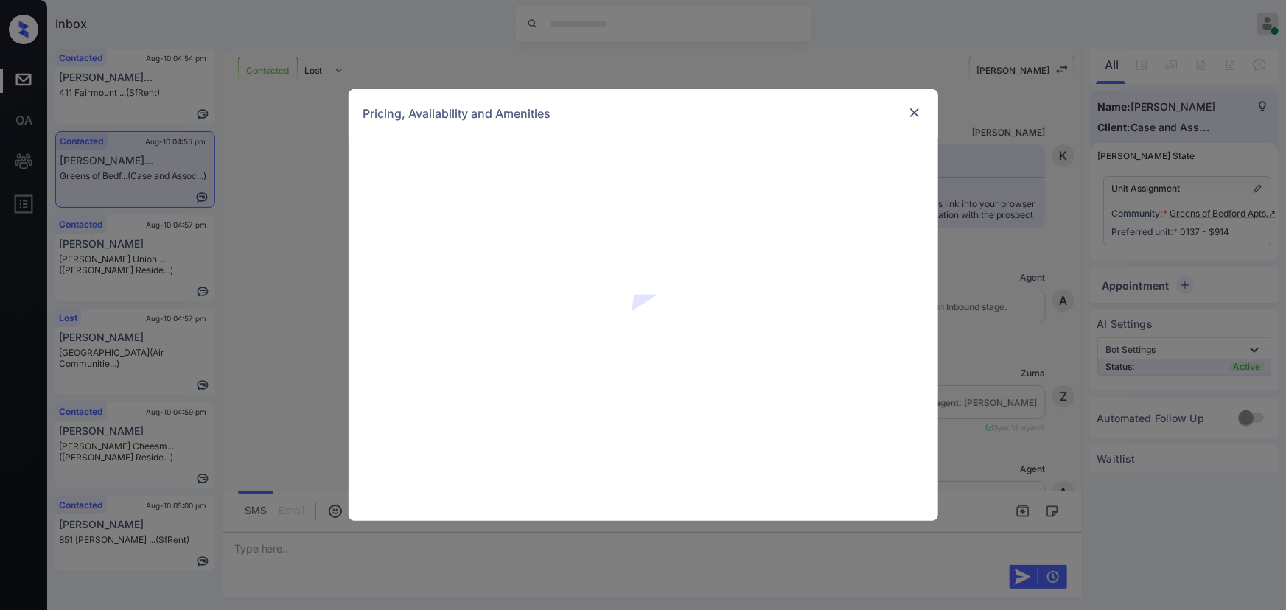
scroll to position [5688, 0]
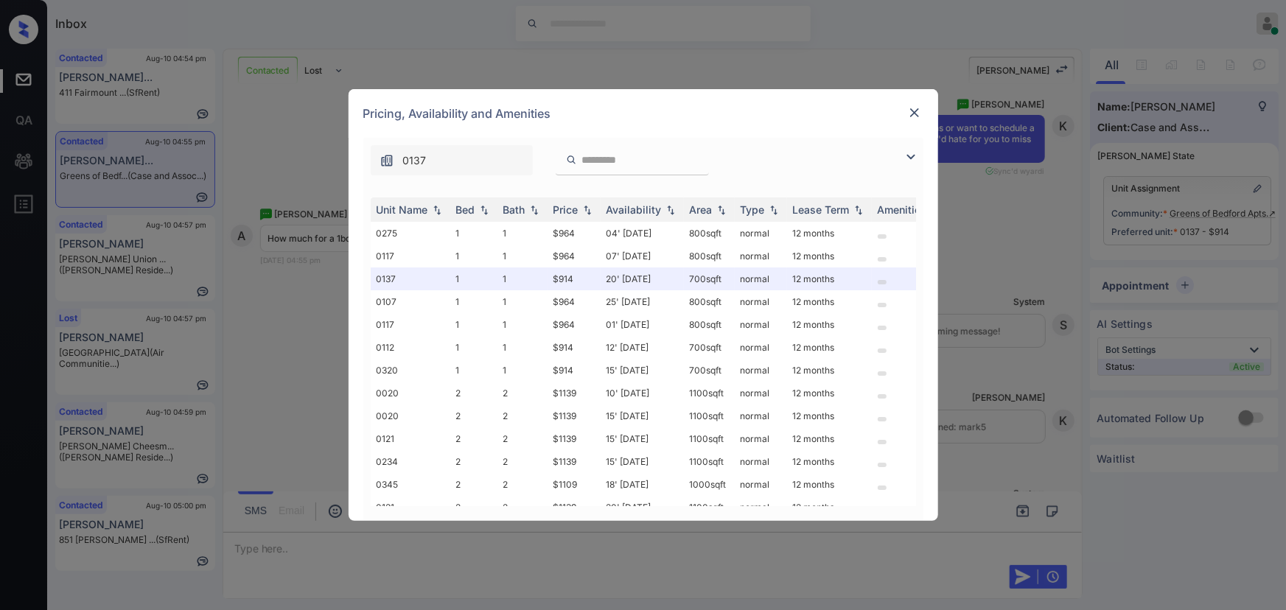
click at [912, 153] on img at bounding box center [911, 157] width 18 height 18
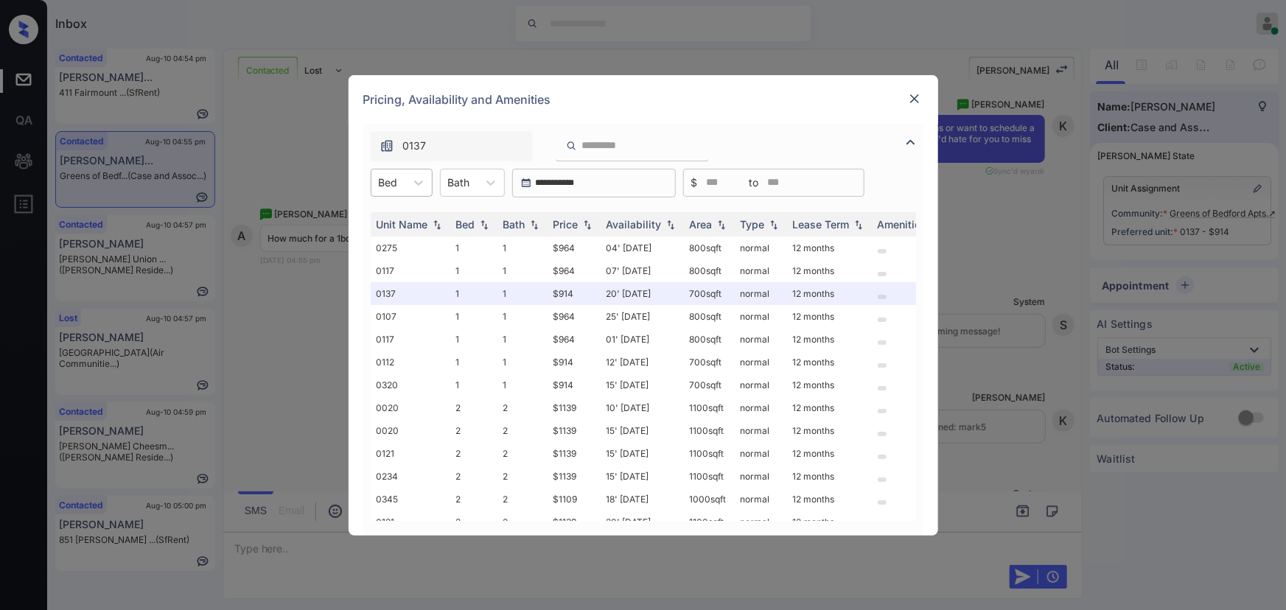
click at [388, 178] on div at bounding box center [388, 182] width 19 height 15
click at [395, 214] on div "1" at bounding box center [402, 219] width 62 height 27
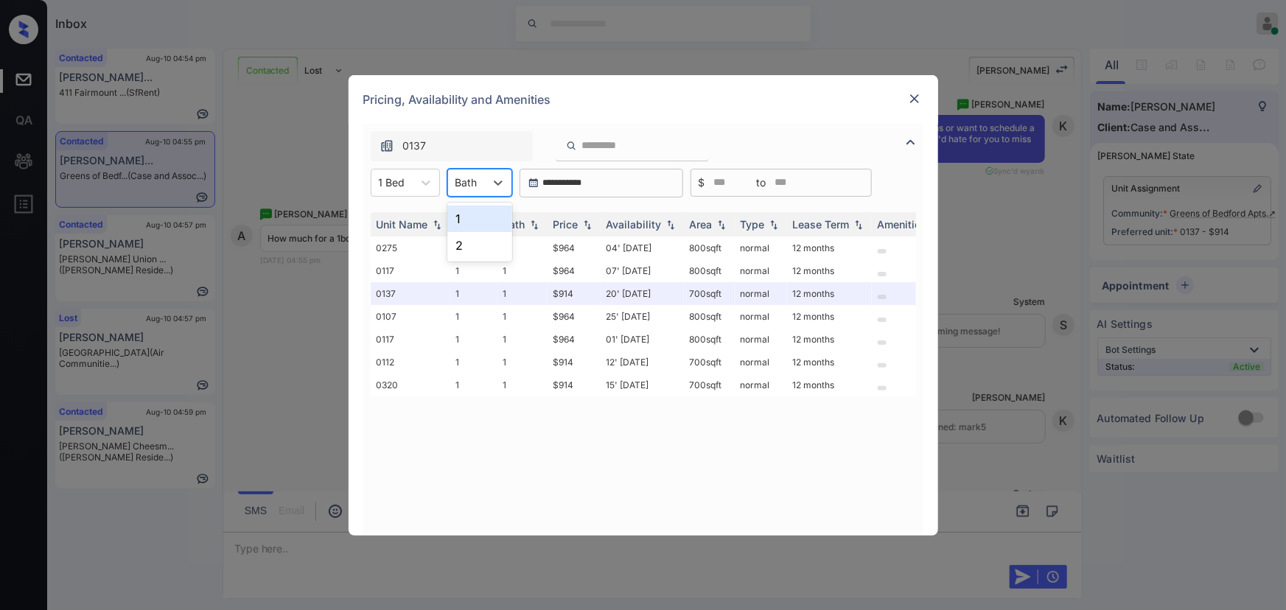
click at [478, 184] on div "Bath" at bounding box center [466, 182] width 37 height 21
click at [465, 224] on div "1" at bounding box center [479, 219] width 65 height 27
click at [575, 221] on div "Price" at bounding box center [566, 224] width 25 height 13
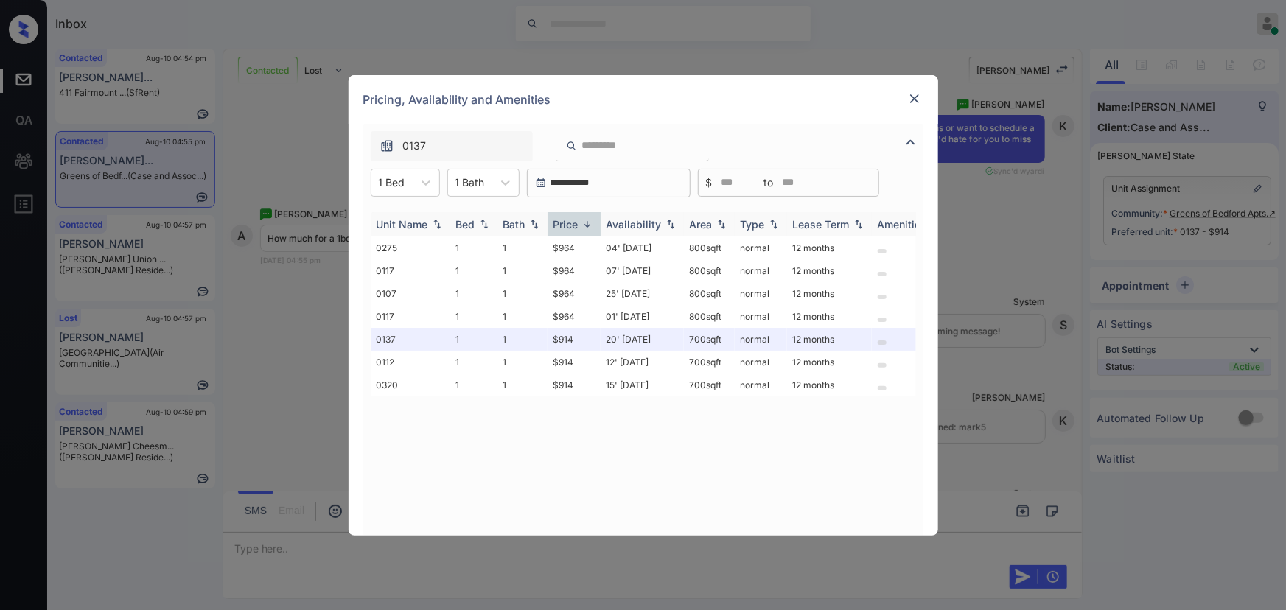
click at [584, 221] on img at bounding box center [587, 224] width 15 height 11
click at [553, 255] on td "$914" at bounding box center [574, 248] width 53 height 23
click at [561, 246] on td "$914" at bounding box center [574, 248] width 53 height 23
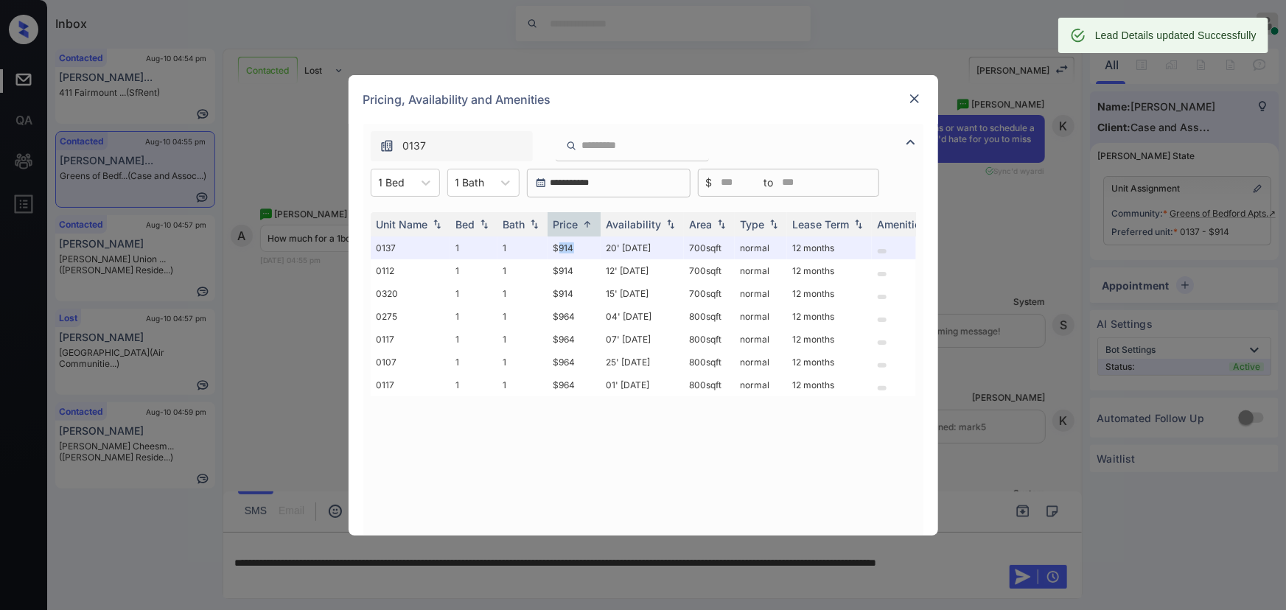
click at [910, 97] on img at bounding box center [914, 98] width 15 height 15
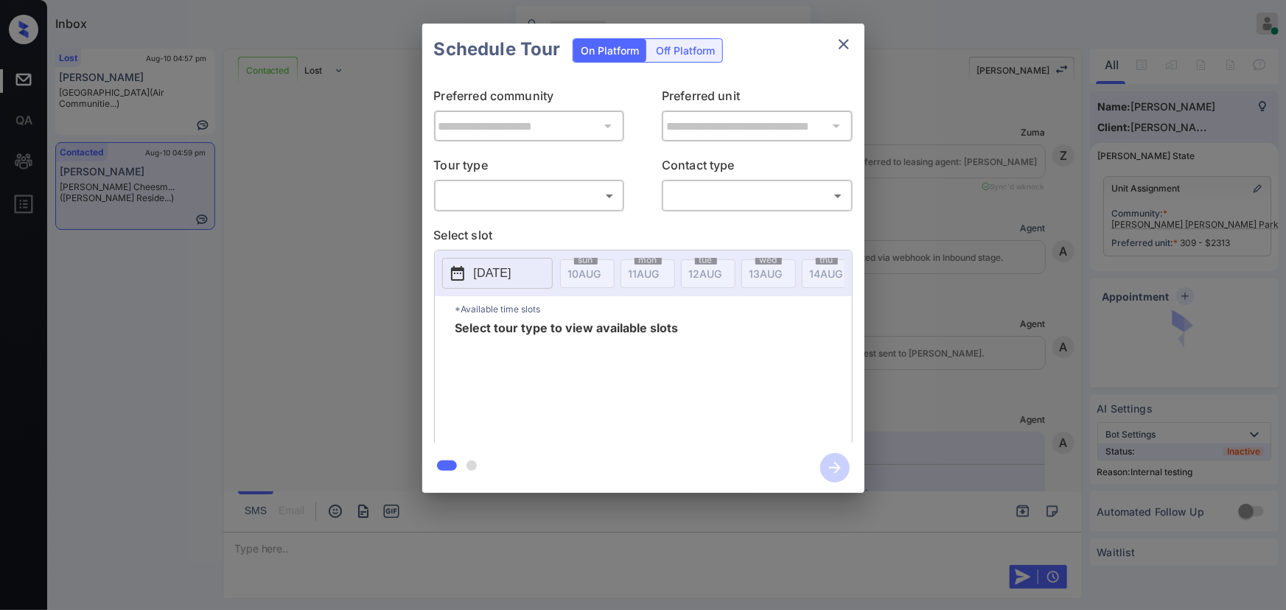
scroll to position [2447, 0]
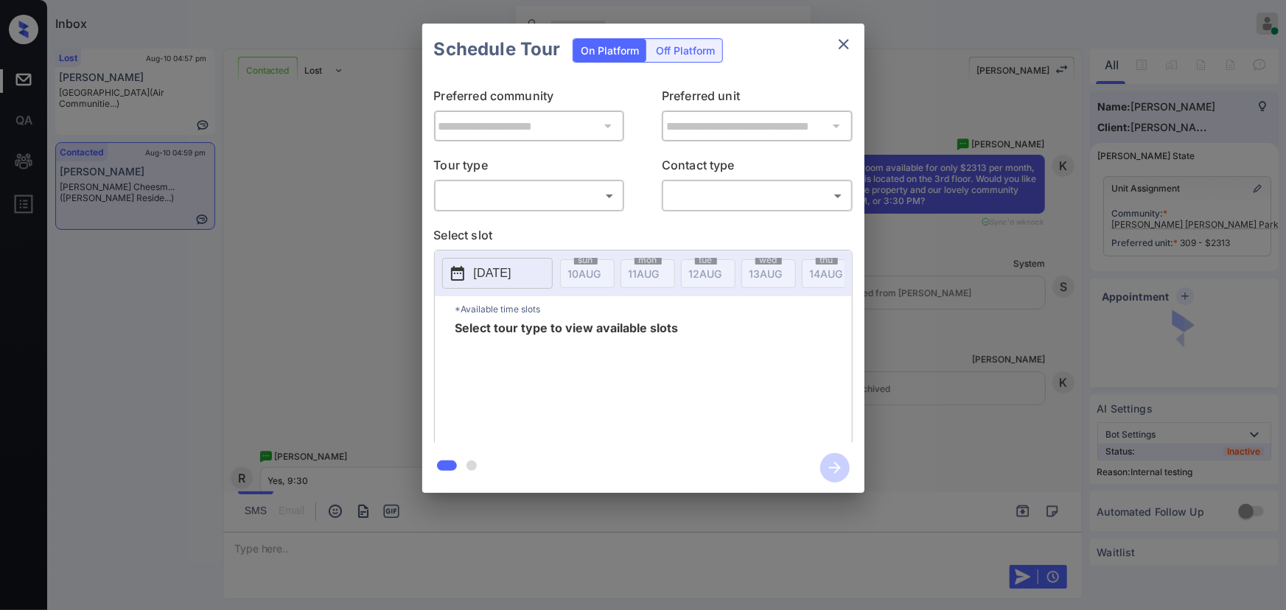
click at [550, 198] on body "Inbox Kenneth Umali Online Set yourself offline Set yourself on break Profile S…" at bounding box center [643, 305] width 1286 height 610
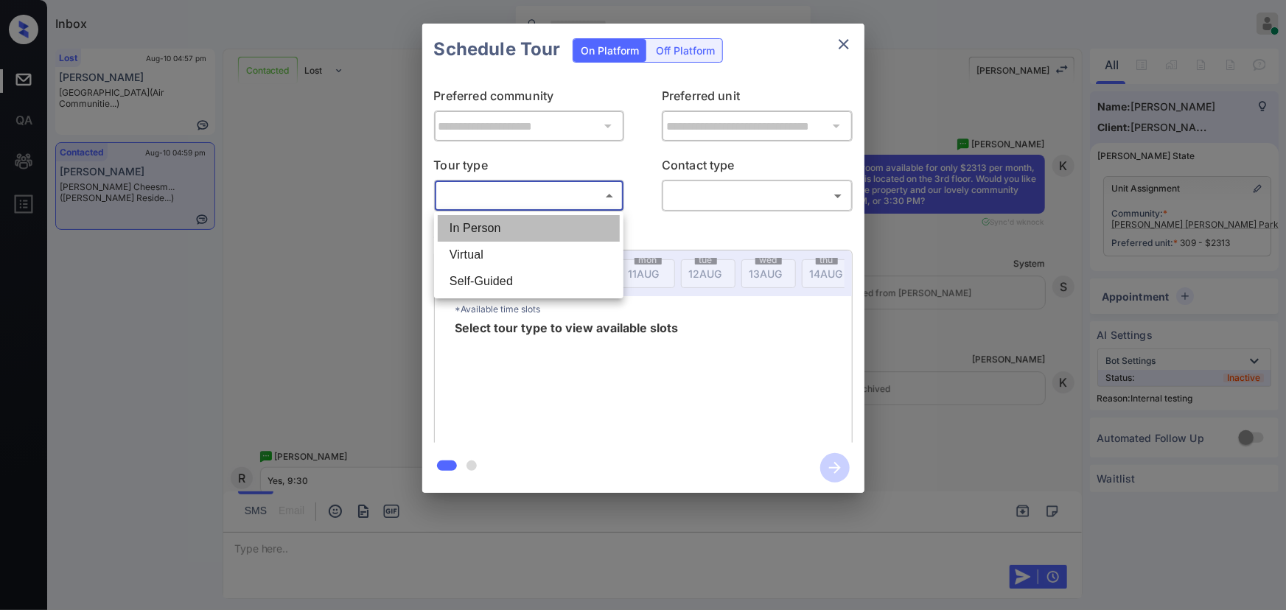
click at [531, 226] on li "In Person" at bounding box center [529, 228] width 182 height 27
type input "********"
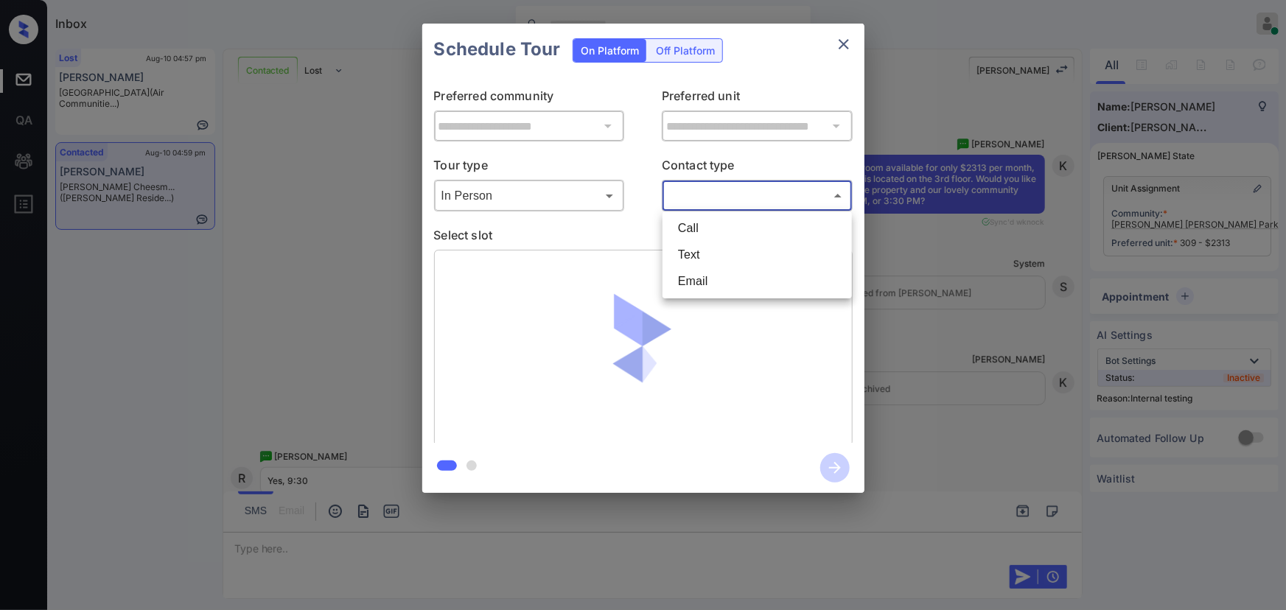
click at [714, 203] on body "Inbox Kenneth Umali Online Set yourself offline Set yourself on break Profile S…" at bounding box center [643, 305] width 1286 height 610
click at [698, 245] on li "Text" at bounding box center [757, 255] width 182 height 27
type input "****"
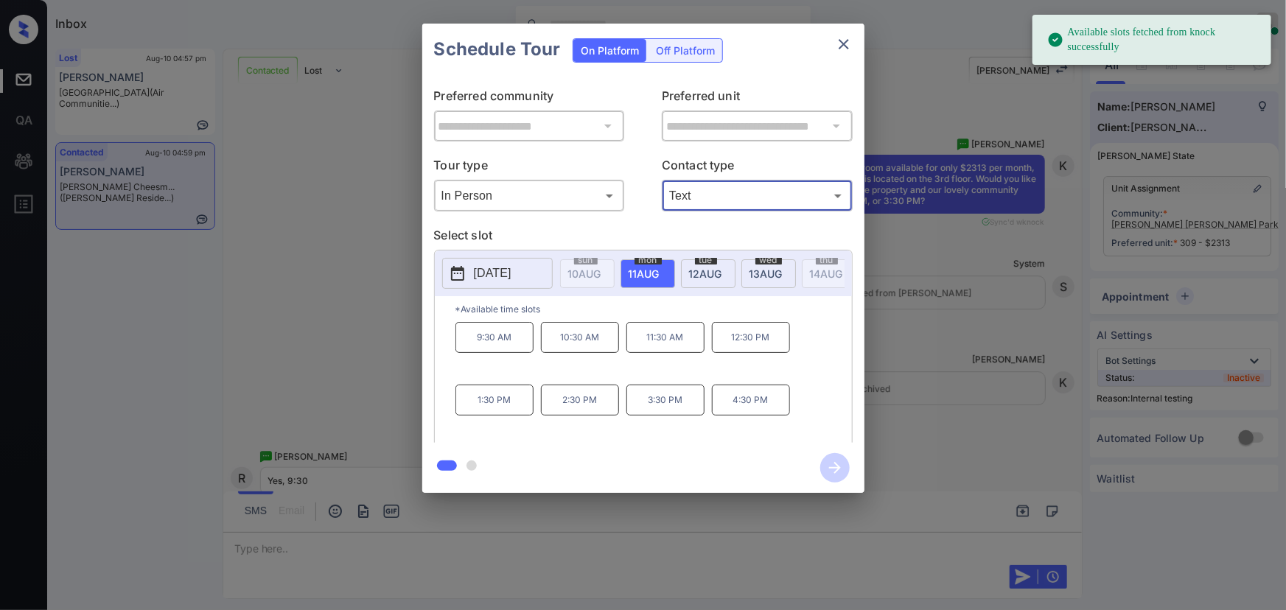
click at [640, 264] on div "mon 11 AUG" at bounding box center [648, 273] width 55 height 29
click at [486, 338] on p "9:30 AM" at bounding box center [495, 337] width 78 height 31
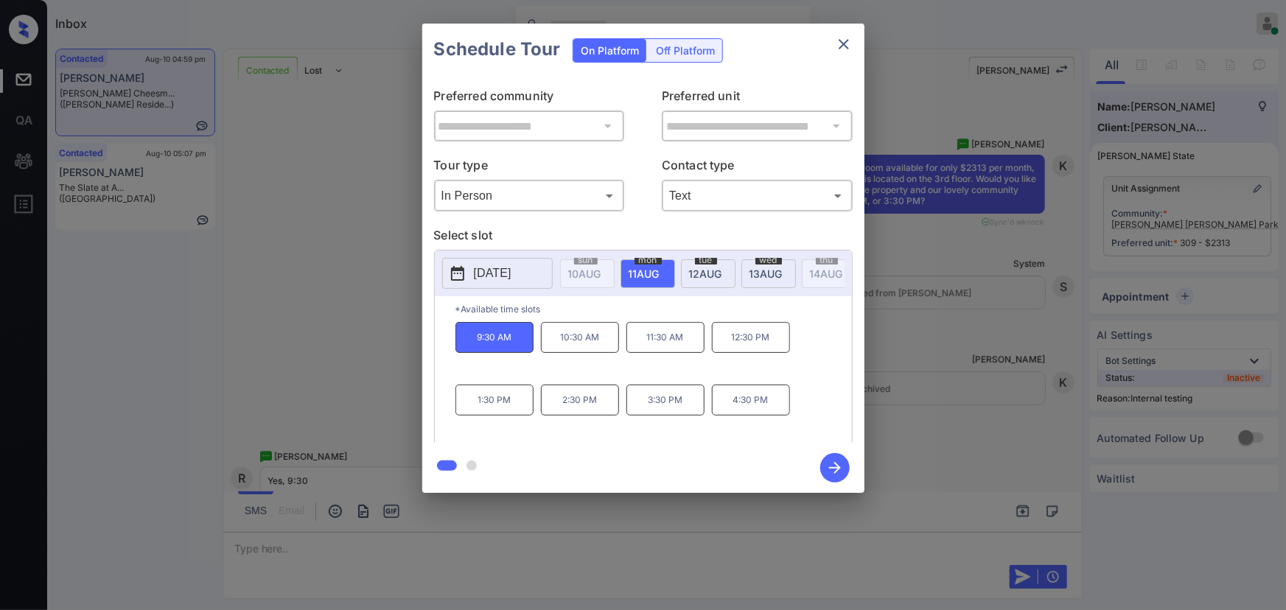
click at [829, 469] on icon "button" at bounding box center [834, 467] width 29 height 29
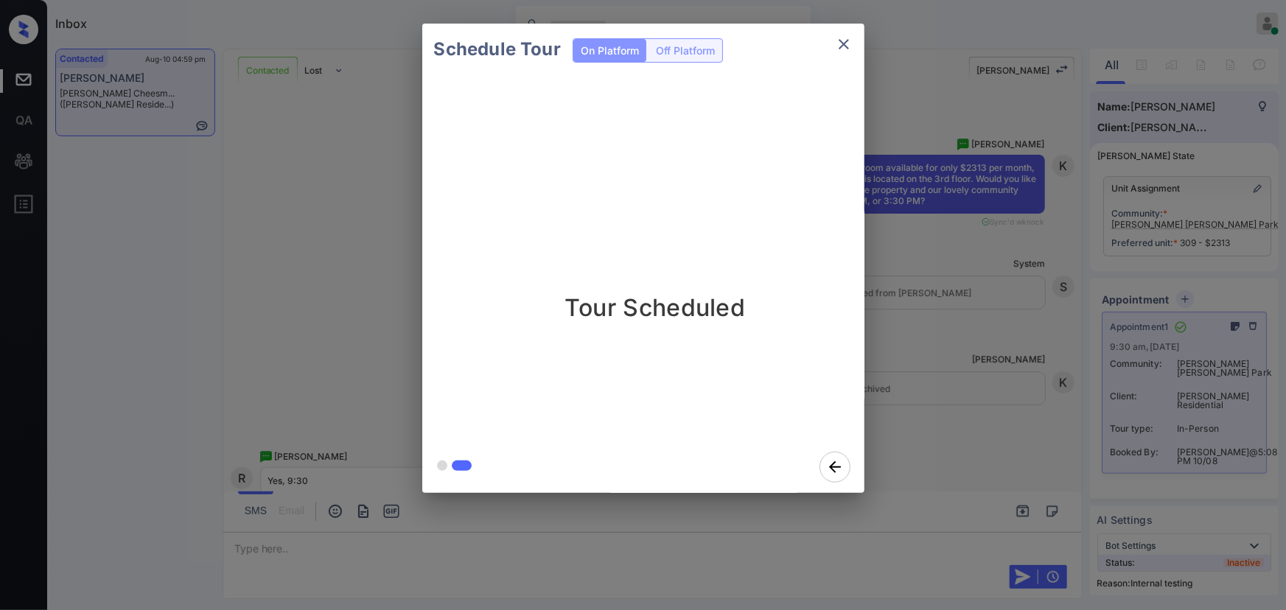
click at [845, 43] on icon "close" at bounding box center [844, 44] width 10 height 10
